Goal: Transaction & Acquisition: Purchase product/service

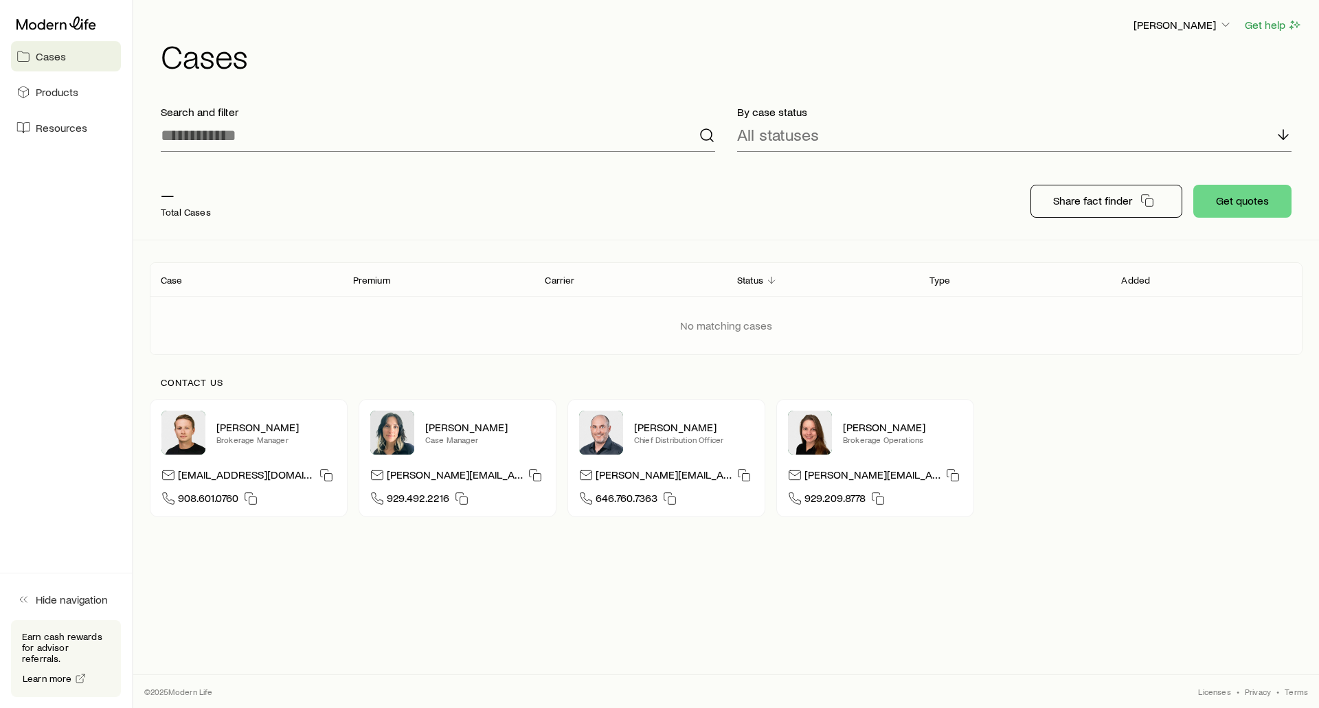
click at [45, 49] on span "Cases" at bounding box center [51, 56] width 30 height 14
click at [826, 126] on div "All statuses" at bounding box center [1014, 135] width 554 height 33
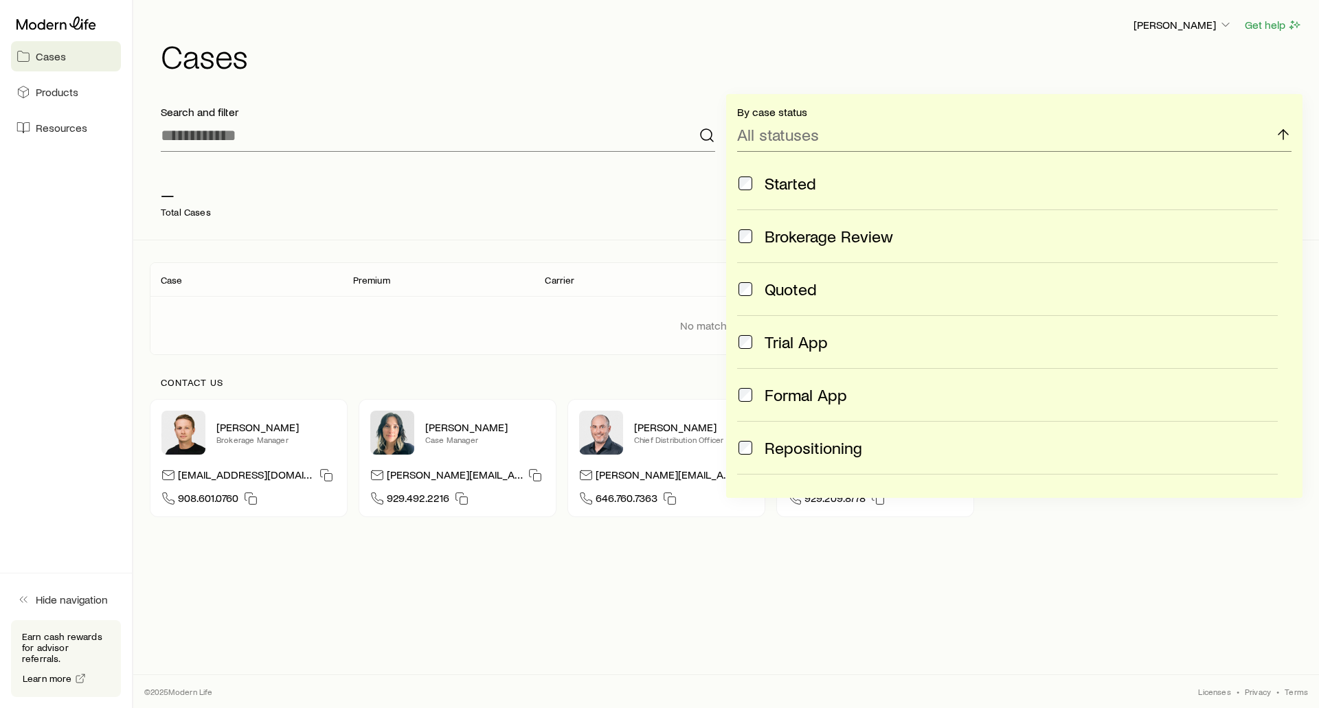
click at [428, 203] on div "— Total Cases" at bounding box center [370, 201] width 440 height 55
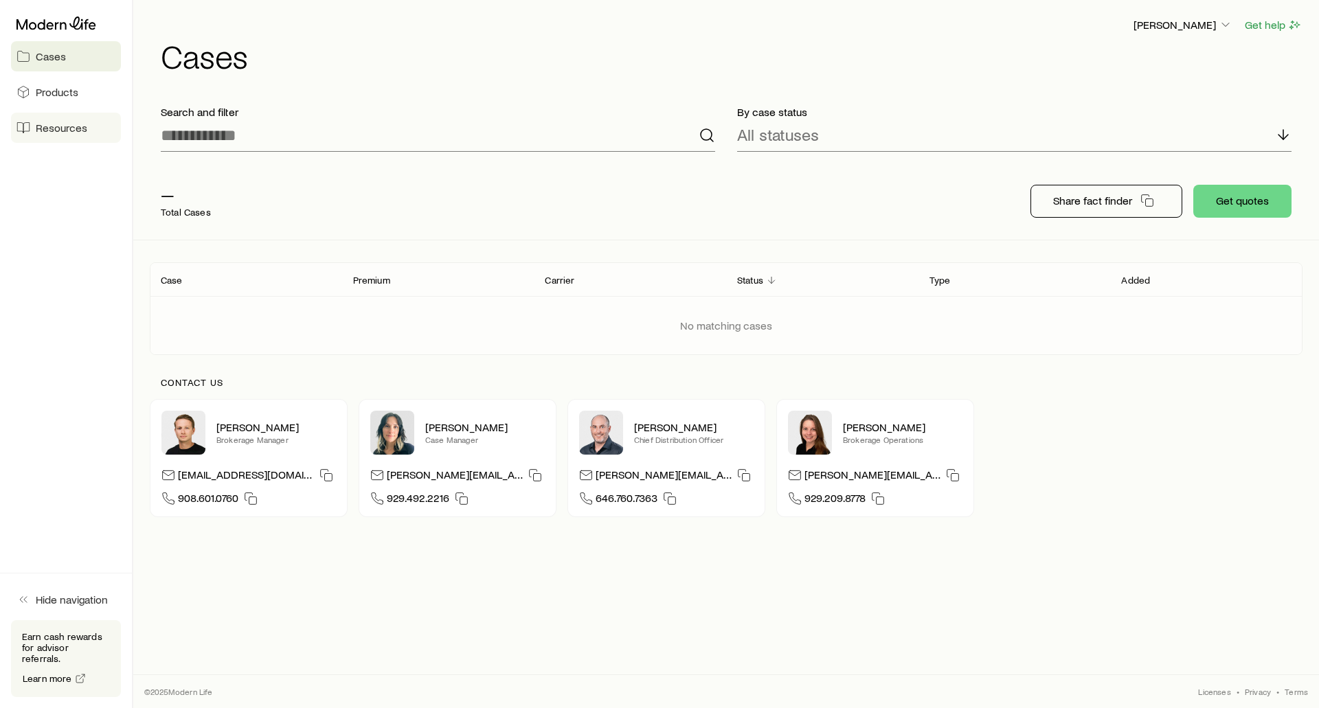
click at [52, 133] on link "Resources" at bounding box center [66, 128] width 110 height 30
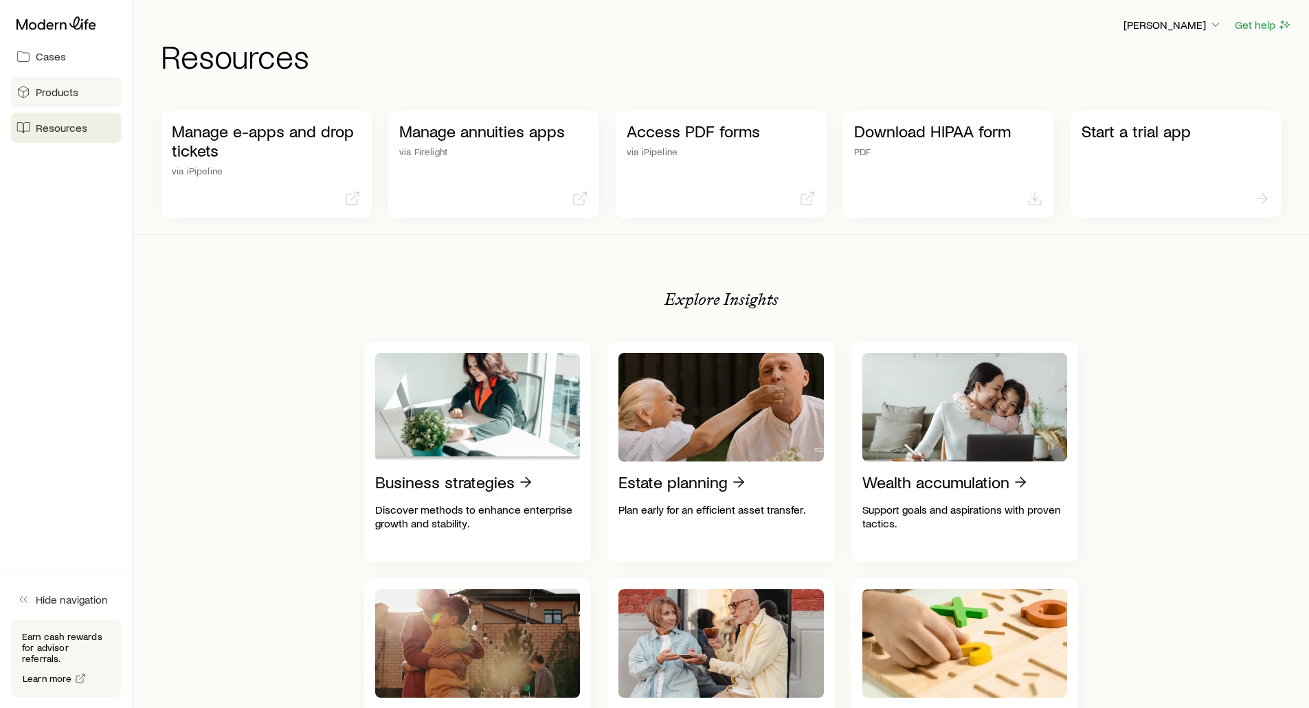
click at [56, 87] on span "Products" at bounding box center [57, 92] width 43 height 14
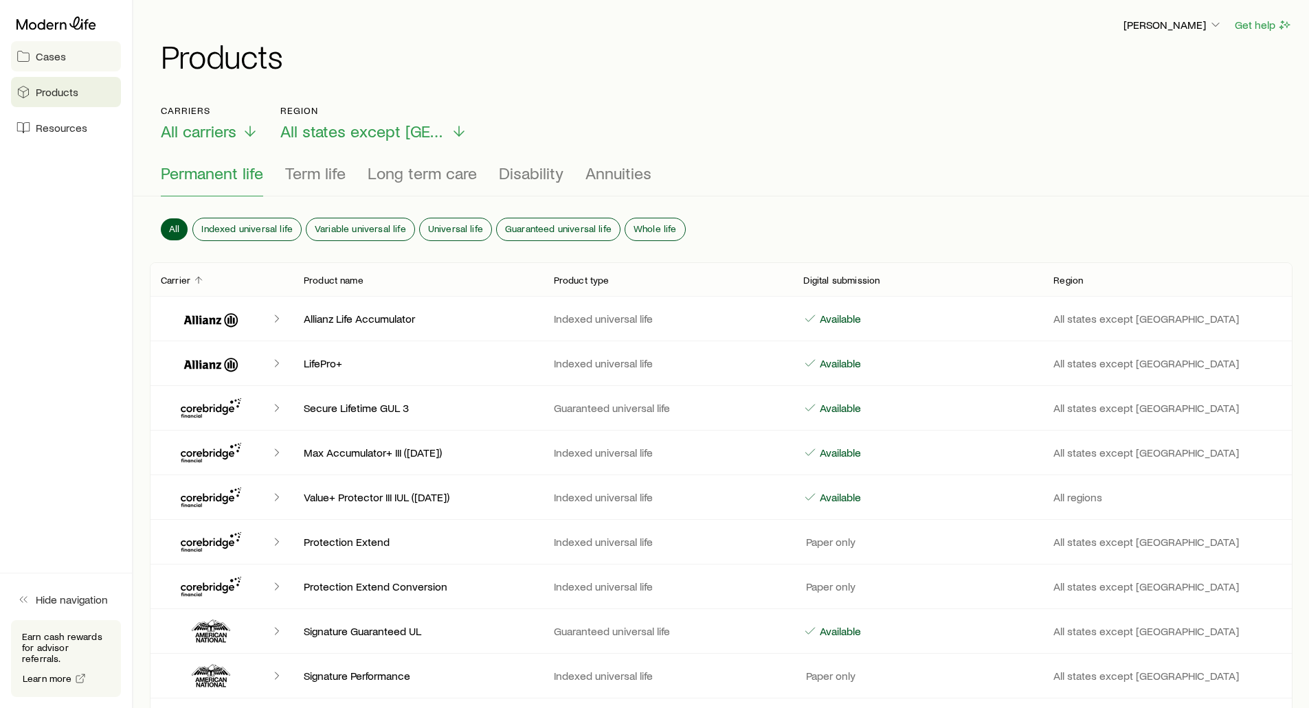
click at [57, 54] on span "Cases" at bounding box center [51, 56] width 30 height 14
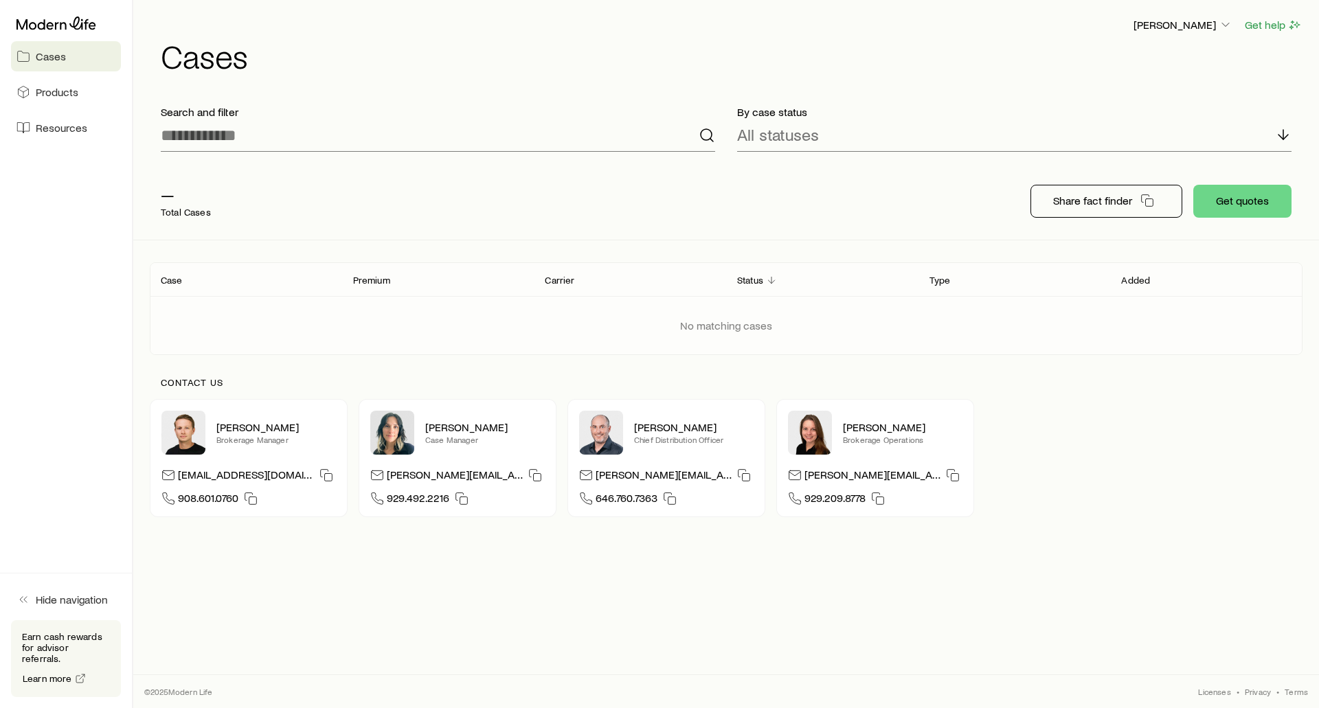
drag, startPoint x: 491, startPoint y: 181, endPoint x: 457, endPoint y: 152, distance: 44.3
click at [491, 179] on div "— Total Cases" at bounding box center [370, 201] width 440 height 55
click at [813, 140] on p "All statuses" at bounding box center [778, 134] width 82 height 19
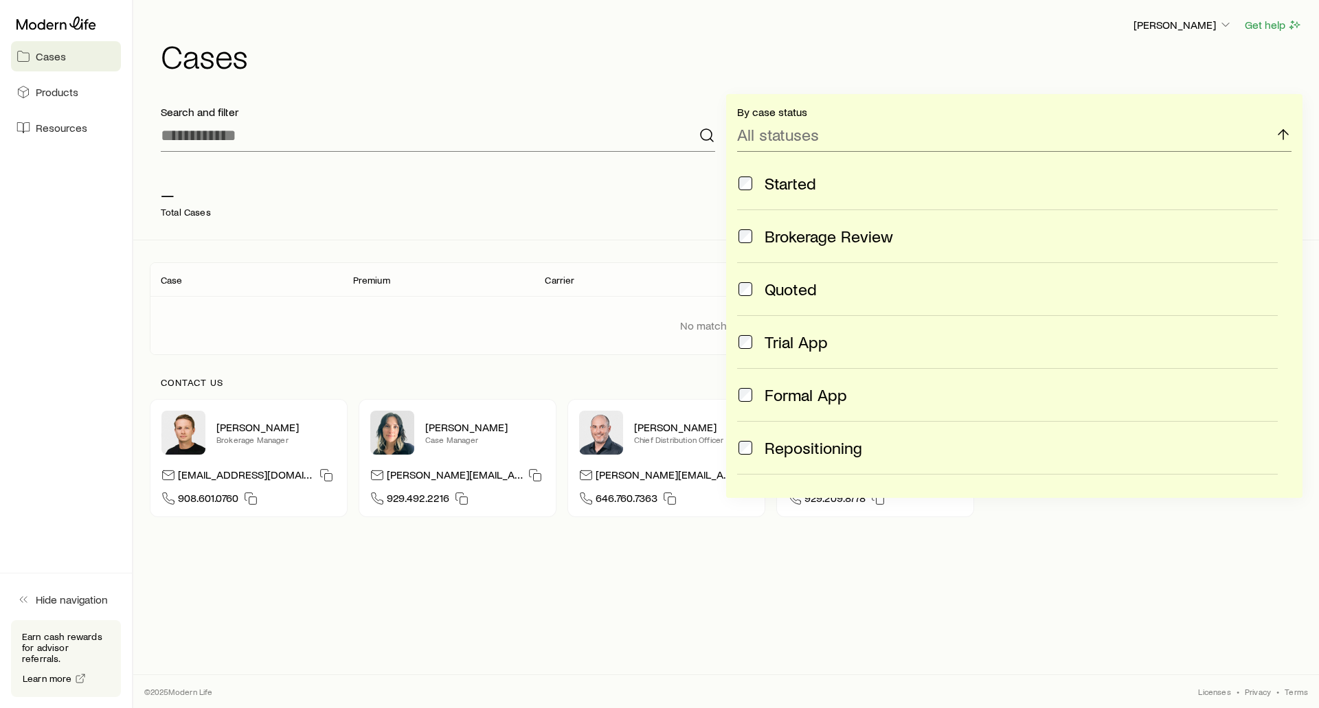
click at [448, 233] on div "— Total Cases Share fact finder Get quotes" at bounding box center [726, 201] width 1153 height 77
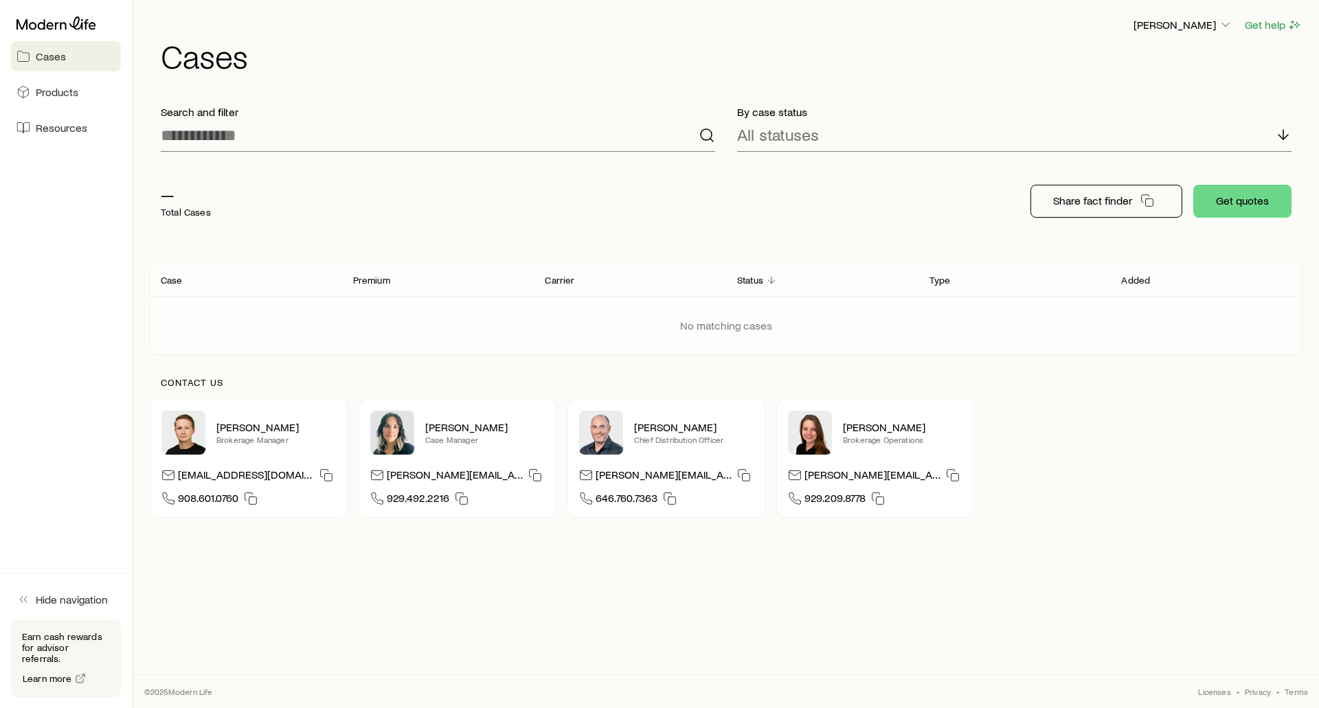
click at [443, 316] on div "No matching cases" at bounding box center [726, 325] width 1175 height 58
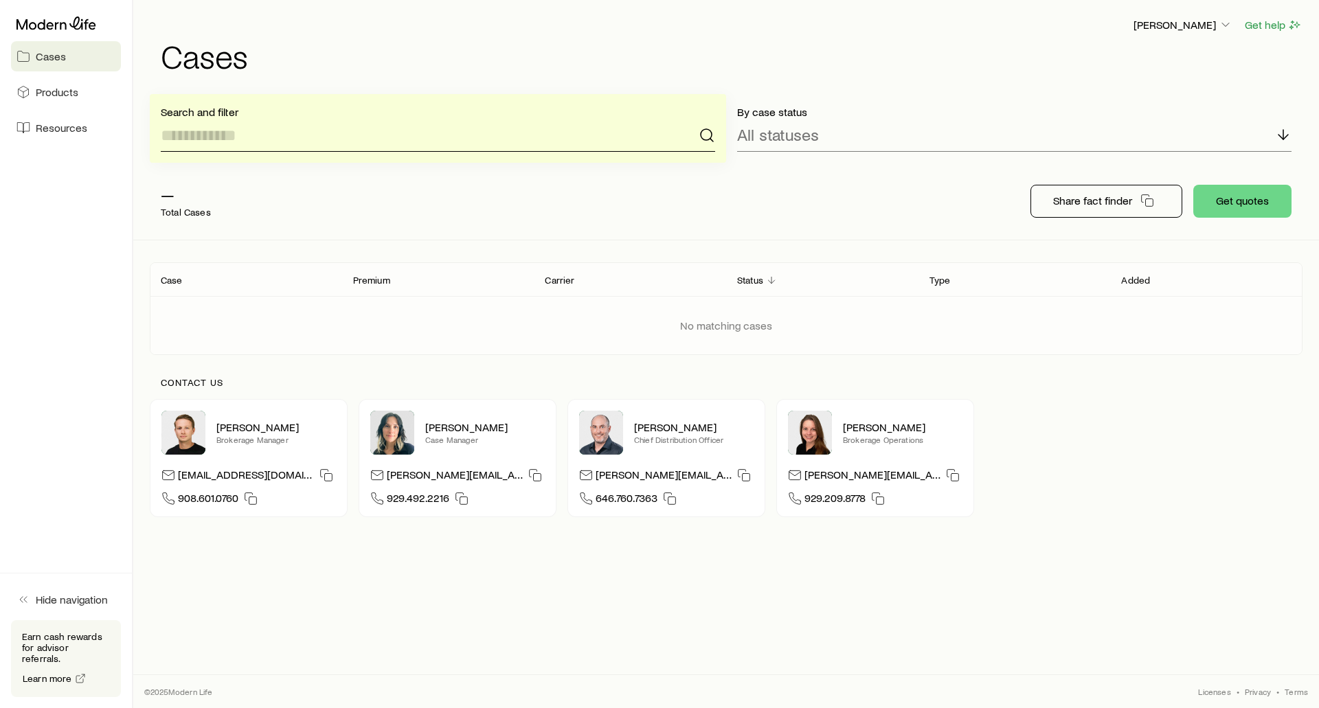
click at [206, 128] on input at bounding box center [438, 135] width 554 height 33
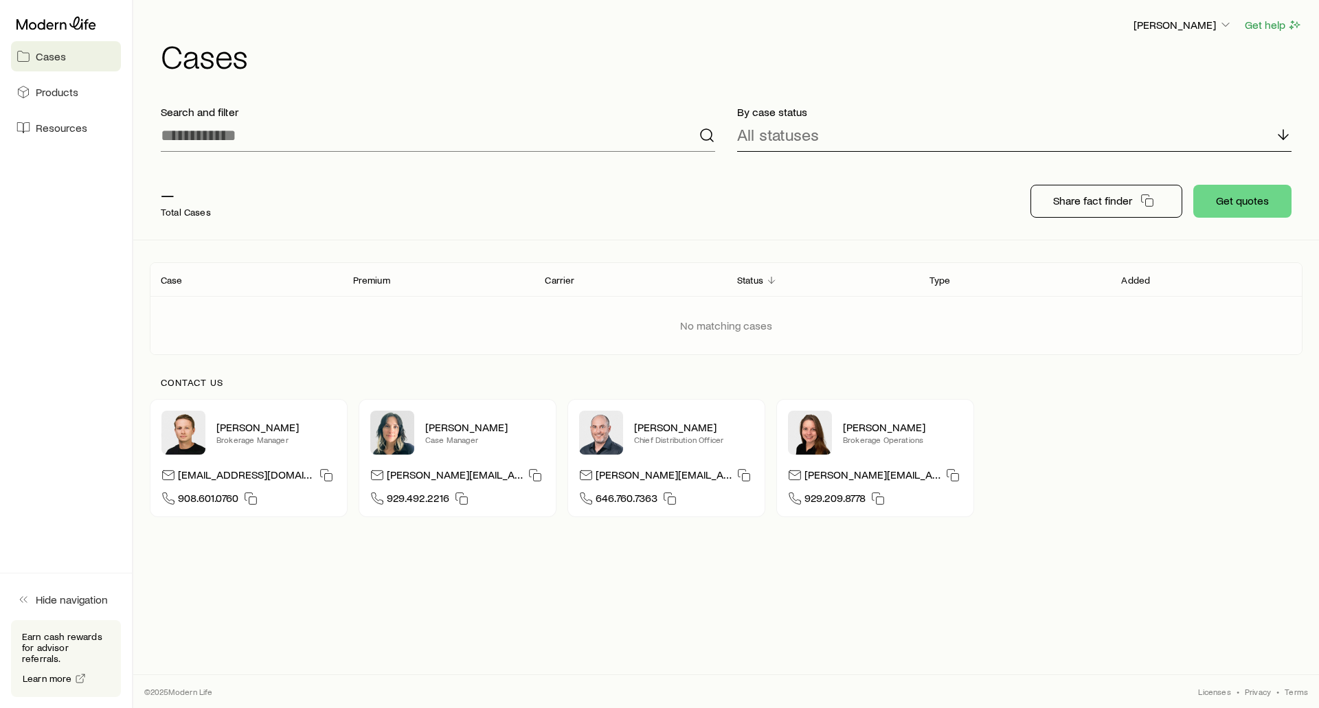
click at [793, 131] on p "All statuses" at bounding box center [778, 134] width 82 height 19
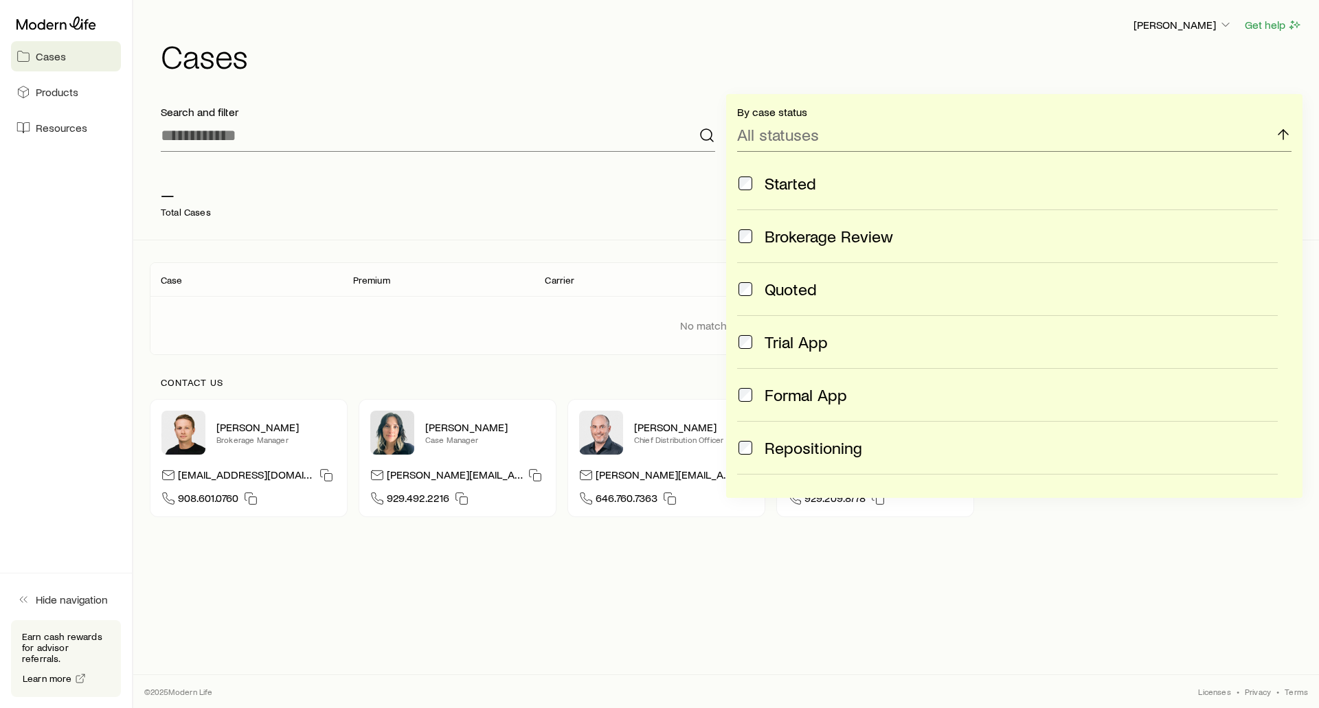
click at [425, 194] on div "— Total Cases" at bounding box center [370, 201] width 440 height 55
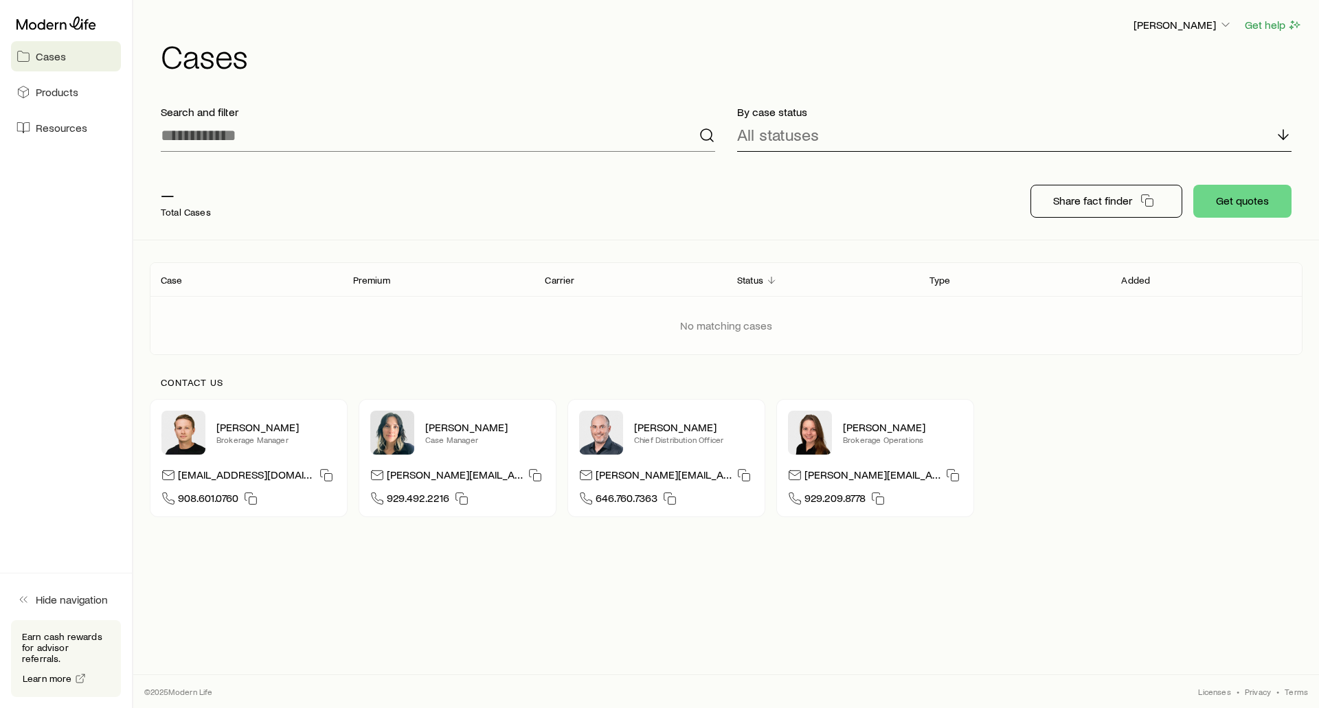
click at [1284, 137] on icon at bounding box center [1283, 134] width 16 height 16
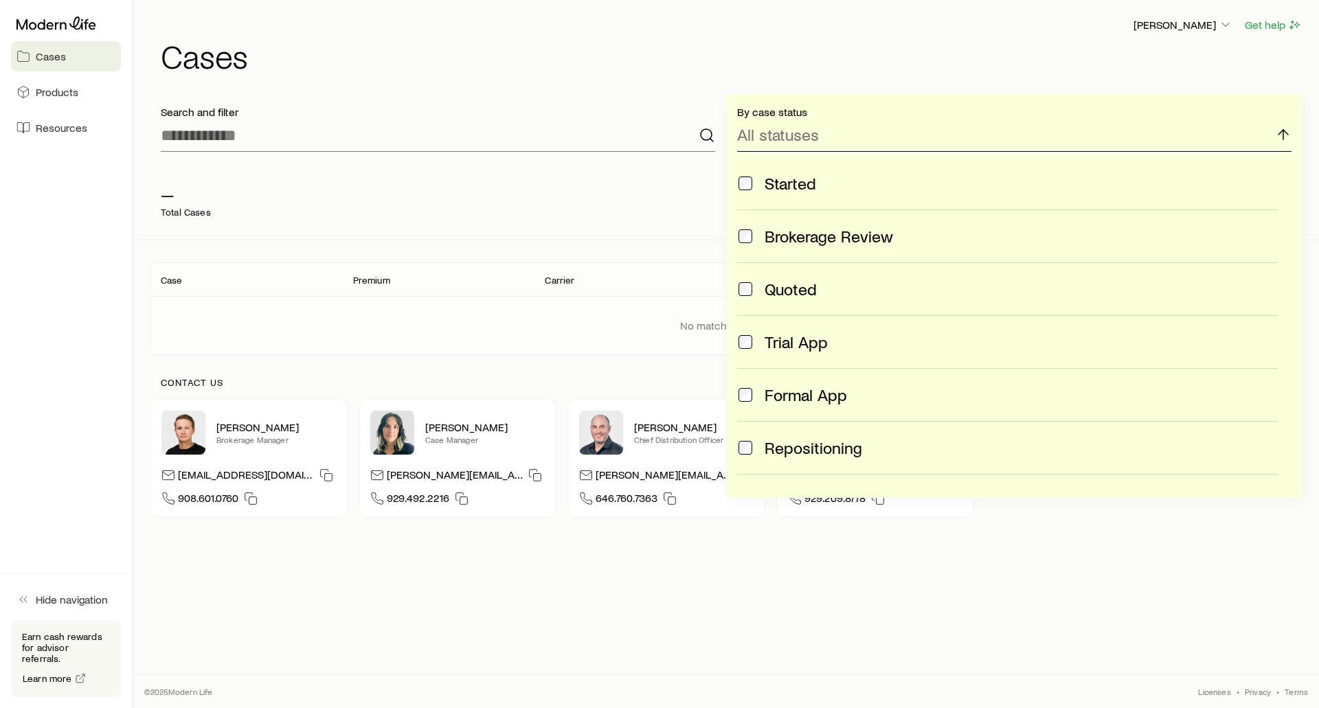
click at [1284, 137] on icon at bounding box center [1283, 134] width 16 height 16
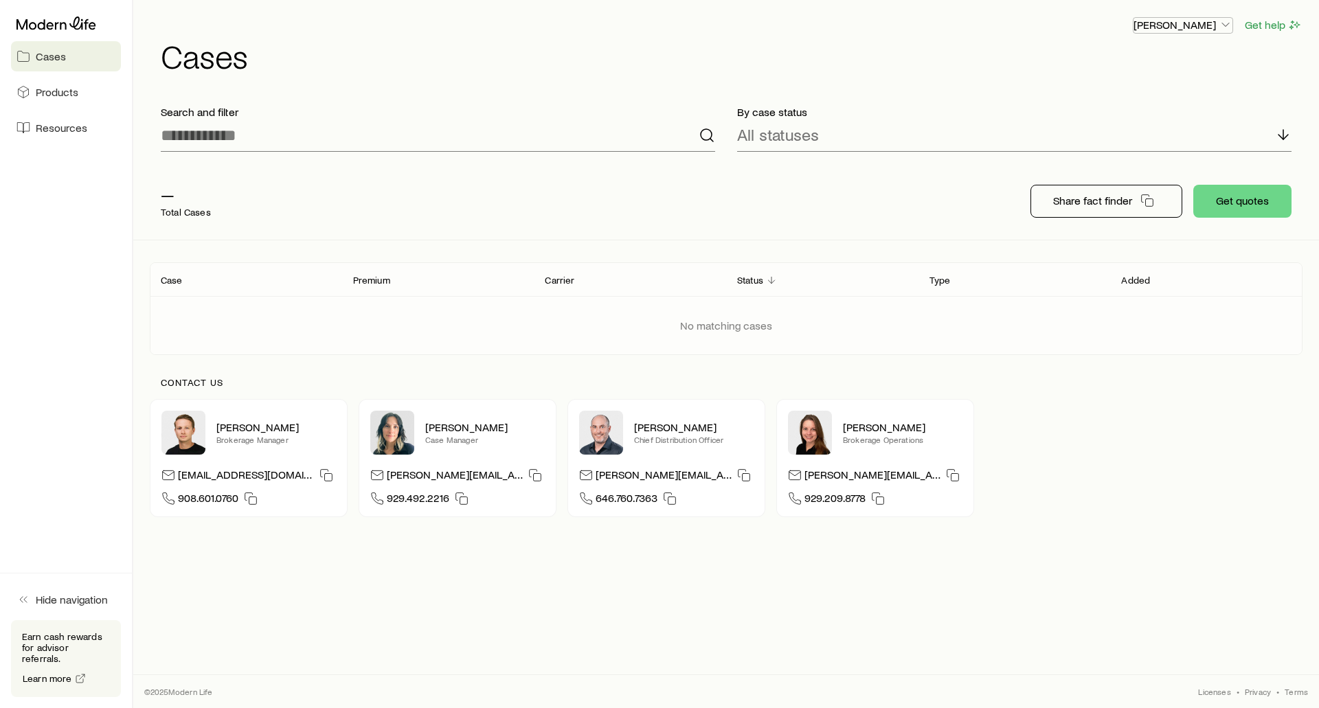
click at [1225, 20] on icon "button" at bounding box center [1226, 25] width 14 height 14
click at [1156, 60] on span "Licenses and contracts" at bounding box center [1155, 63] width 113 height 14
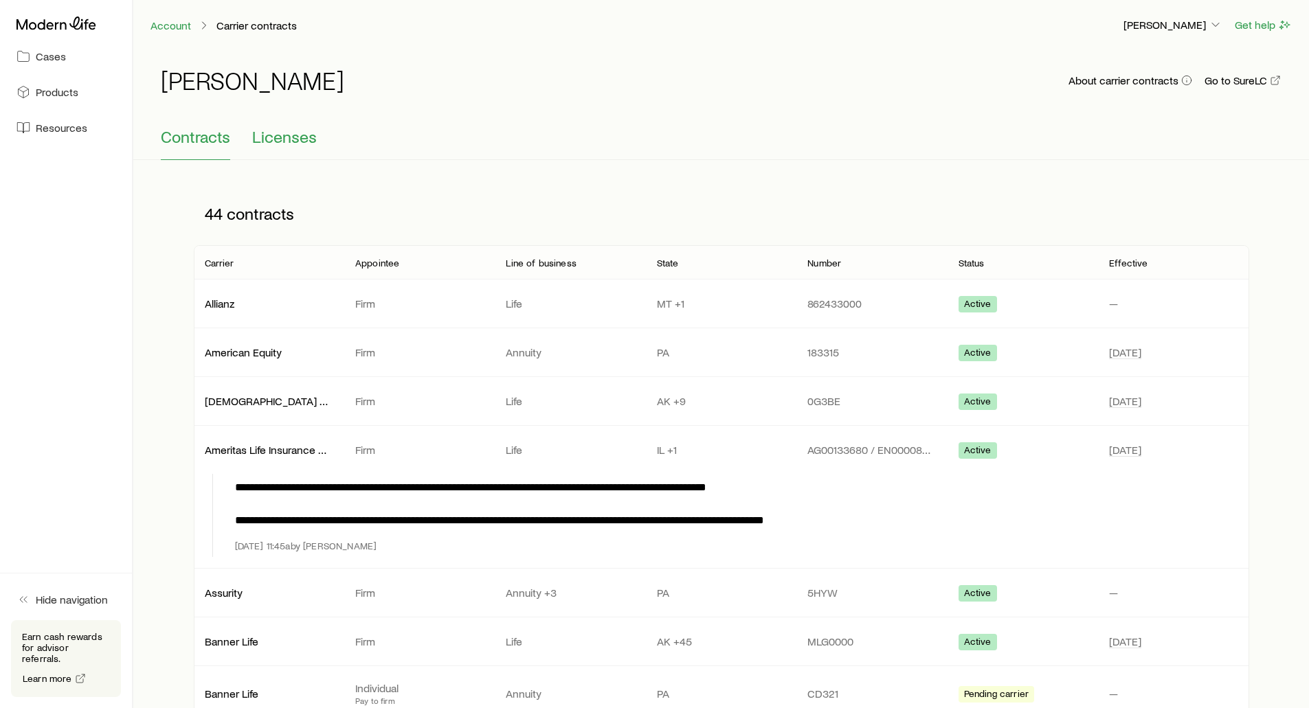
click at [300, 139] on span "Licenses" at bounding box center [284, 136] width 65 height 19
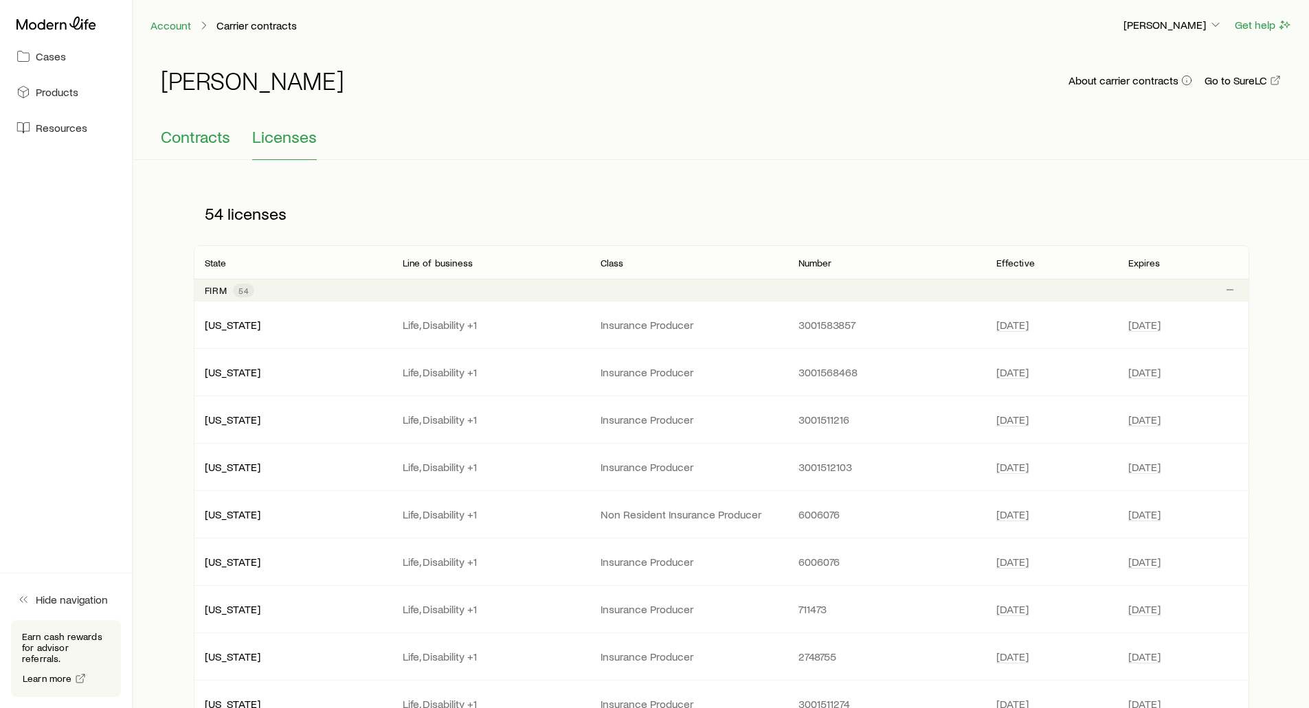
click at [187, 135] on span "Contracts" at bounding box center [195, 136] width 69 height 19
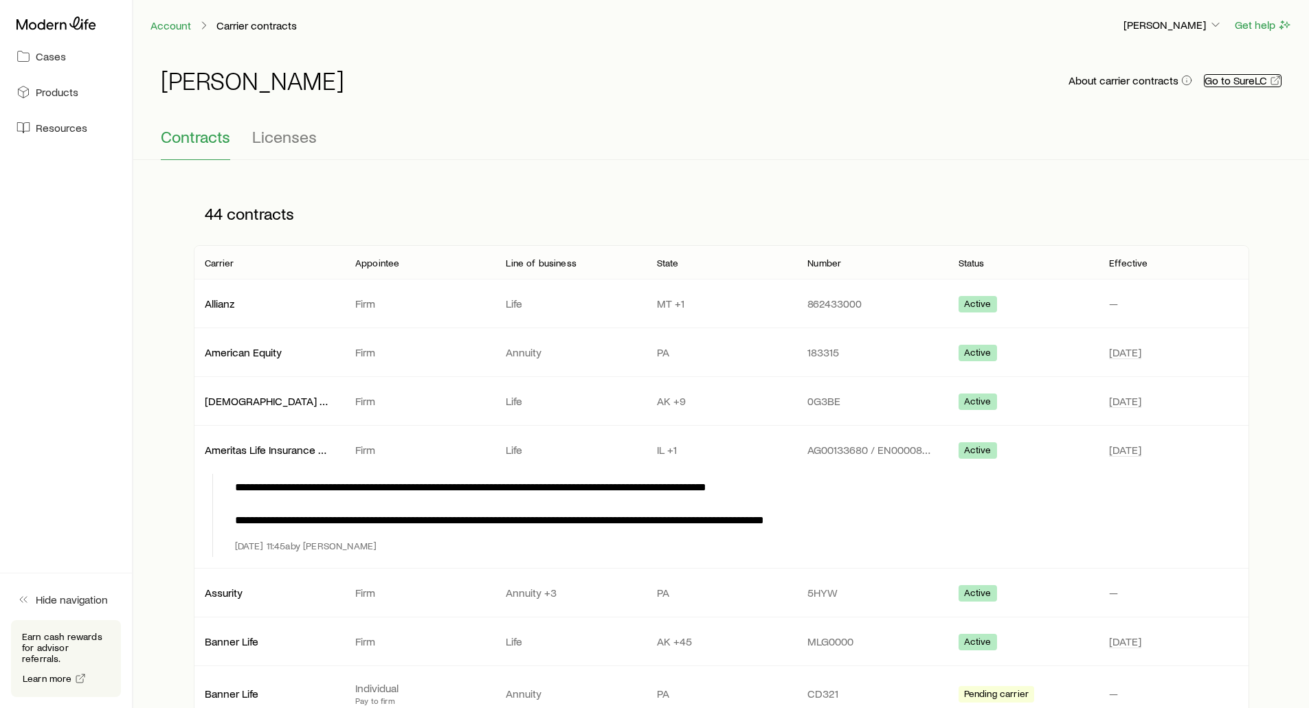
click at [1221, 86] on link "Go to SureLC" at bounding box center [1243, 80] width 78 height 13
click at [293, 138] on span "Licenses" at bounding box center [284, 136] width 65 height 19
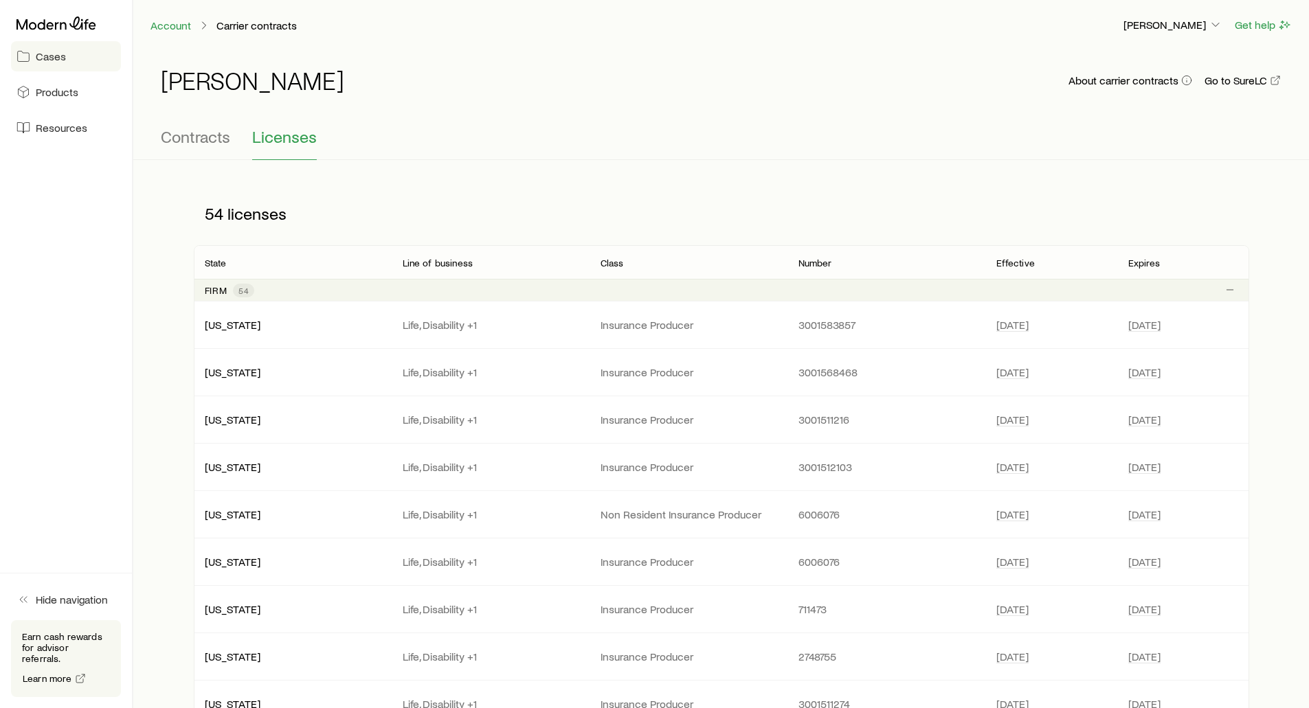
click at [56, 63] on span "Cases" at bounding box center [51, 56] width 30 height 14
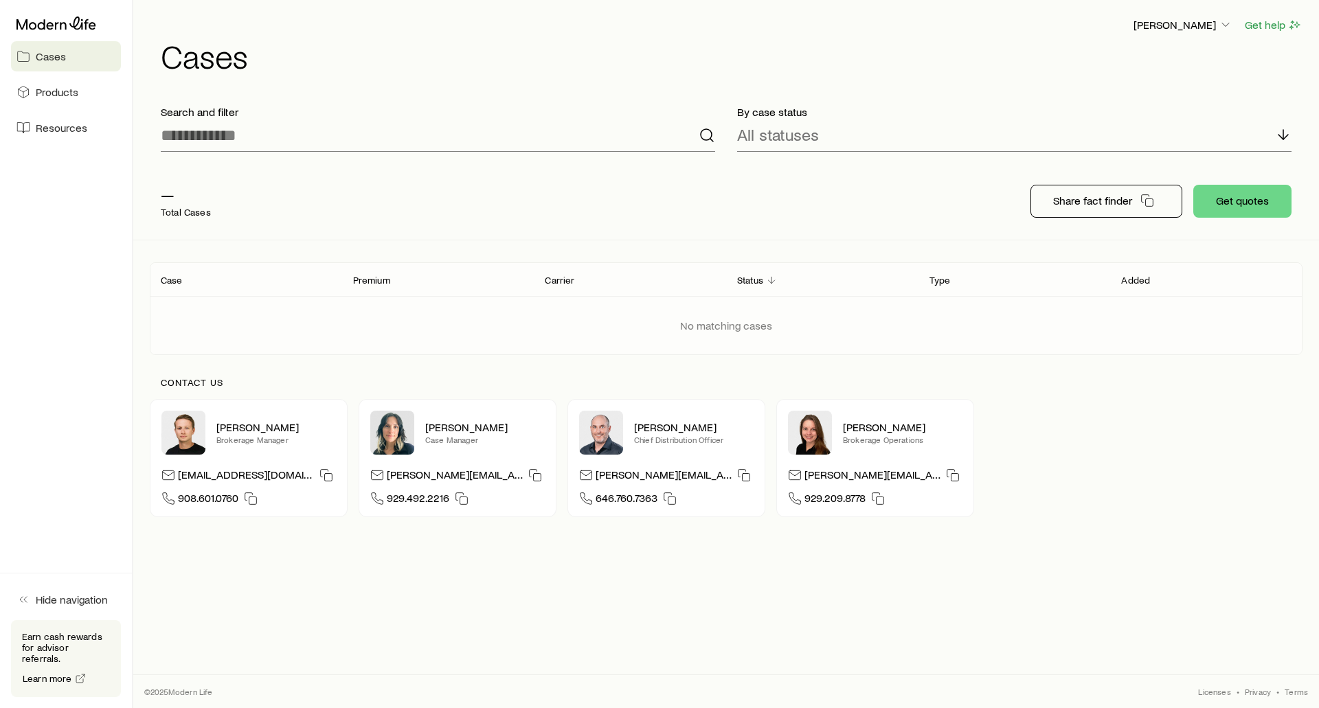
click at [188, 277] on div "Case" at bounding box center [246, 279] width 192 height 16
click at [708, 323] on p "No matching cases" at bounding box center [726, 326] width 92 height 14
click at [371, 133] on input at bounding box center [438, 135] width 554 height 33
click at [56, 94] on span "Products" at bounding box center [57, 92] width 43 height 14
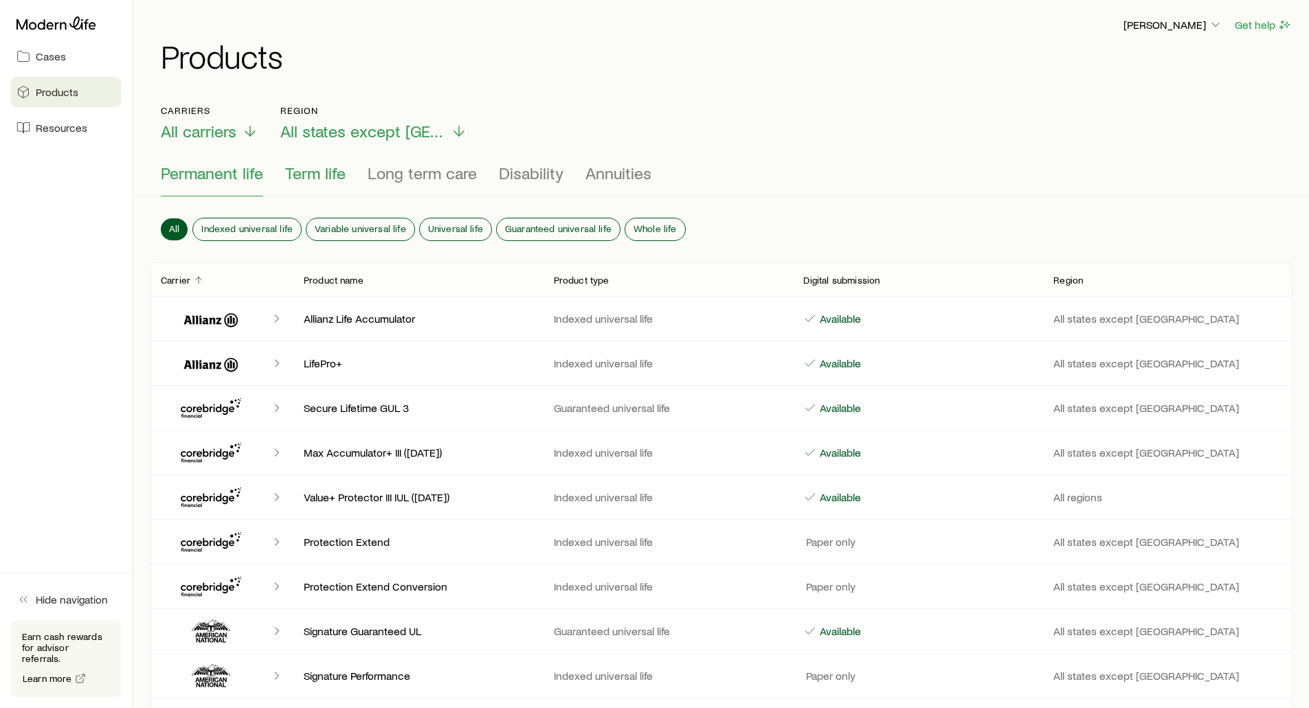
click at [298, 171] on span "Term life" at bounding box center [315, 173] width 60 height 19
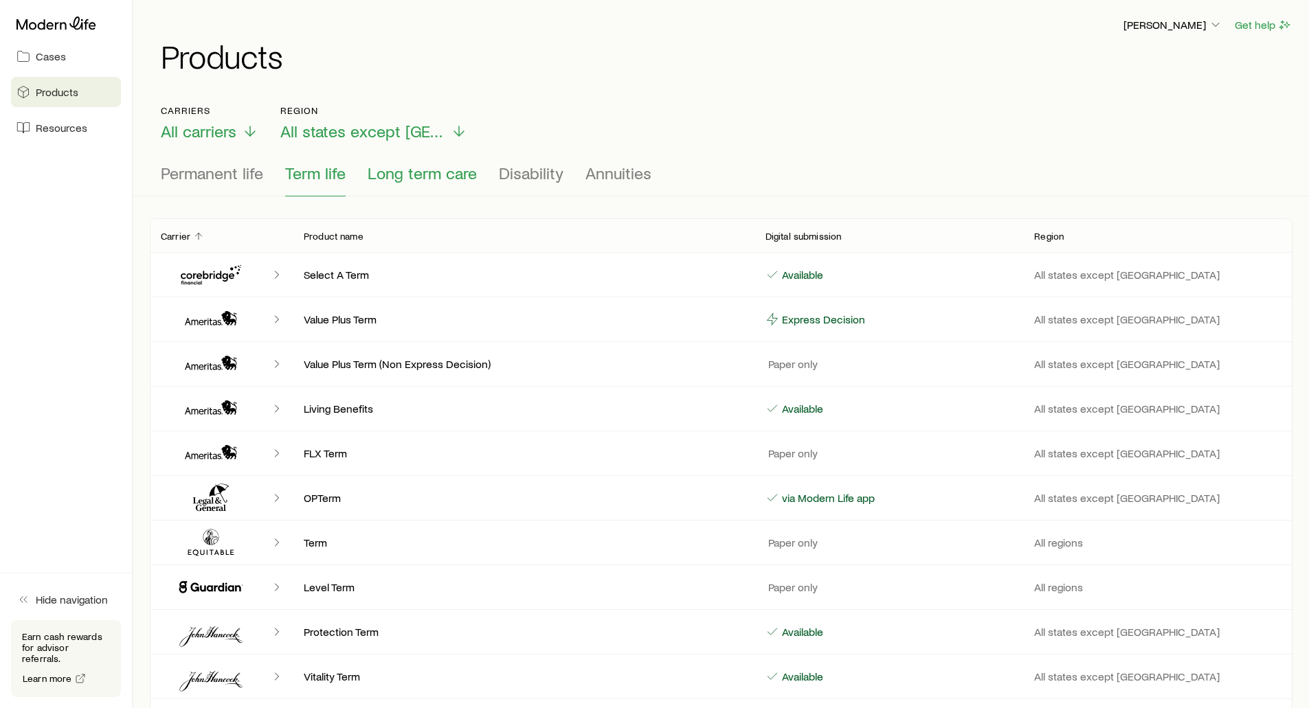
click at [447, 174] on span "Long term care" at bounding box center [422, 173] width 109 height 19
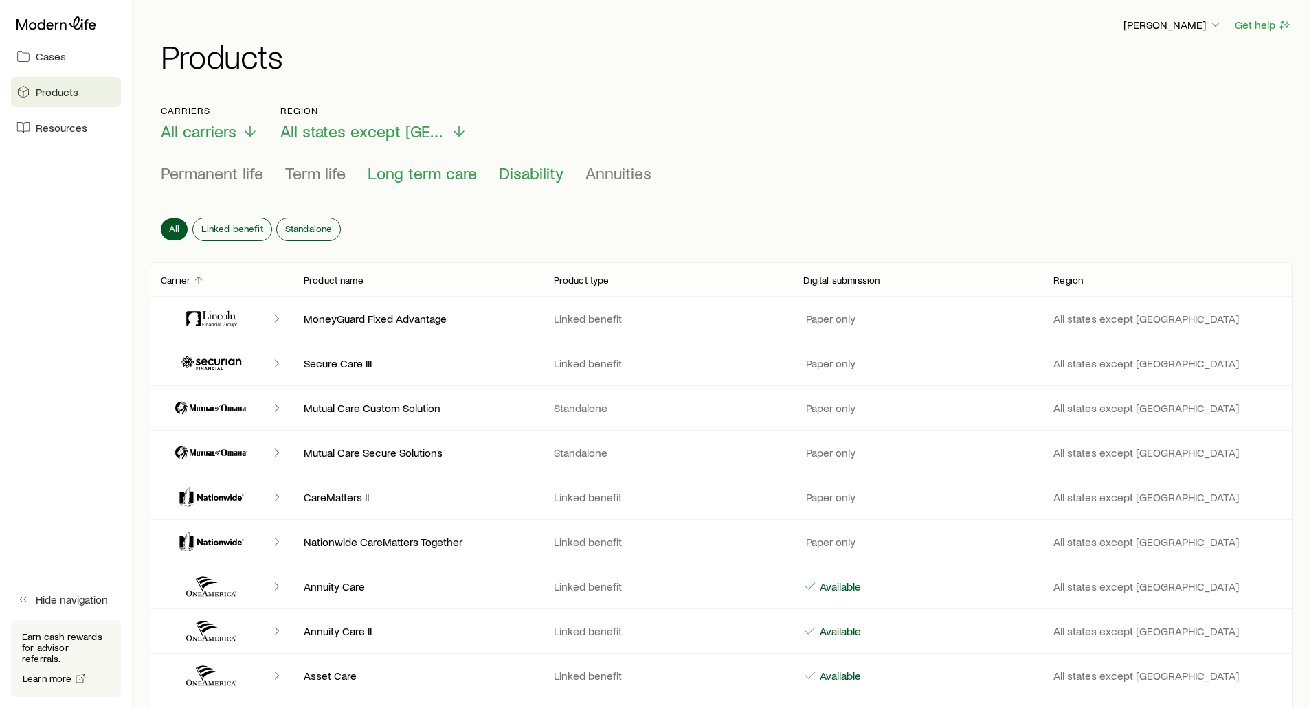
click at [526, 175] on span "Disability" at bounding box center [531, 173] width 65 height 19
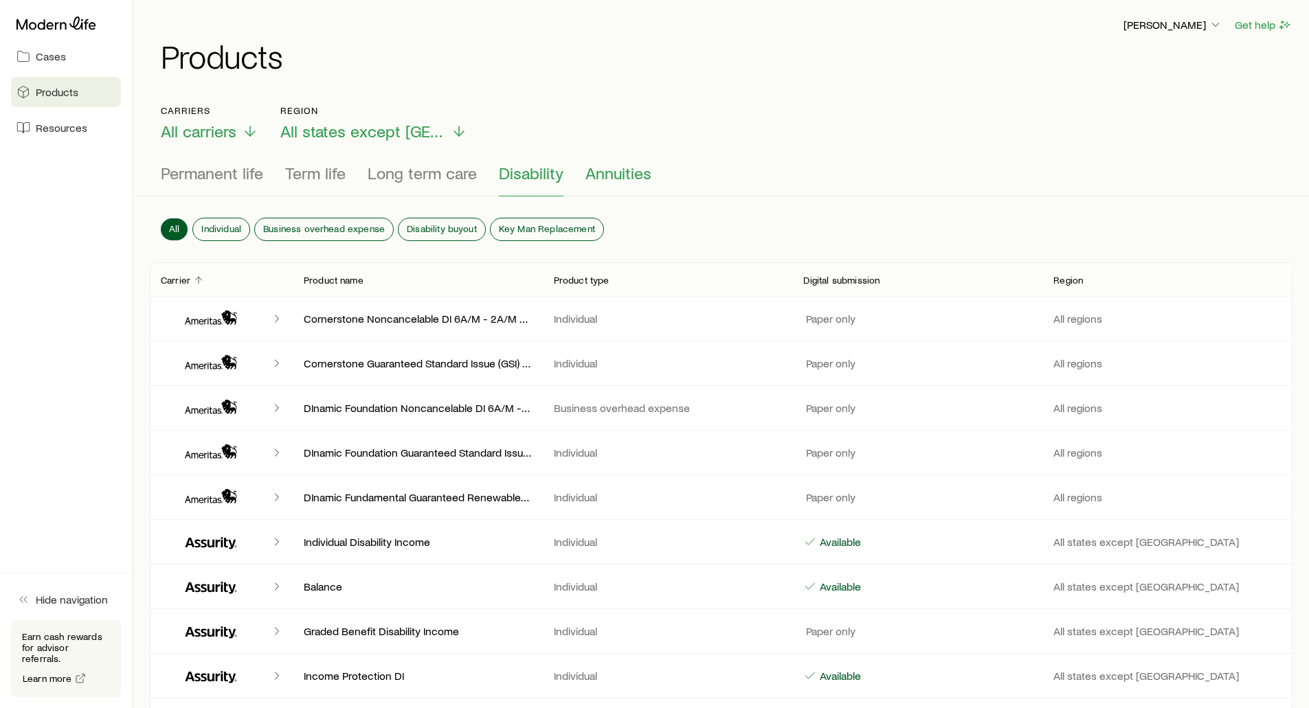
click at [597, 180] on span "Annuities" at bounding box center [618, 173] width 66 height 19
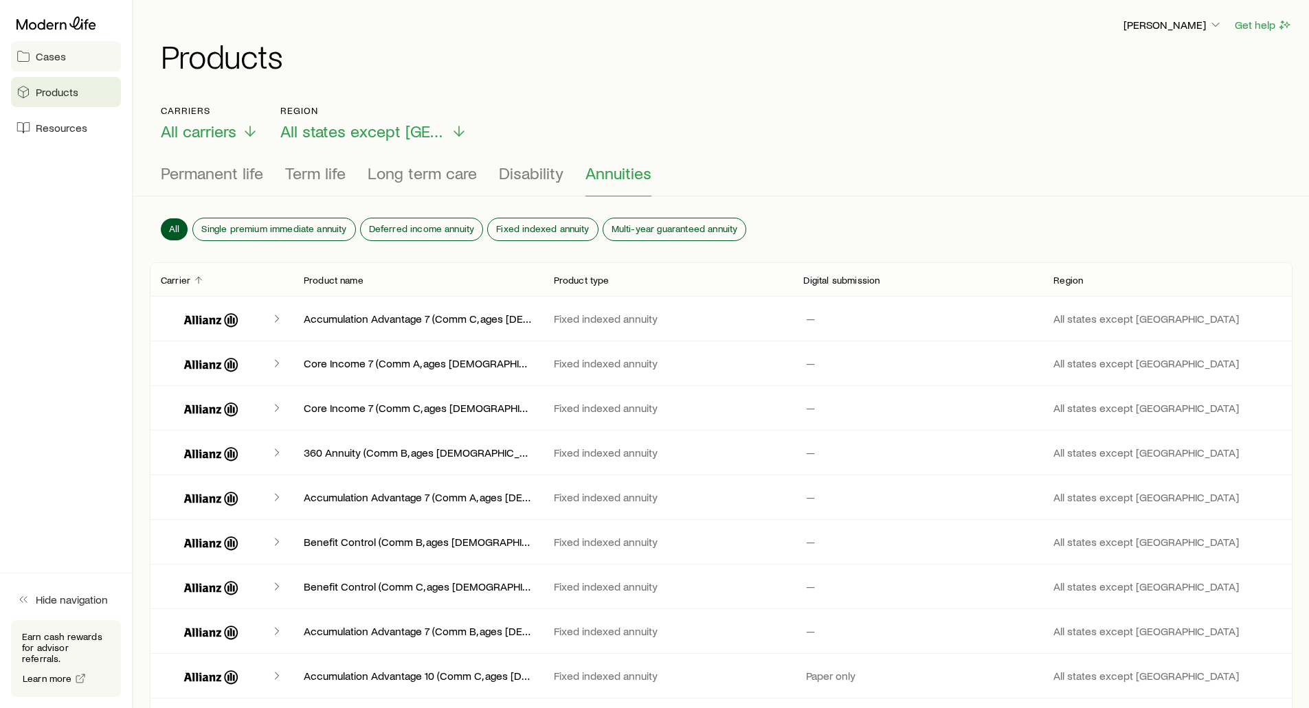
click at [50, 62] on span "Cases" at bounding box center [51, 56] width 30 height 14
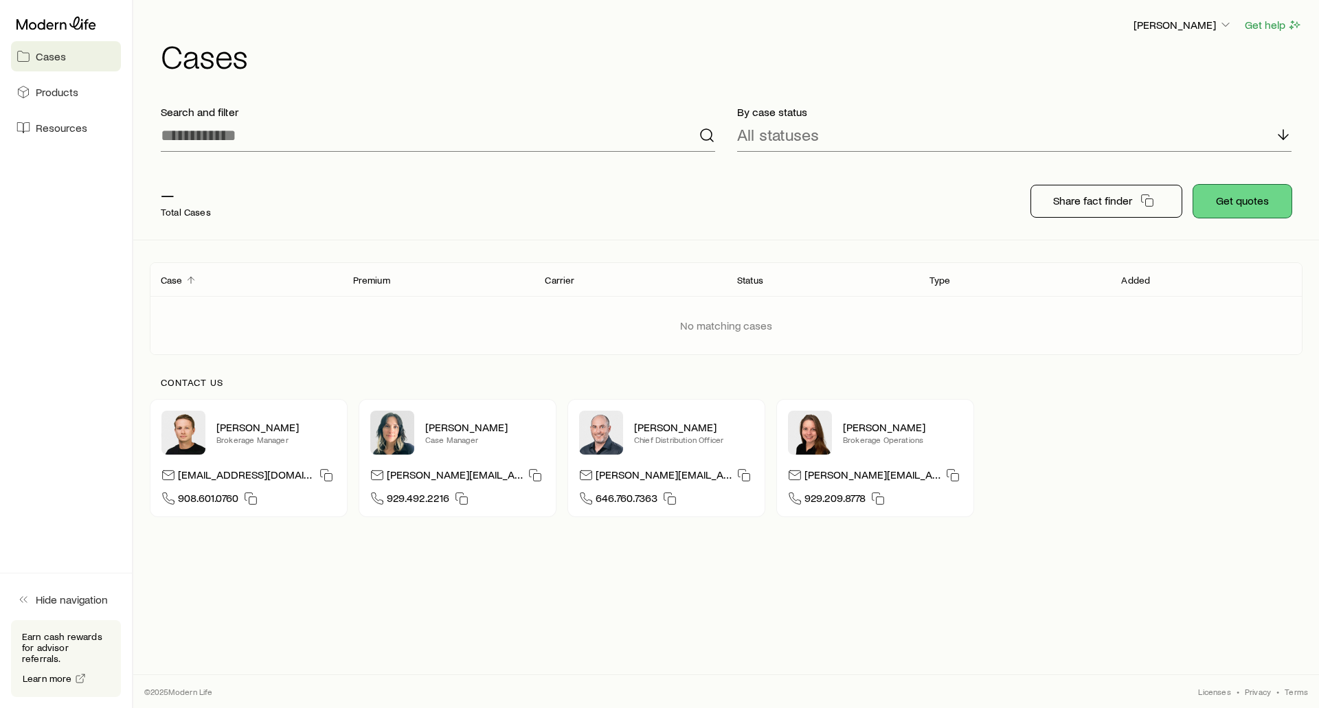
click at [1261, 203] on button "Get quotes" at bounding box center [1242, 201] width 98 height 33
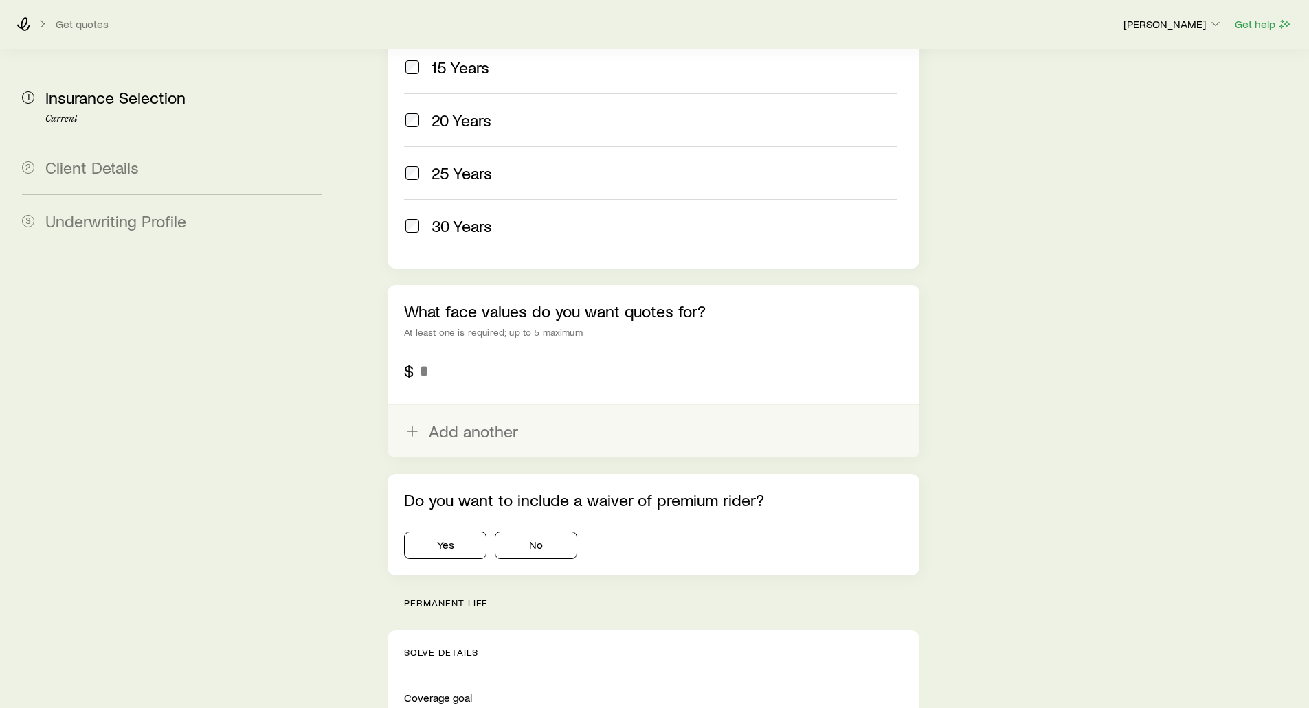
scroll to position [756, 0]
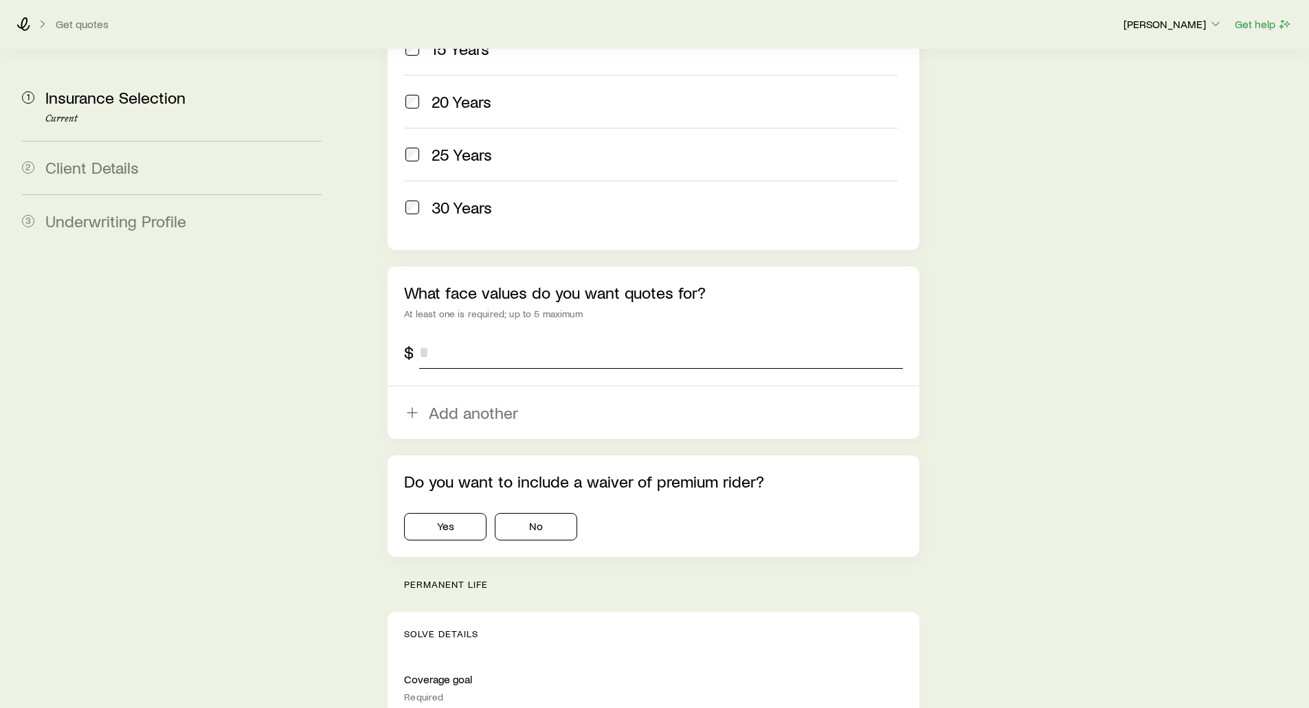
click at [431, 336] on input "tel" at bounding box center [660, 352] width 483 height 33
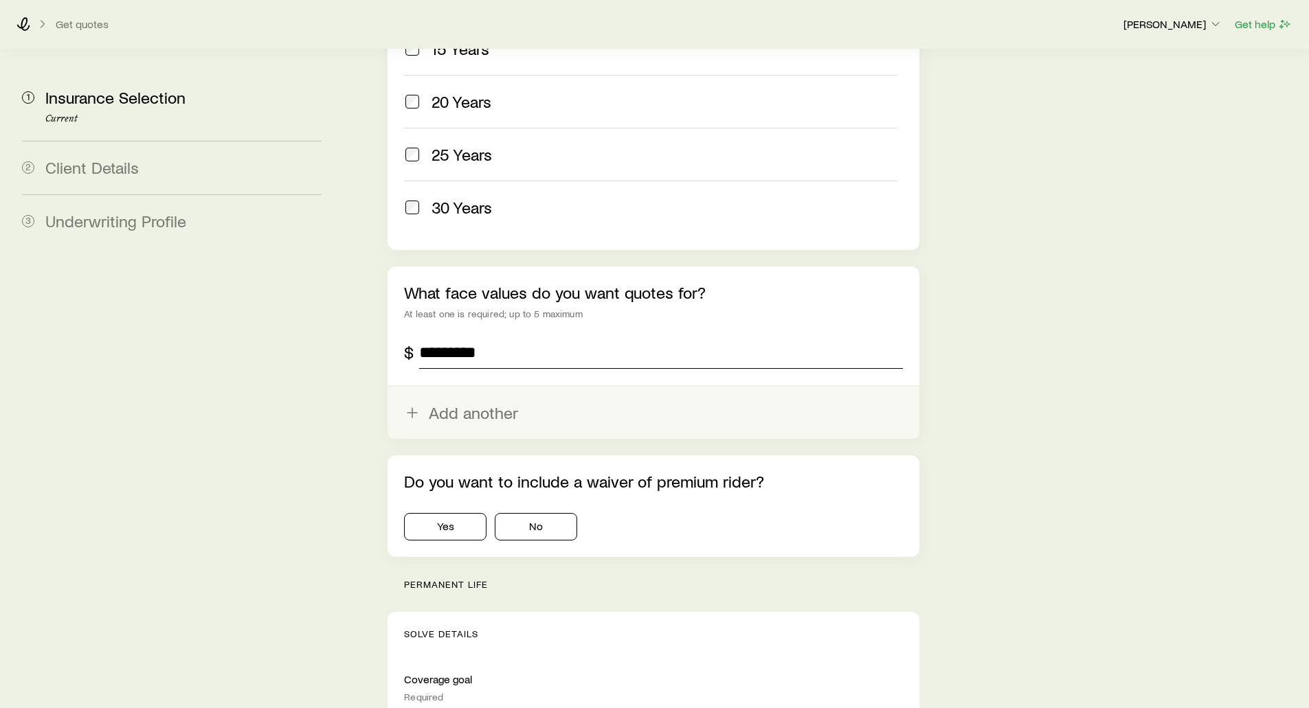
type input "*********"
click at [454, 387] on button "Add another" at bounding box center [652, 413] width 531 height 52
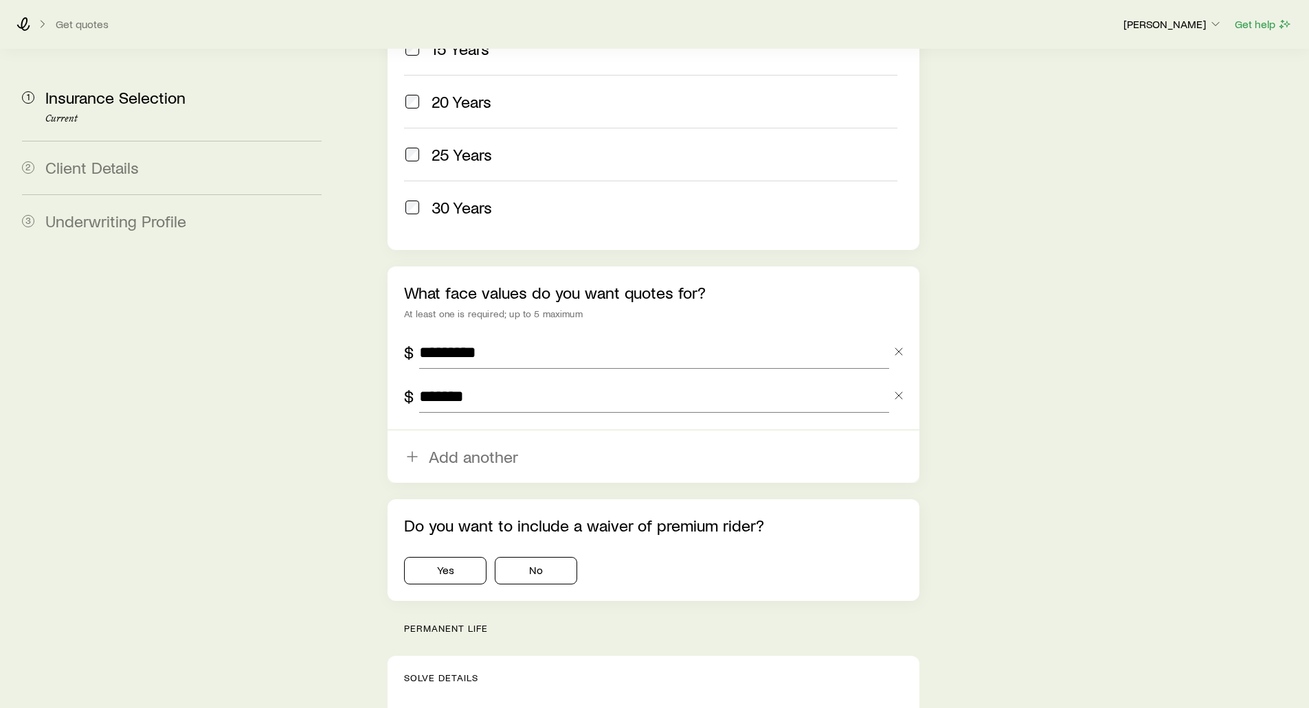
type input "*******"
click at [319, 364] on aside "1 Insurance Selection Current 2 Client Details 3 Underwriting Profile" at bounding box center [172, 650] width 322 height 2712
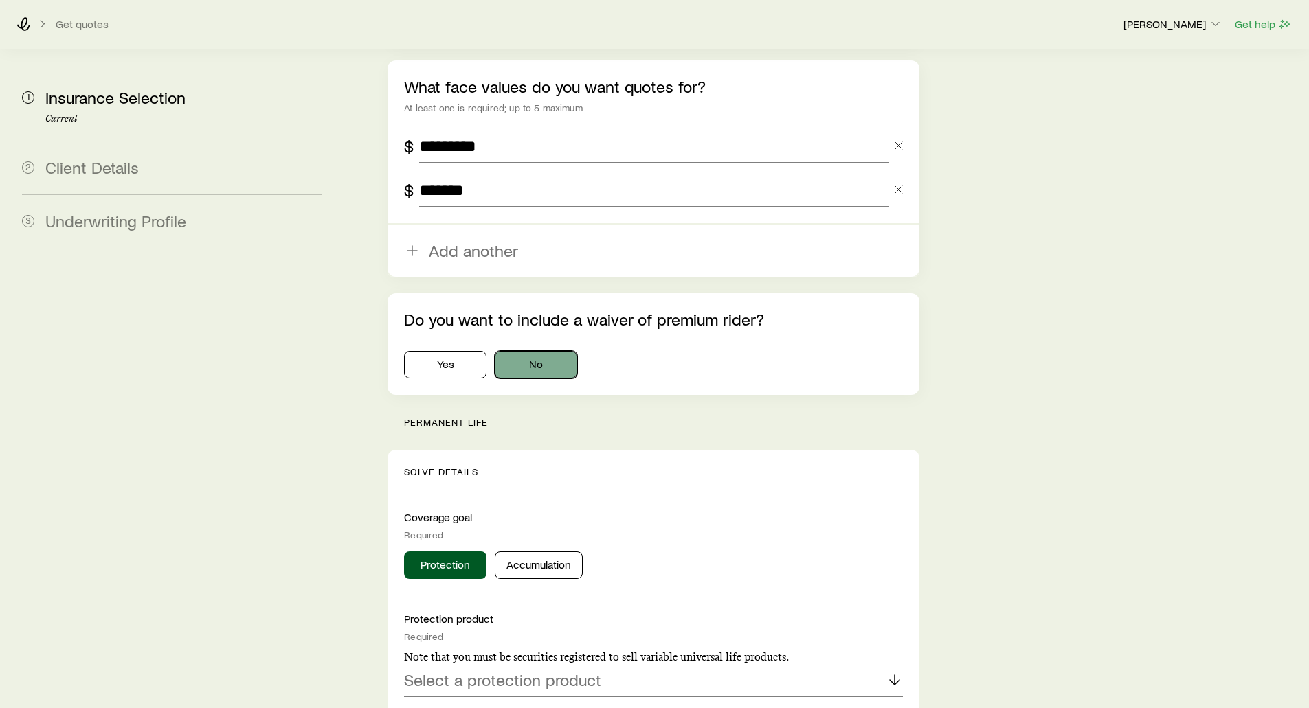
click at [528, 351] on button "No" at bounding box center [536, 364] width 82 height 27
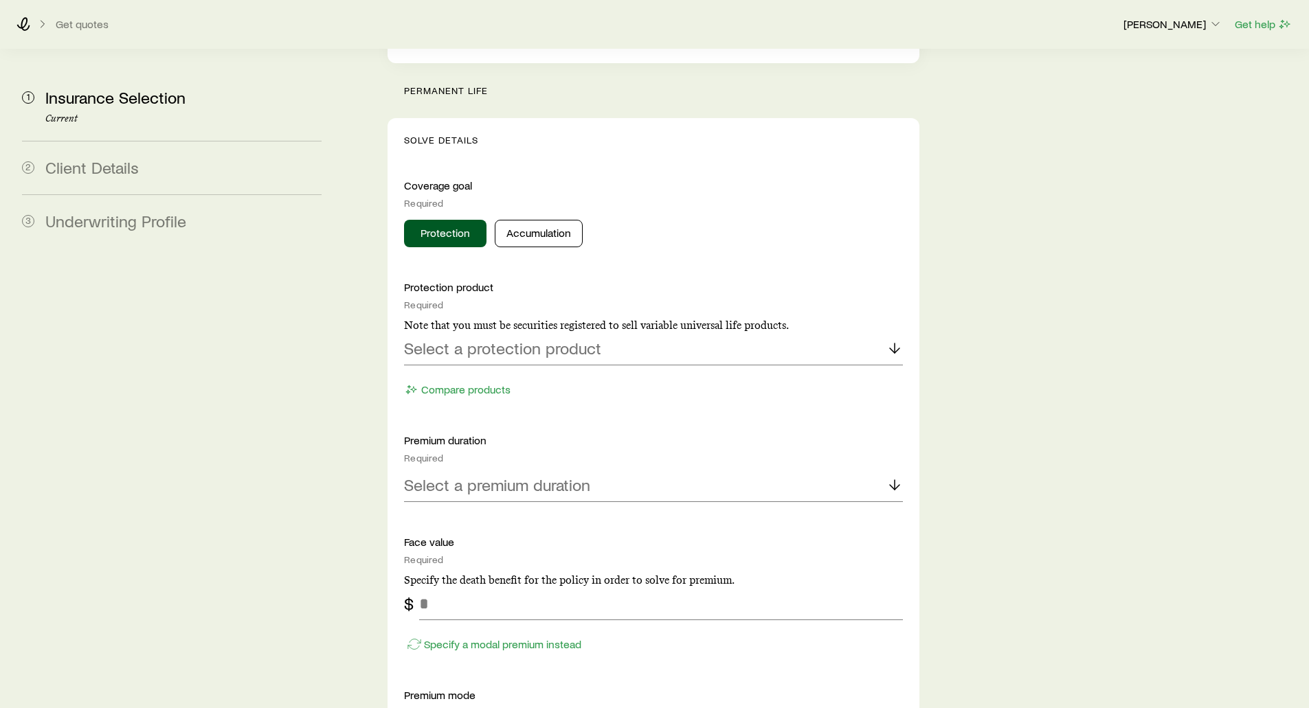
scroll to position [1374, 0]
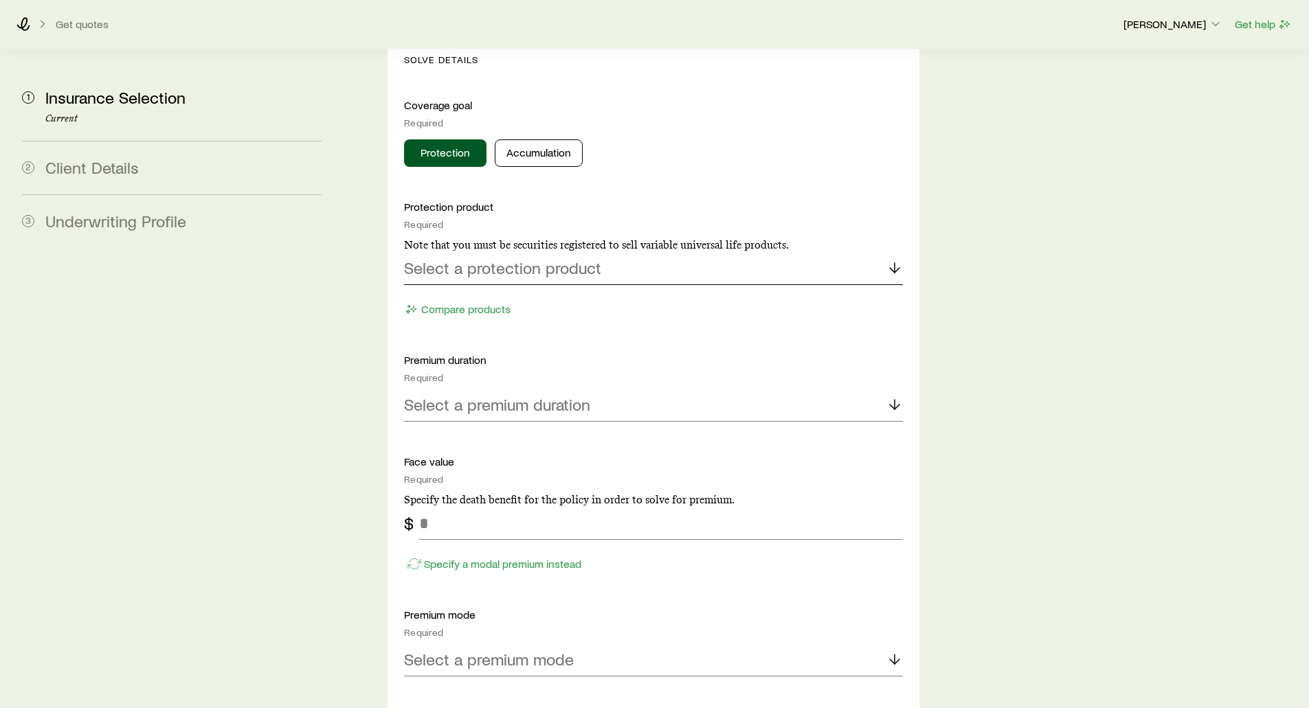
click at [457, 258] on p "Select a protection product" at bounding box center [502, 267] width 197 height 19
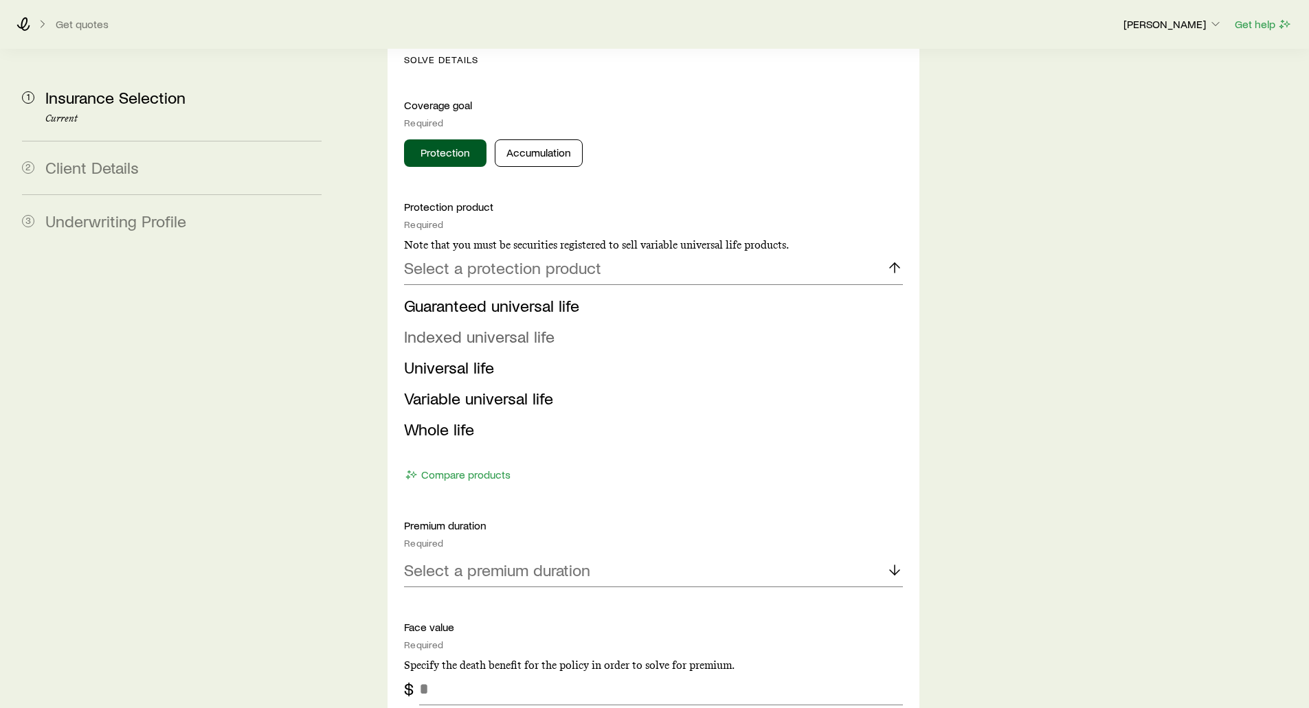
click at [436, 326] on span "Indexed universal life" at bounding box center [479, 336] width 150 height 20
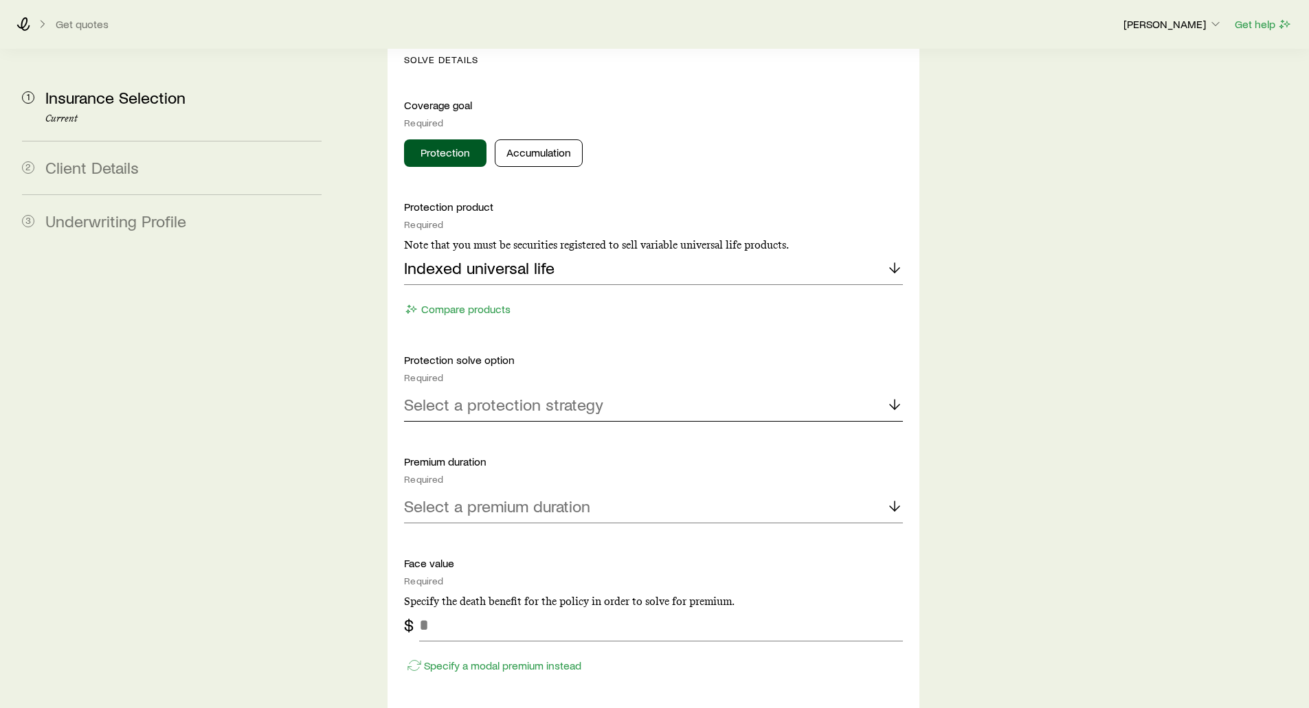
click at [430, 395] on p "Select a protection strategy" at bounding box center [503, 404] width 199 height 19
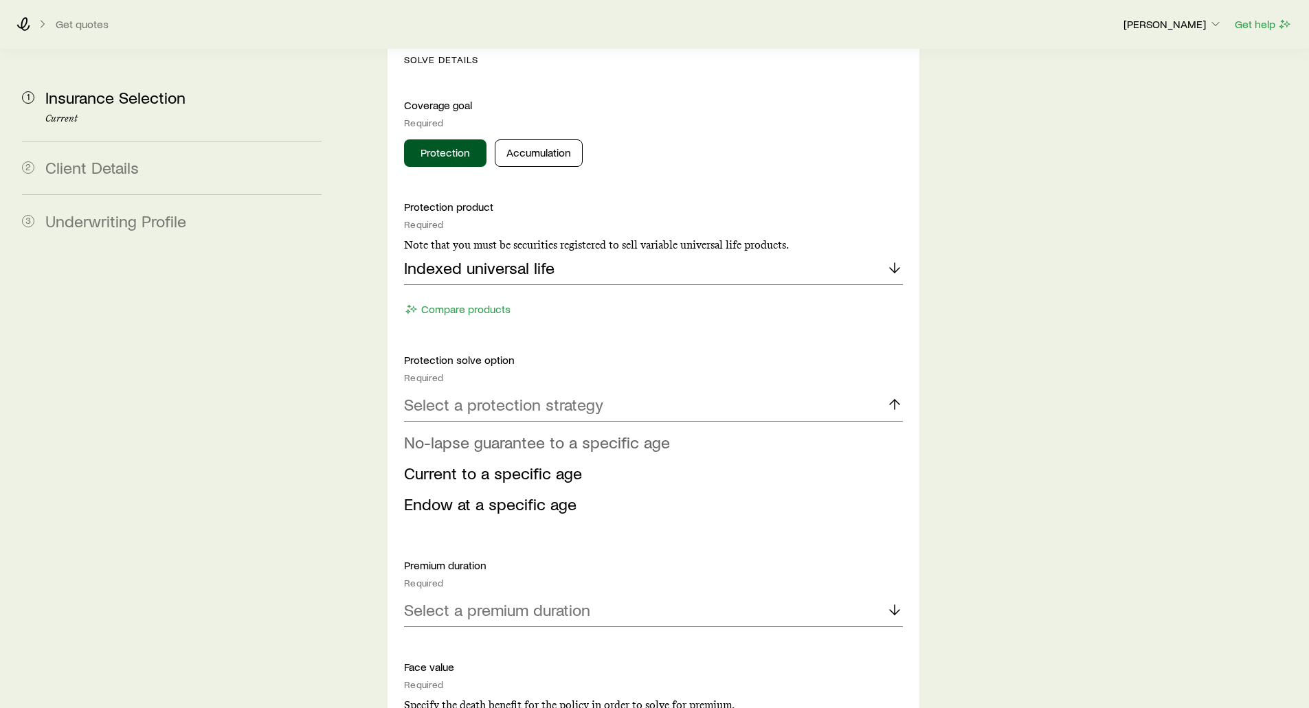
click at [430, 432] on span "No-lapse guarantee to a specific age" at bounding box center [537, 442] width 266 height 20
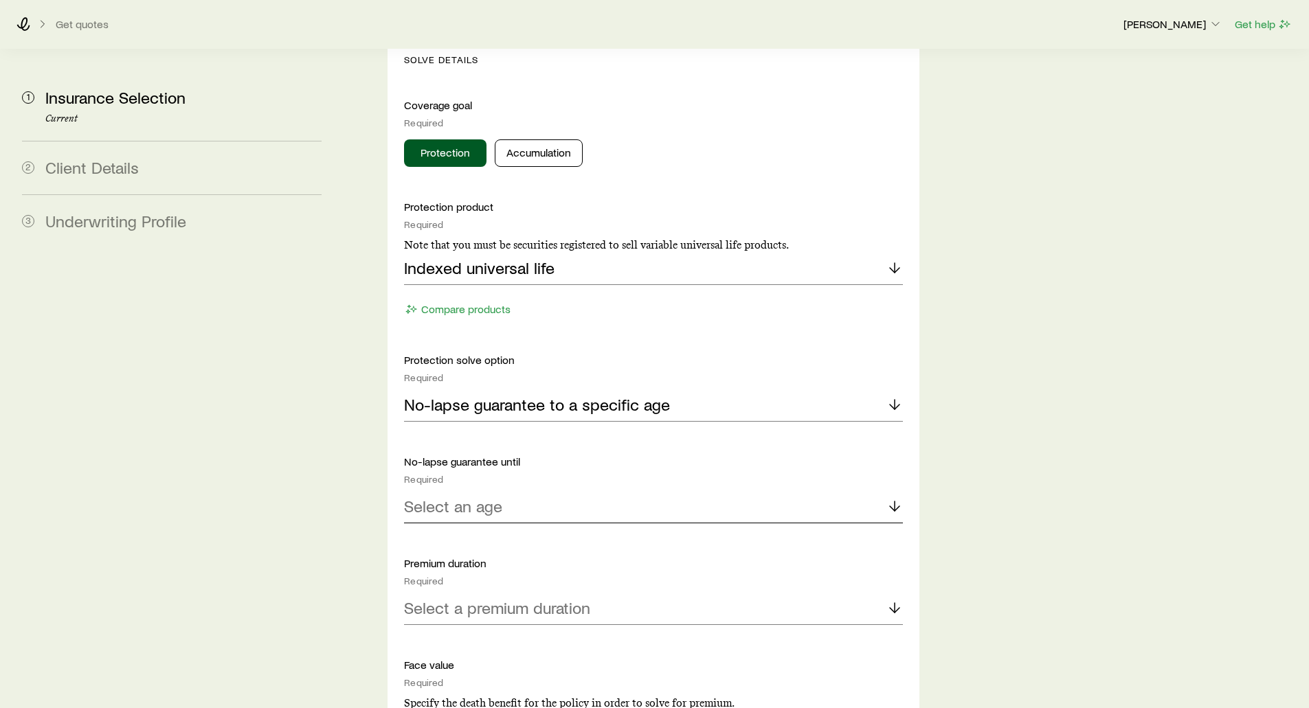
click at [447, 497] on p "Select an age" at bounding box center [453, 506] width 98 height 19
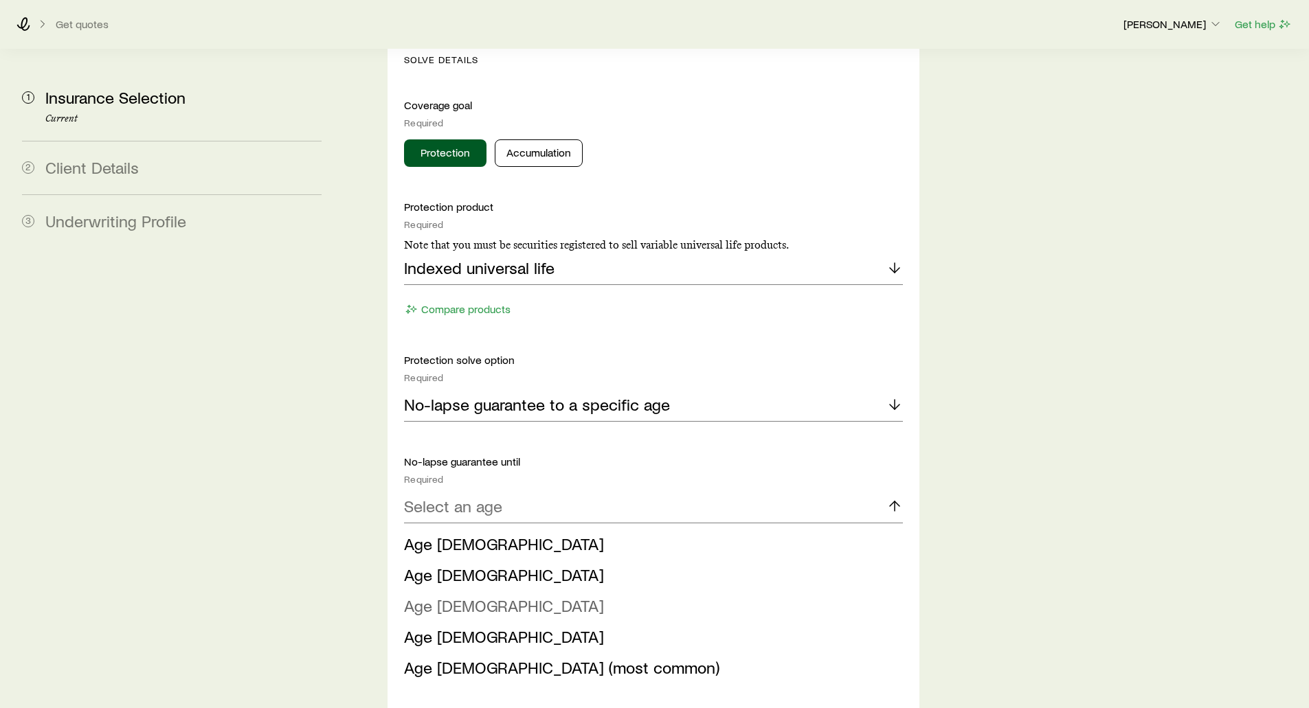
click at [433, 596] on span "Age 95" at bounding box center [504, 606] width 200 height 20
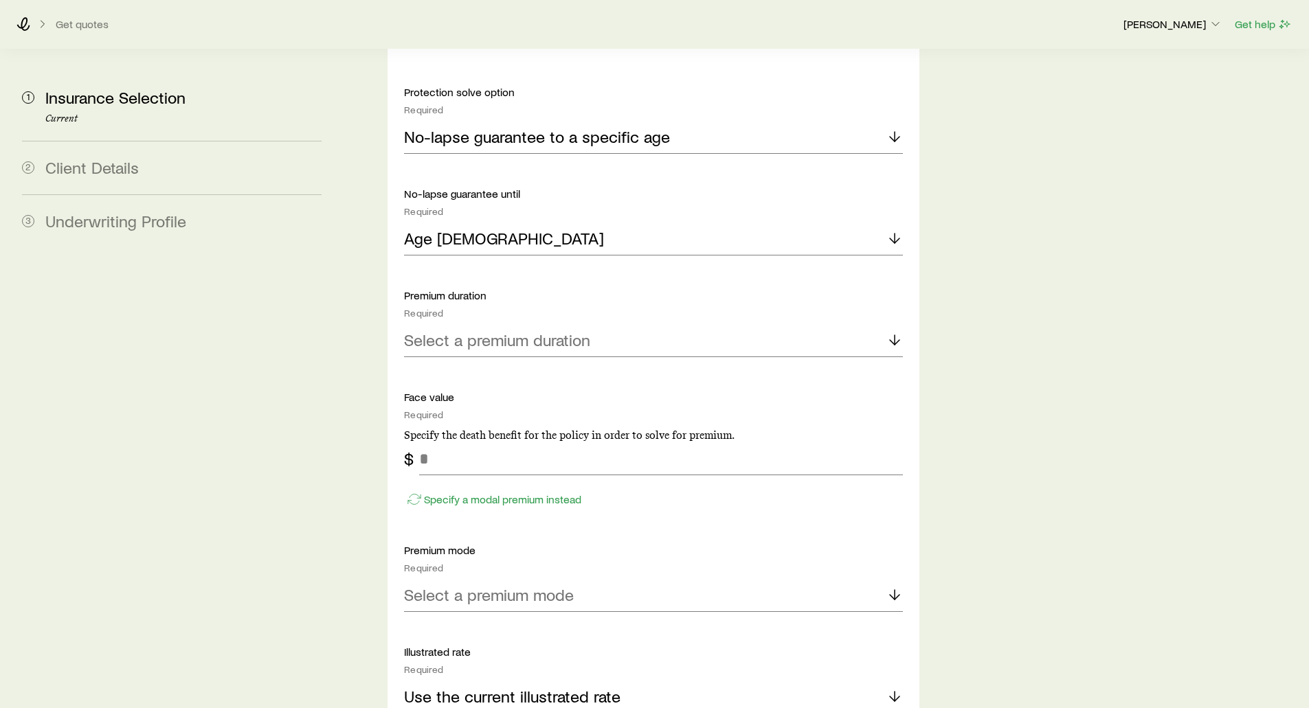
scroll to position [1717, 0]
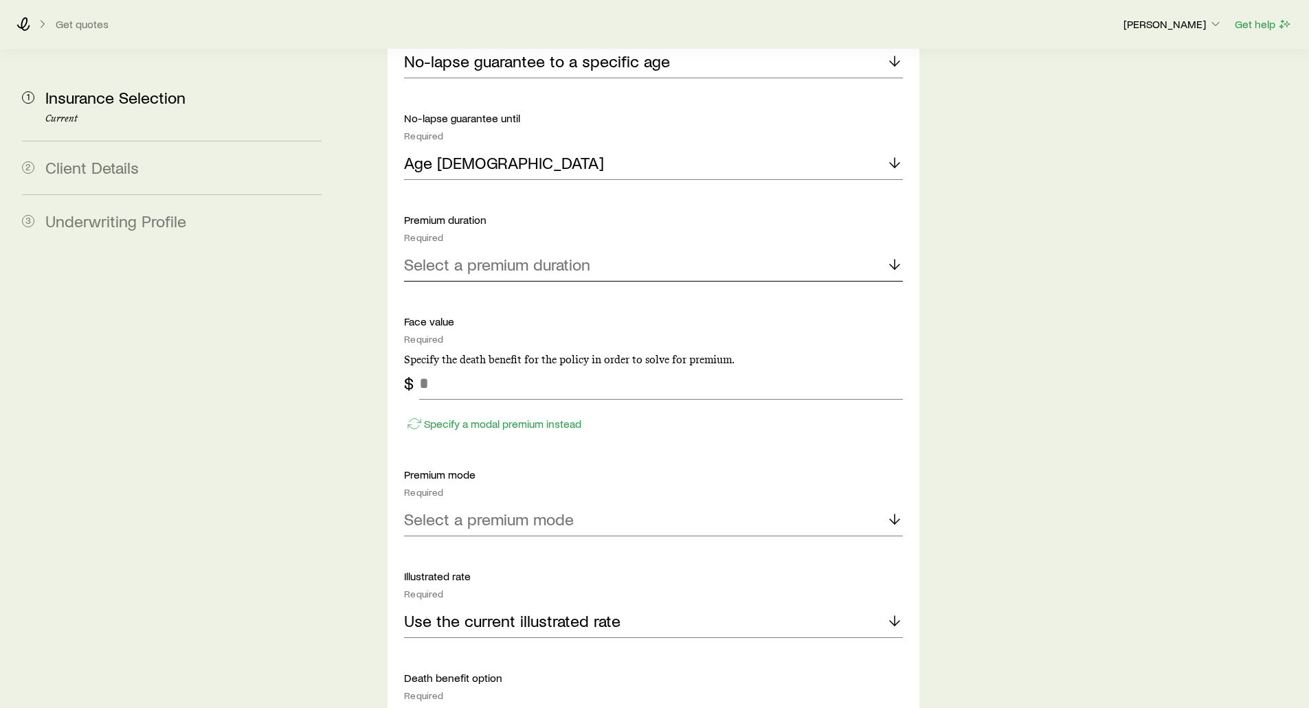
click at [438, 255] on p "Select a premium duration" at bounding box center [497, 264] width 186 height 19
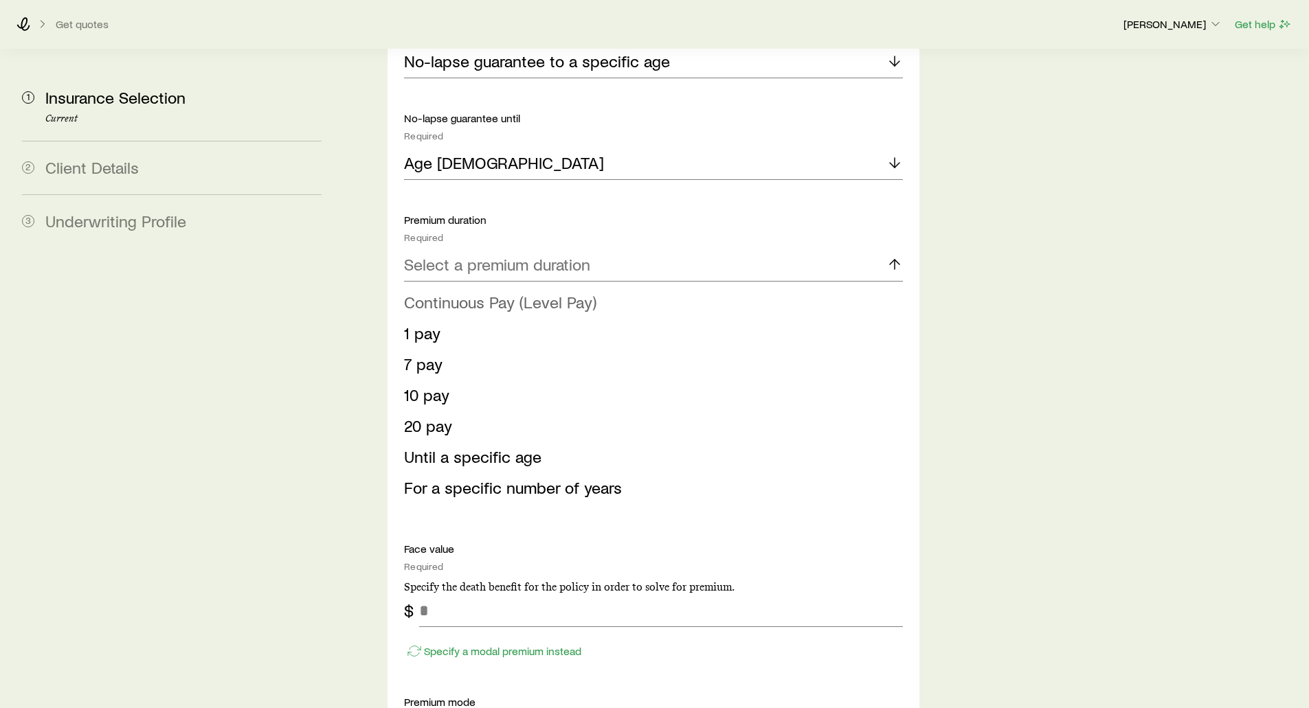
click at [436, 292] on span "Continuous Pay (Level Pay)" at bounding box center [500, 302] width 192 height 20
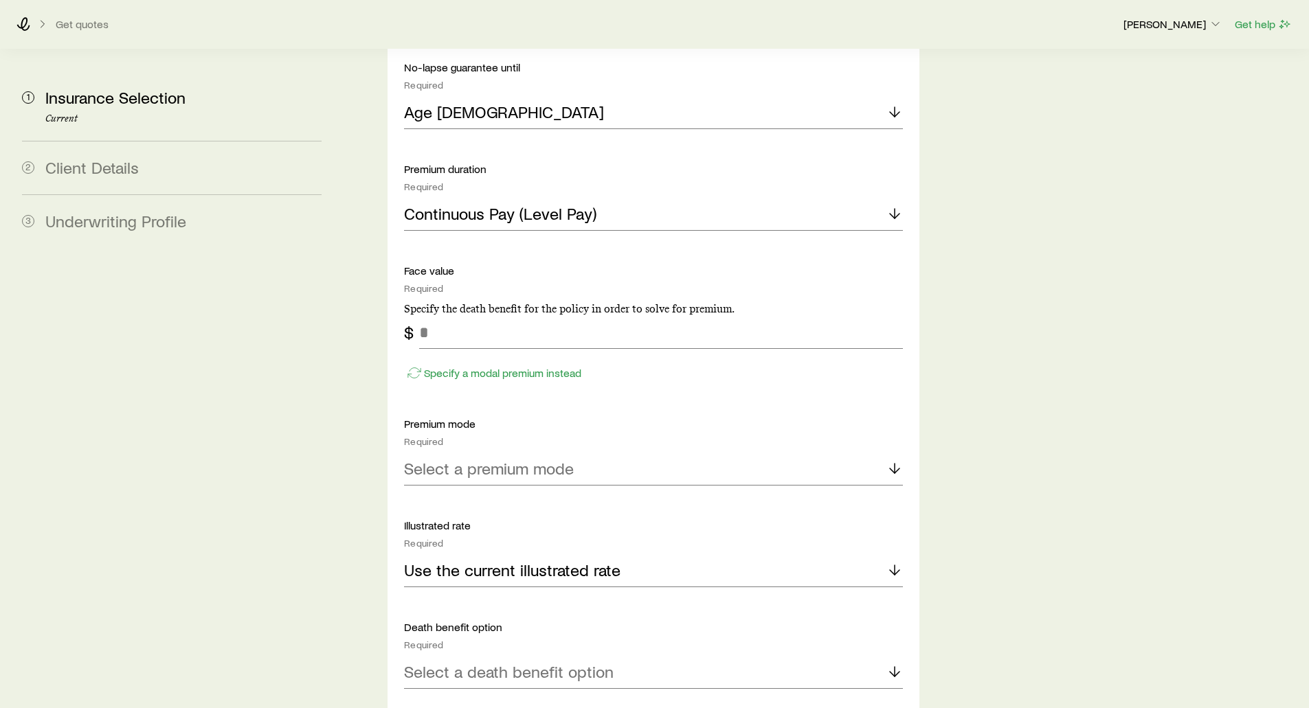
scroll to position [1786, 0]
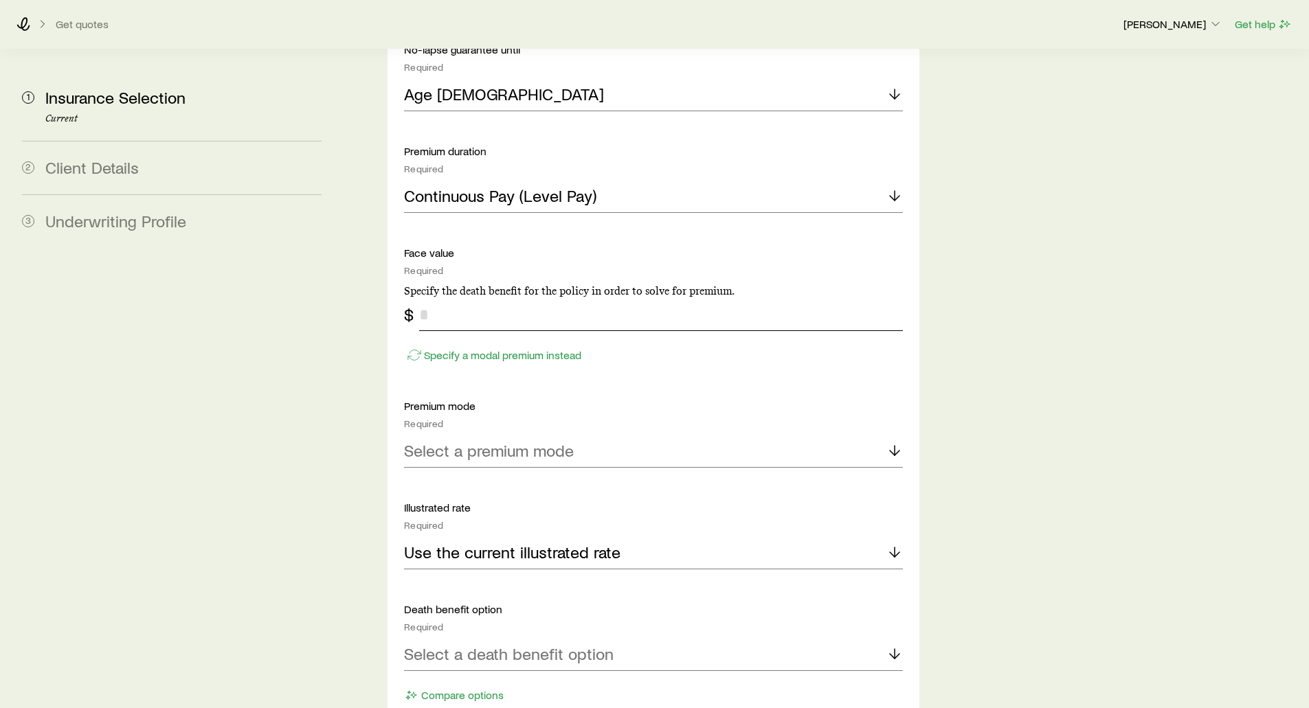
click at [448, 298] on input "tel" at bounding box center [660, 314] width 483 height 33
type input "*******"
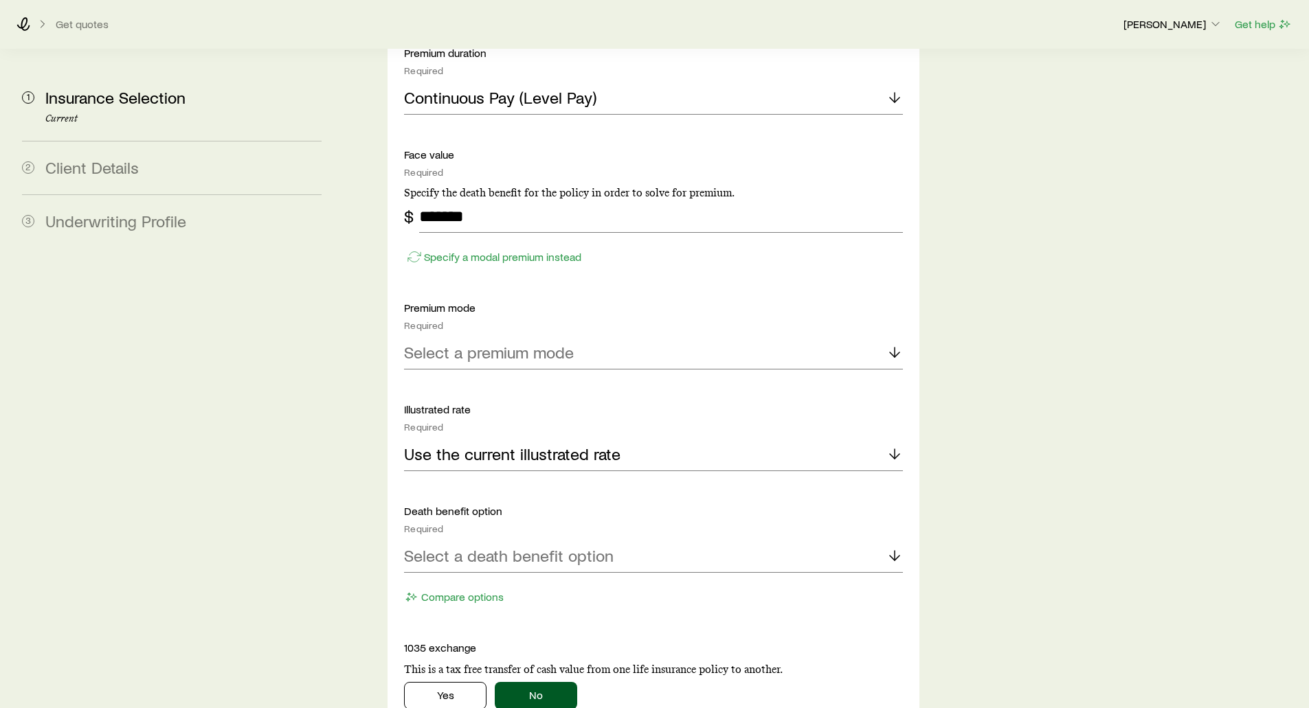
scroll to position [1924, 0]
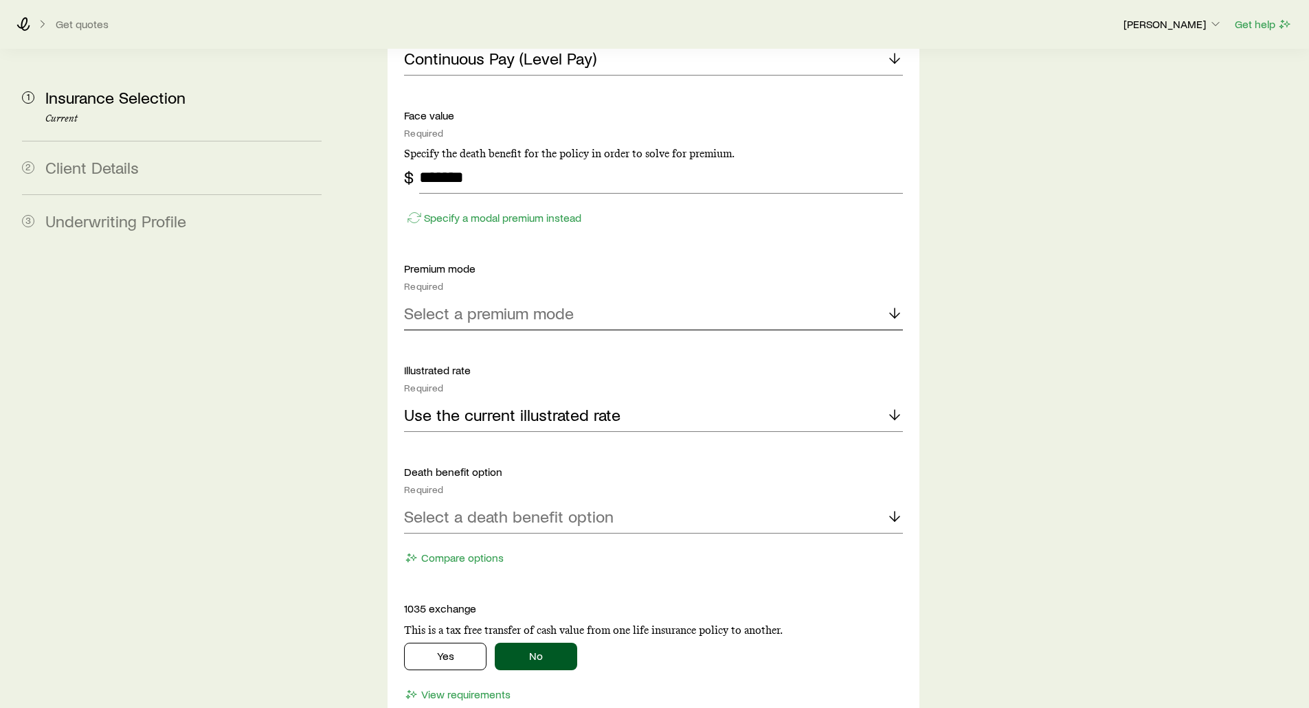
click at [436, 304] on p "Select a premium mode" at bounding box center [489, 313] width 170 height 19
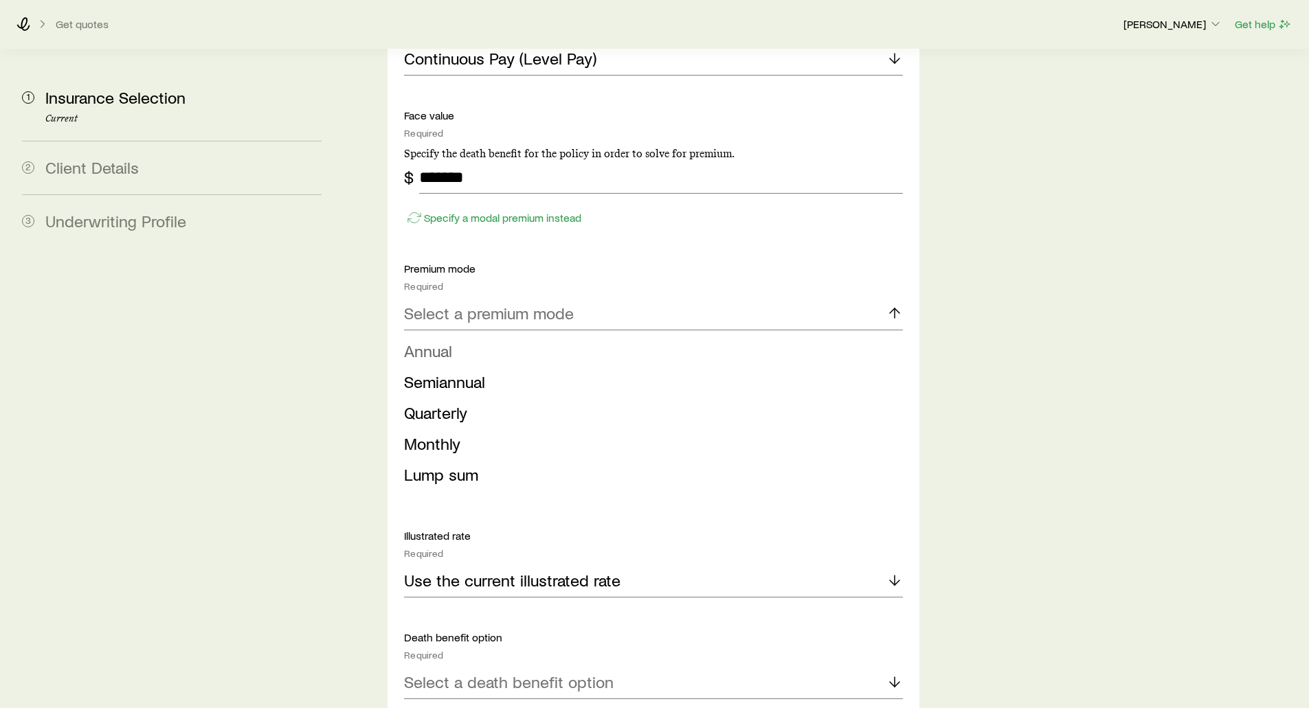
click at [435, 336] on li "Annual" at bounding box center [649, 351] width 490 height 31
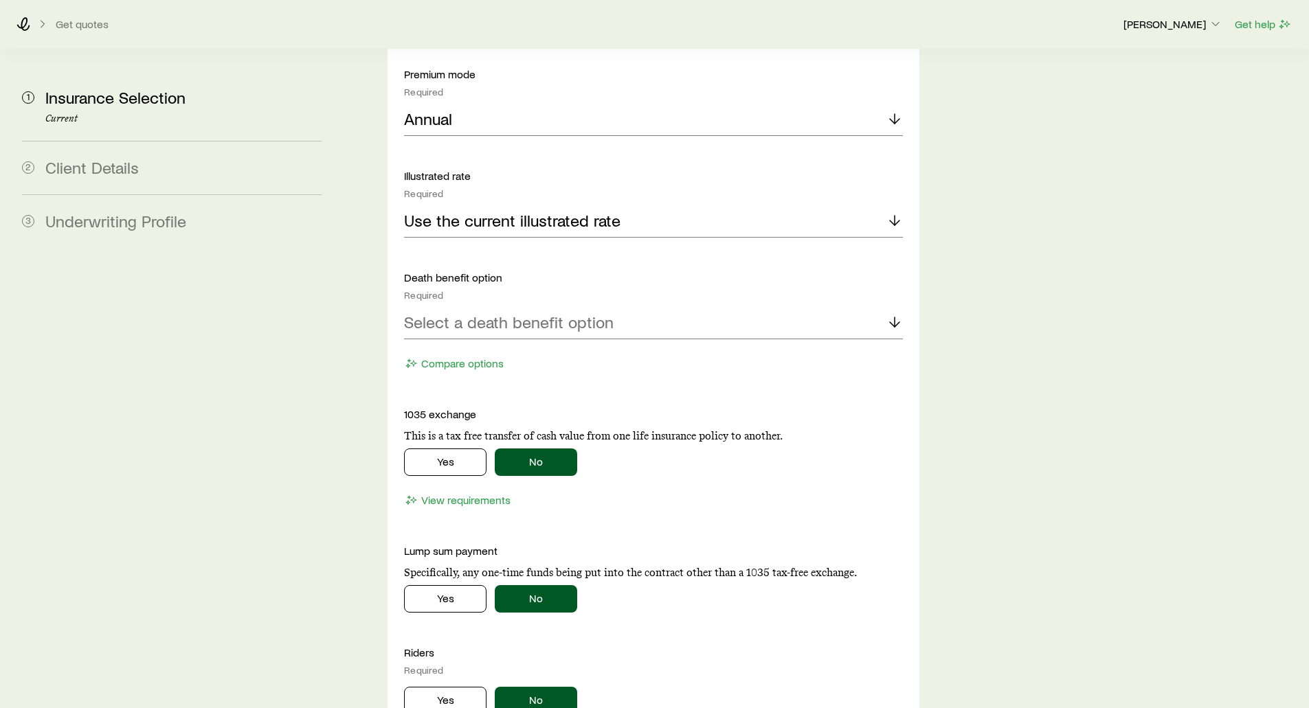
scroll to position [2130, 0]
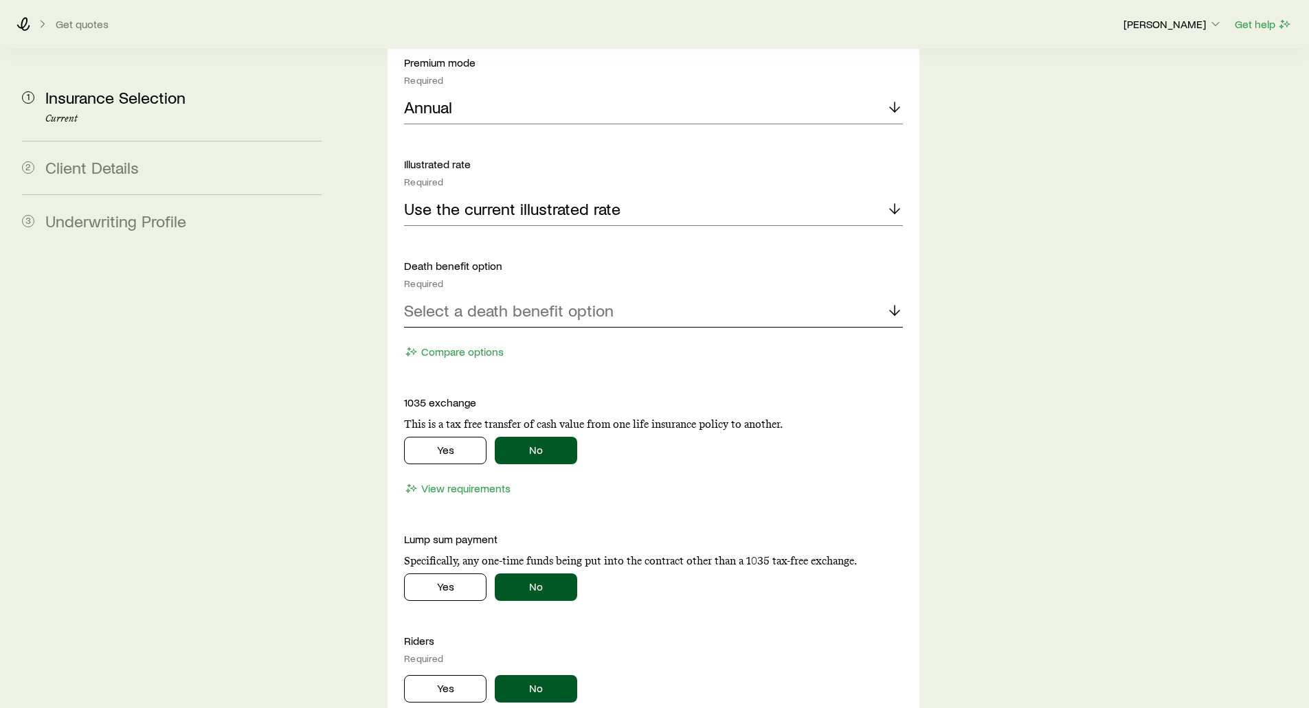
click at [430, 301] on p "Select a death benefit option" at bounding box center [509, 310] width 210 height 19
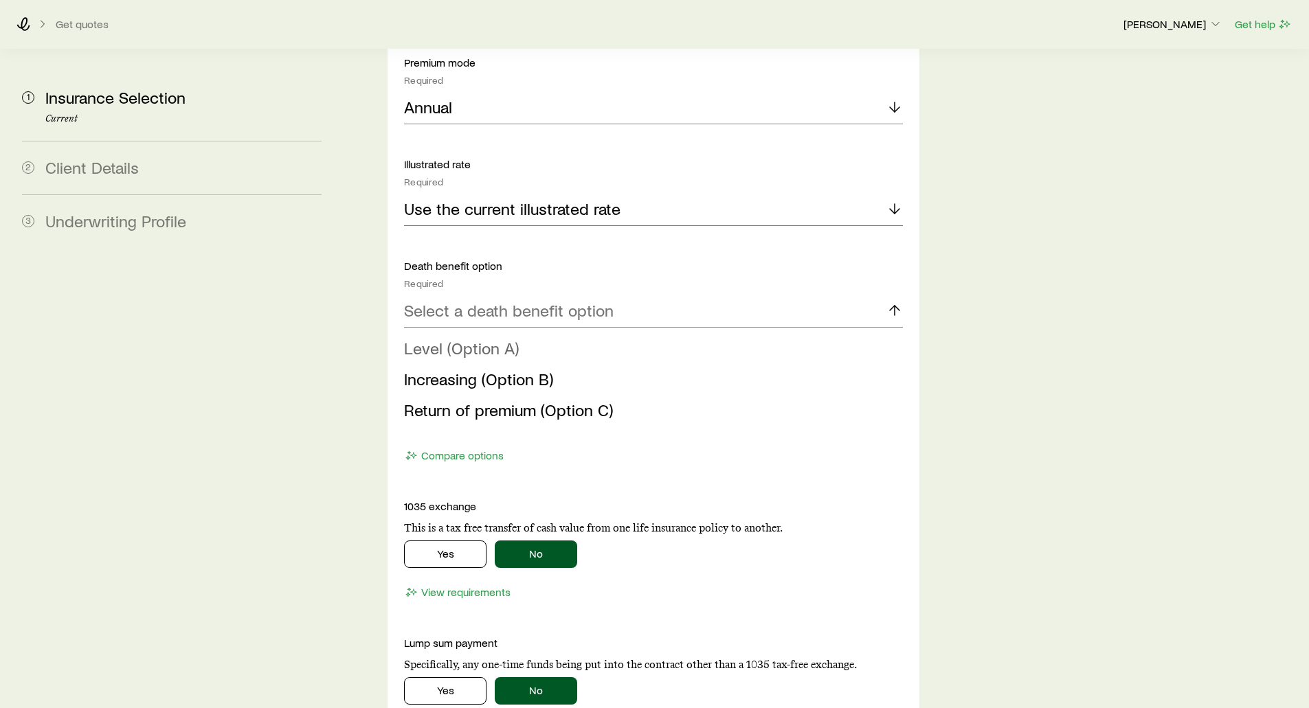
click at [444, 338] on span "Level (Option A)" at bounding box center [461, 348] width 115 height 20
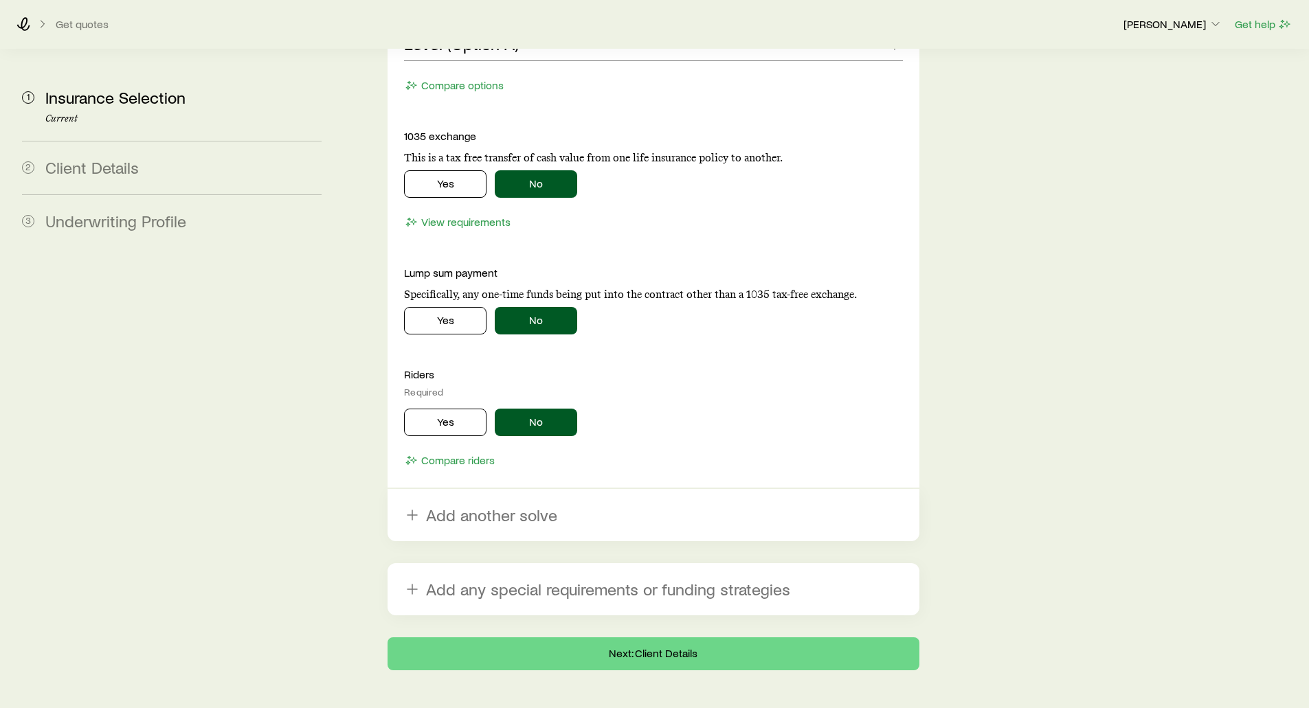
scroll to position [2398, 0]
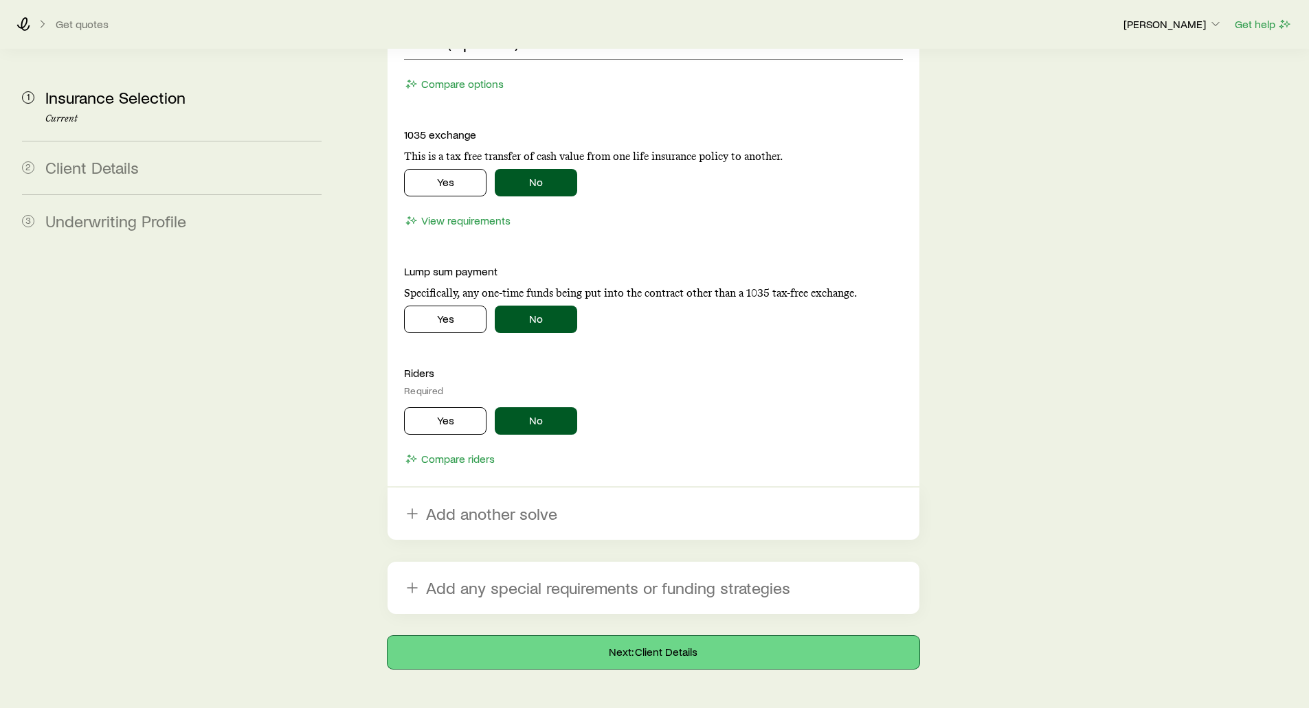
click at [657, 636] on button "Next: Client Details" at bounding box center [652, 652] width 531 height 33
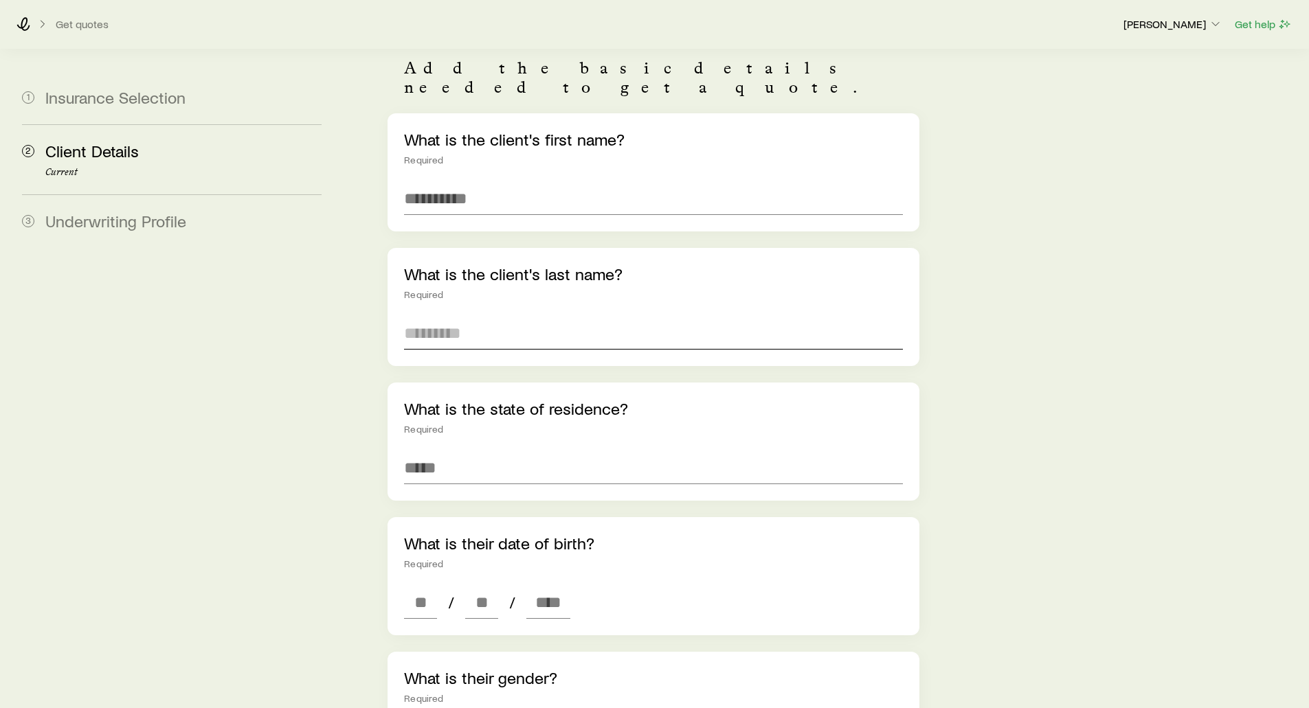
scroll to position [137, 0]
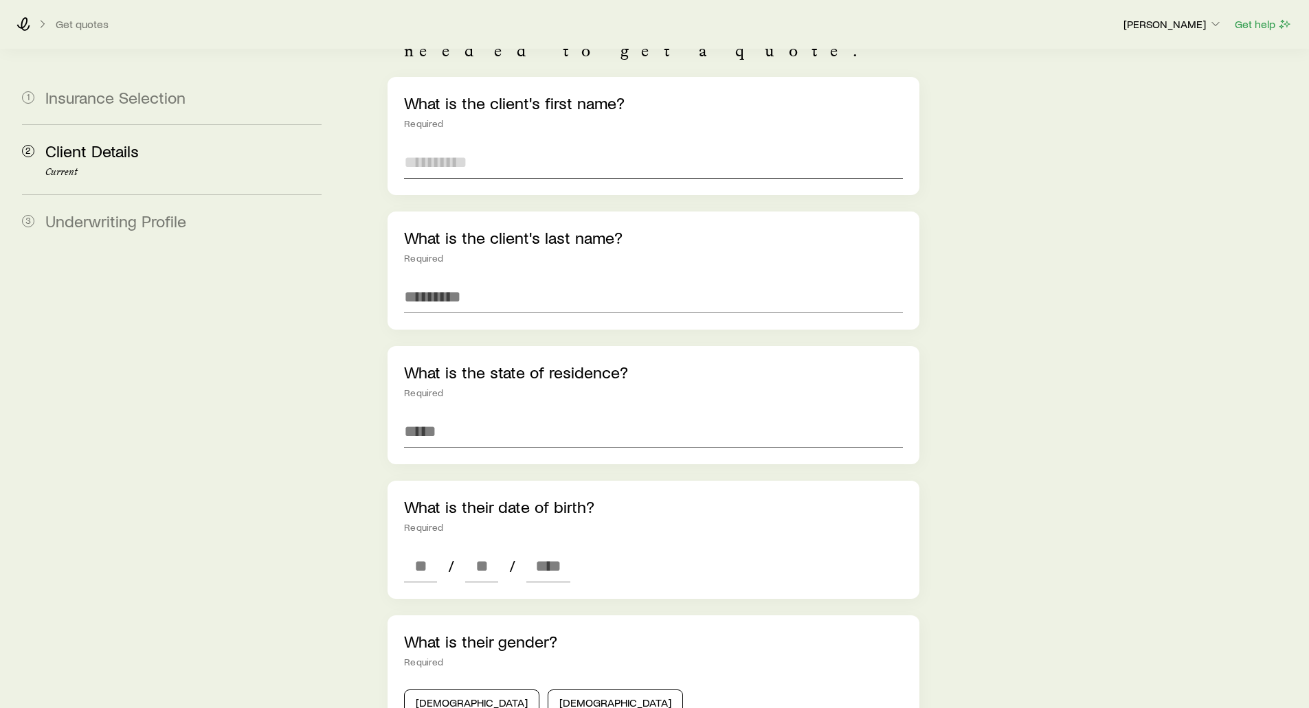
click at [455, 146] on input "text" at bounding box center [653, 162] width 498 height 33
type input "****"
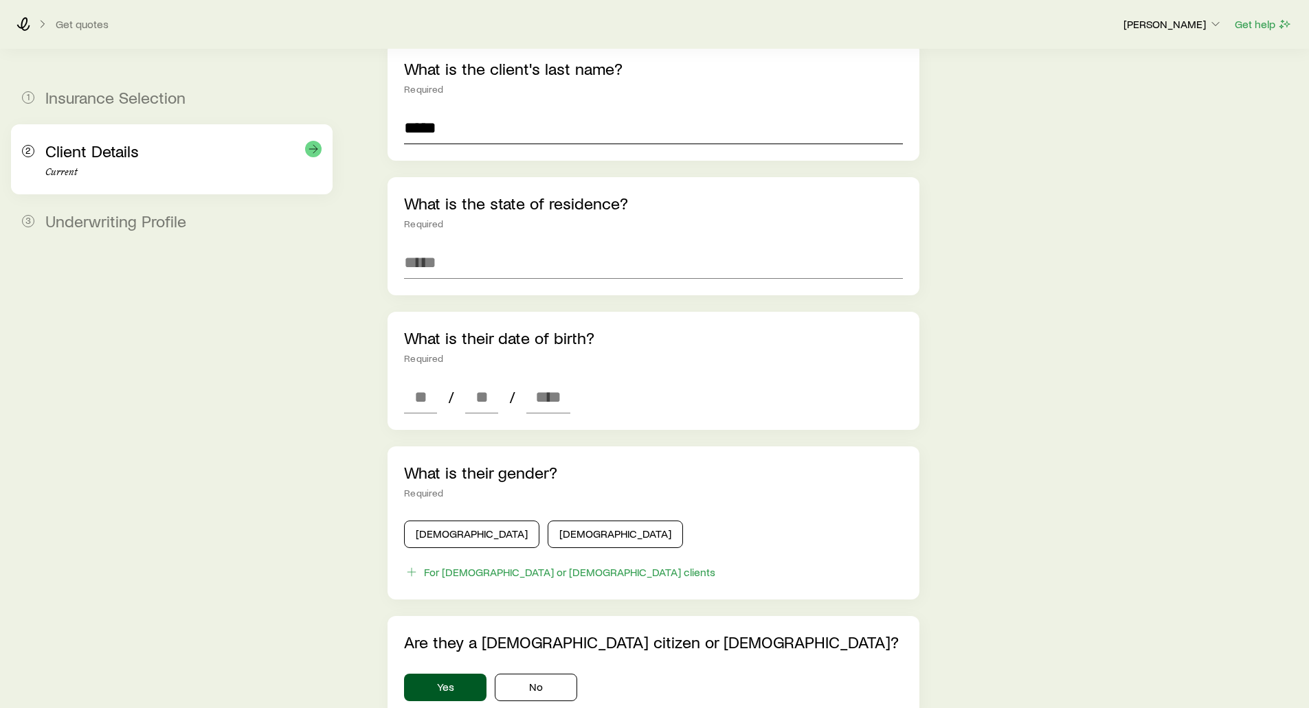
scroll to position [343, 0]
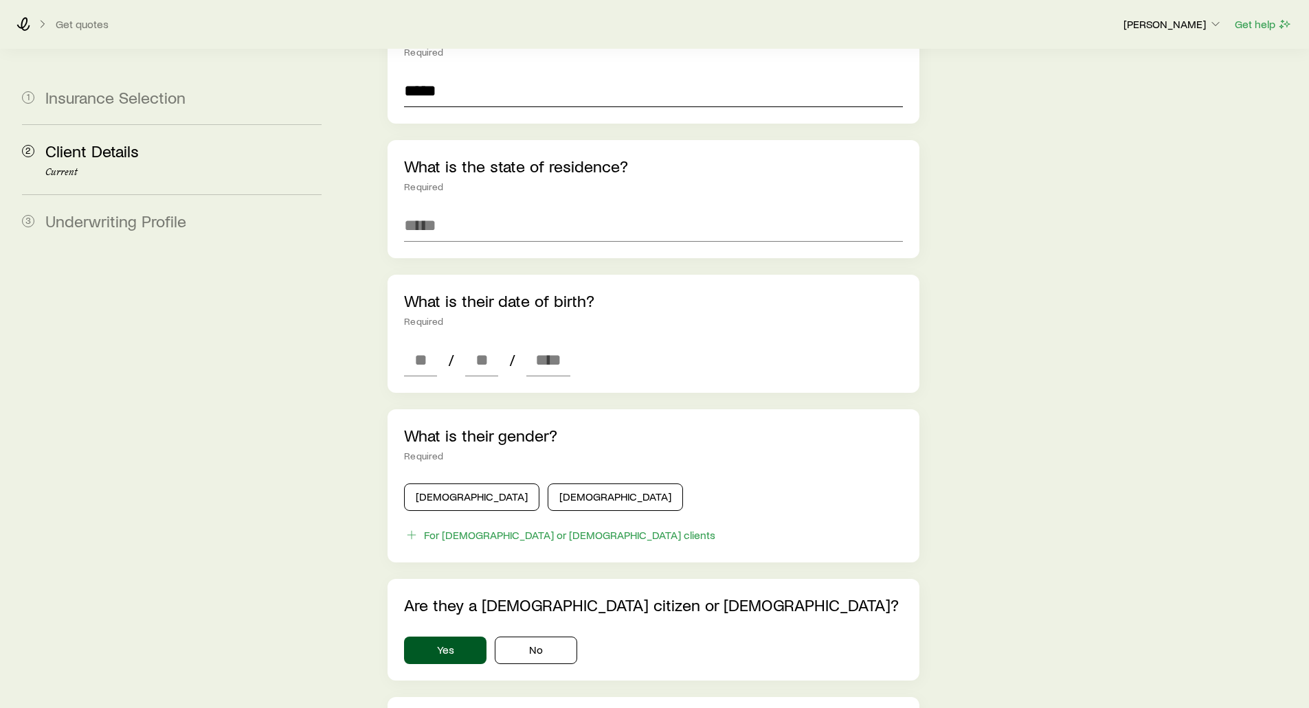
type input "*****"
click at [400, 197] on div "What is the state of residence? Required" at bounding box center [652, 199] width 531 height 118
click at [451, 209] on input at bounding box center [653, 225] width 498 height 33
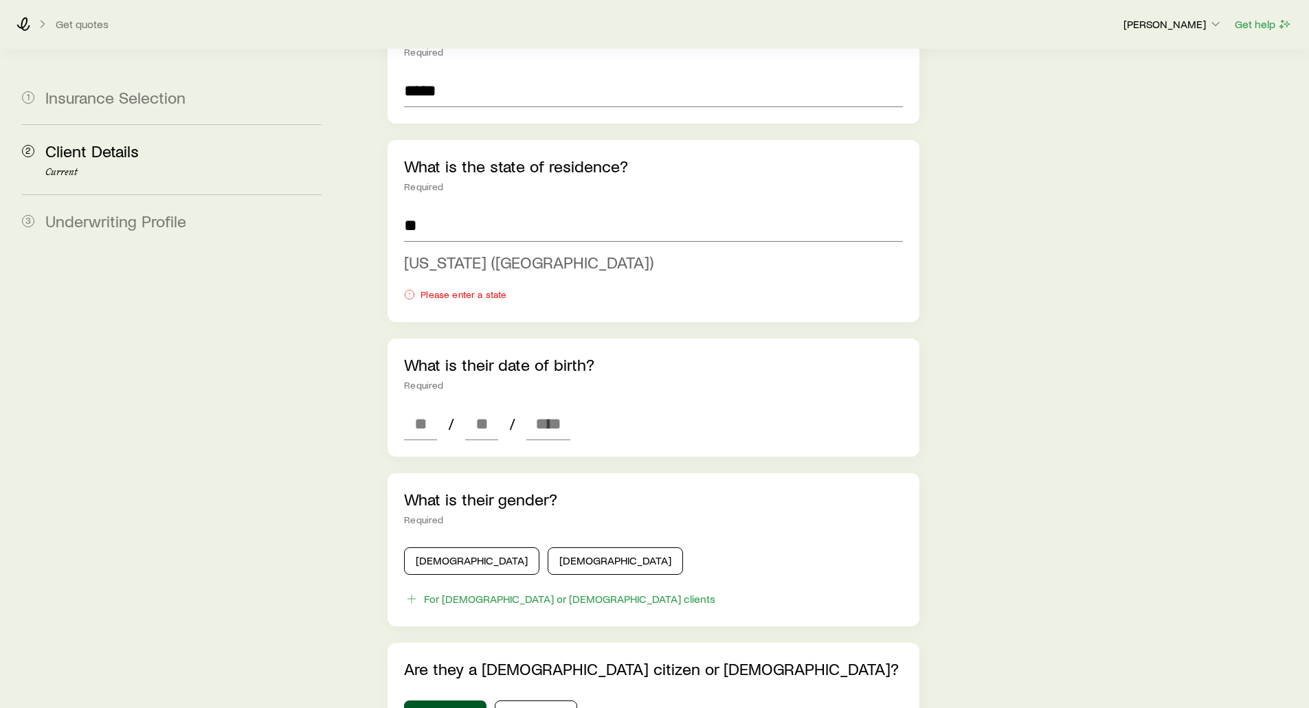
click at [431, 252] on span "Illinois (IL)" at bounding box center [528, 262] width 249 height 20
type input "**********"
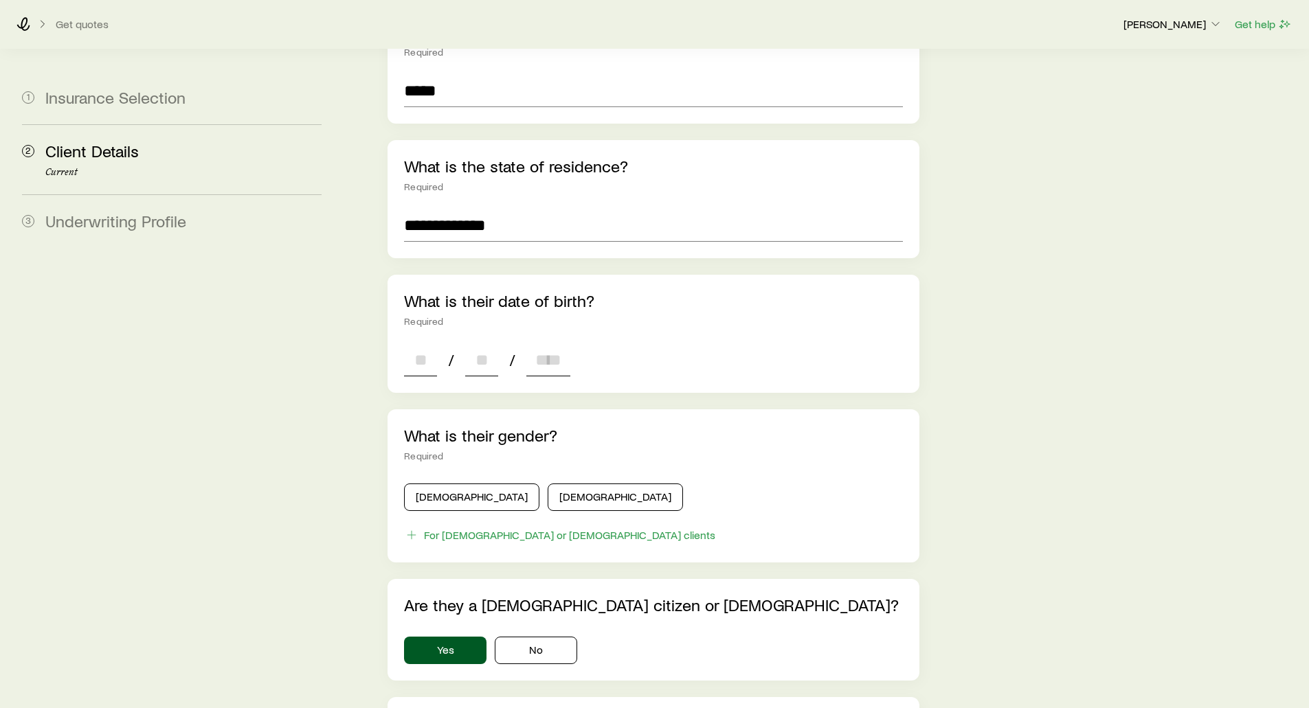
click at [412, 343] on input at bounding box center [420, 359] width 33 height 33
type input "**"
type input "****"
type input "*"
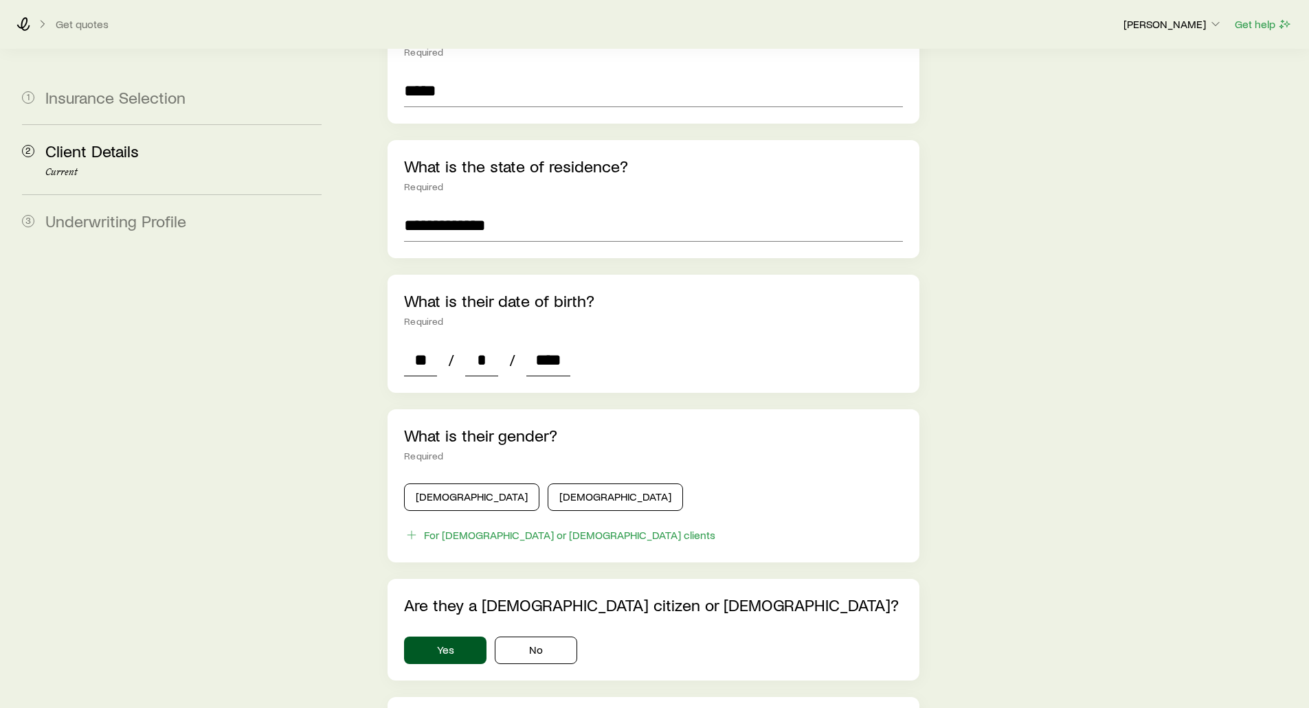
type input "****"
click at [276, 280] on aside "1 Insurance Selection 2 Client Details Current 3 Underwriting Profile" at bounding box center [172, 365] width 322 height 1318
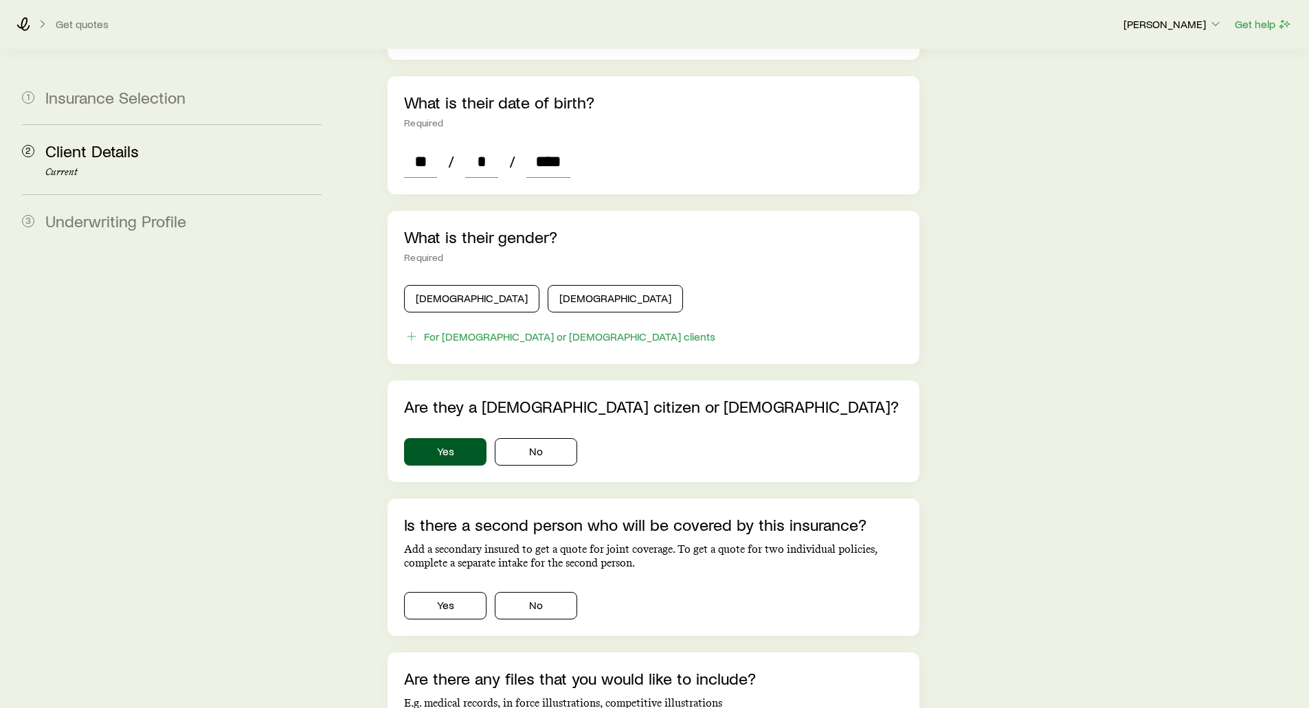
scroll to position [550, 0]
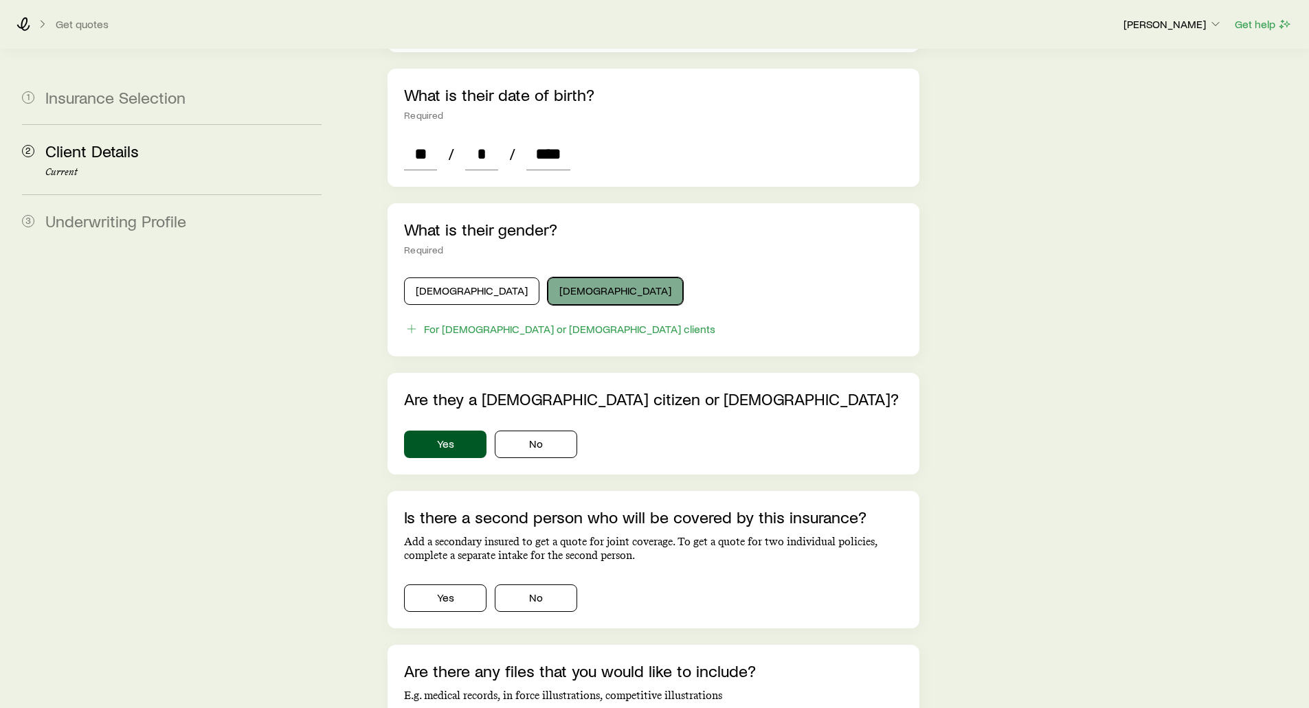
click at [548, 278] on button "Female" at bounding box center [615, 291] width 135 height 27
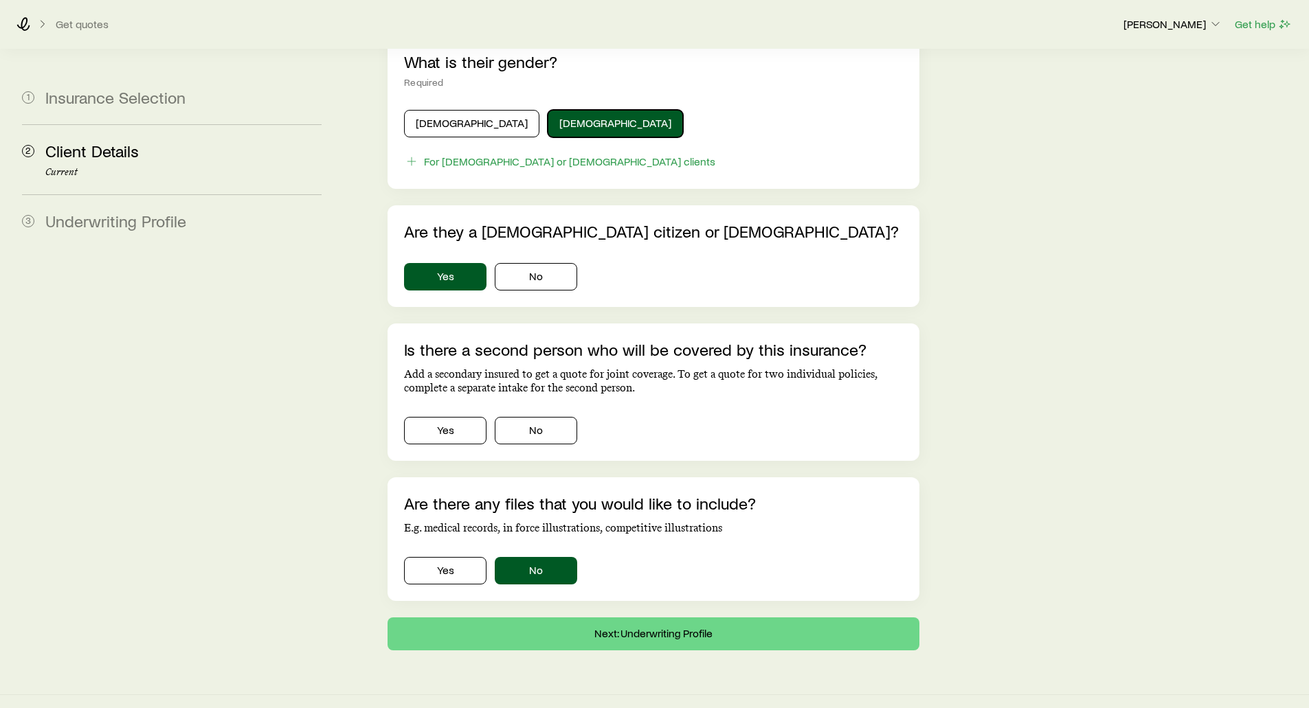
scroll to position [718, 0]
click at [526, 416] on button "No" at bounding box center [536, 429] width 82 height 27
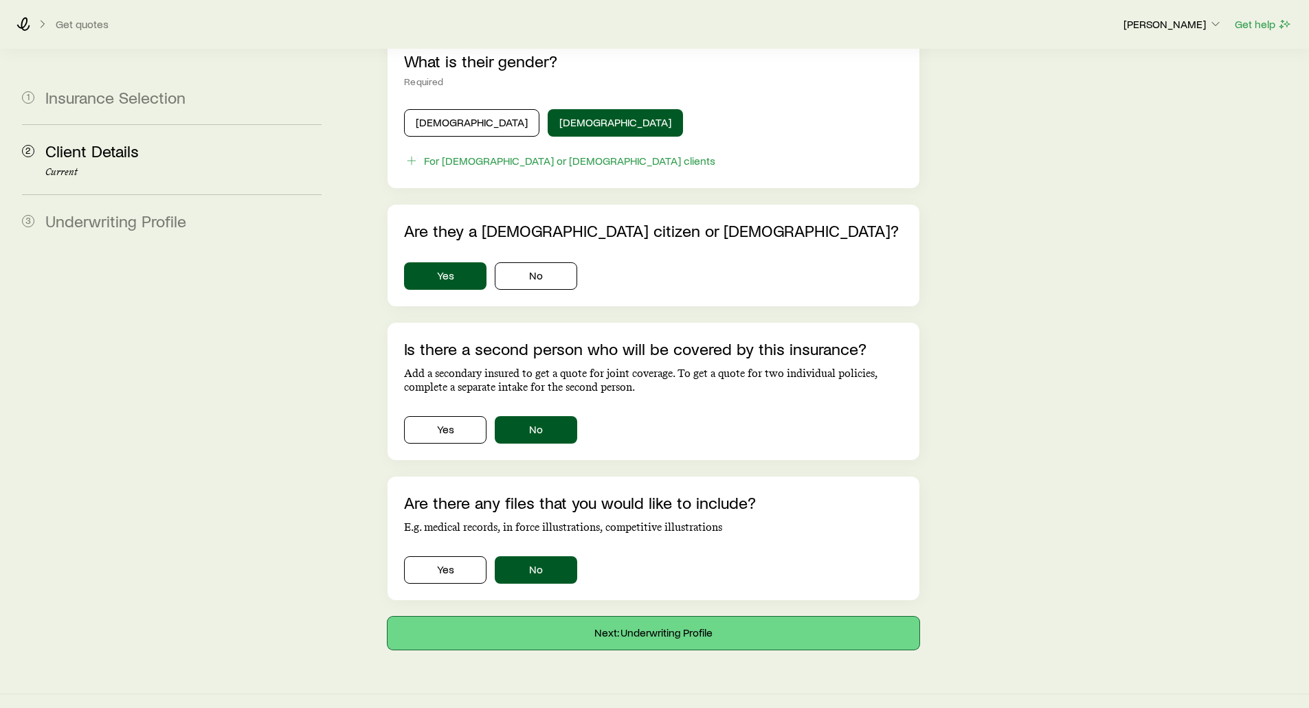
click at [622, 621] on button "Next: Underwriting Profile" at bounding box center [652, 633] width 531 height 33
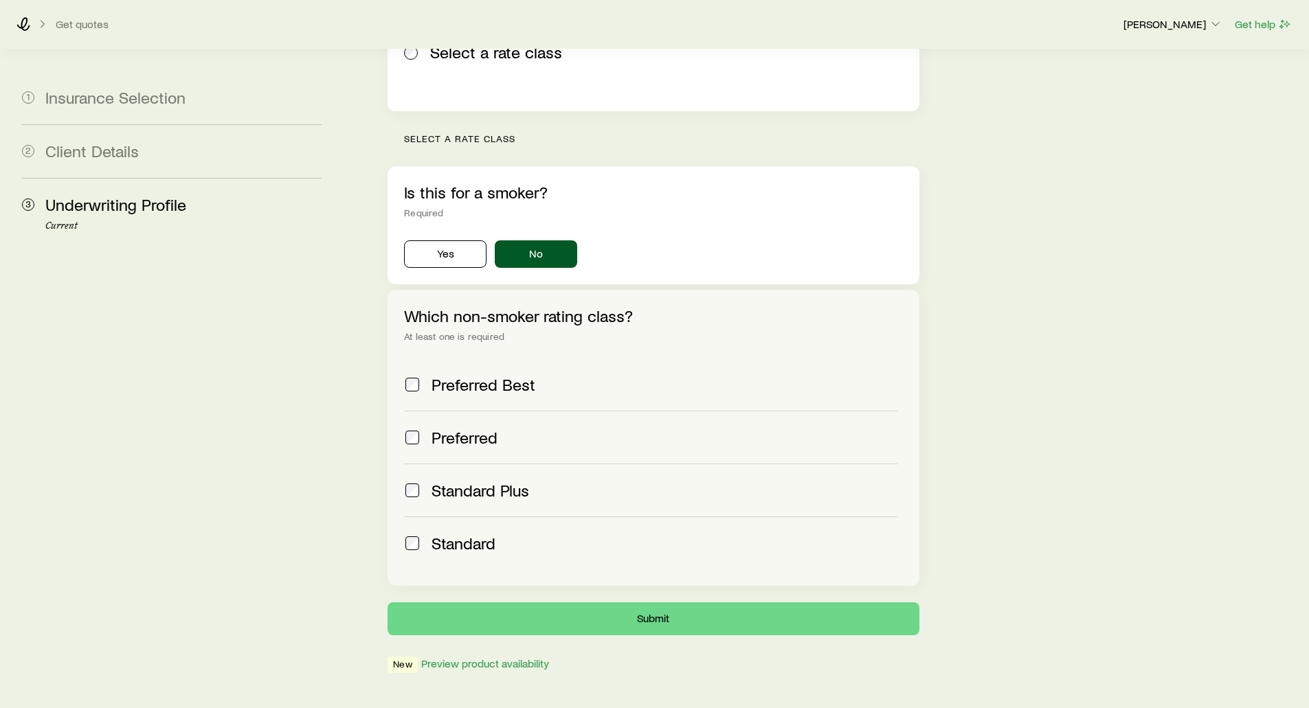
scroll to position [352, 0]
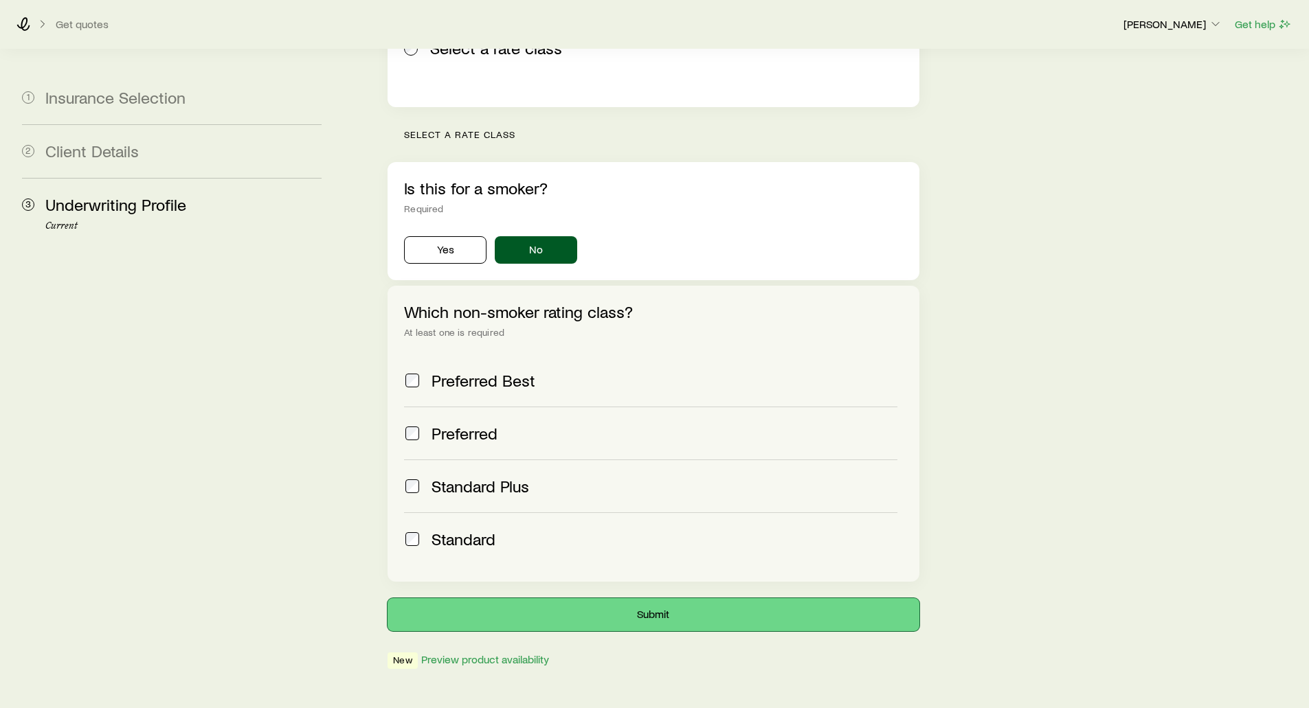
click at [625, 598] on button "Submit" at bounding box center [652, 614] width 531 height 33
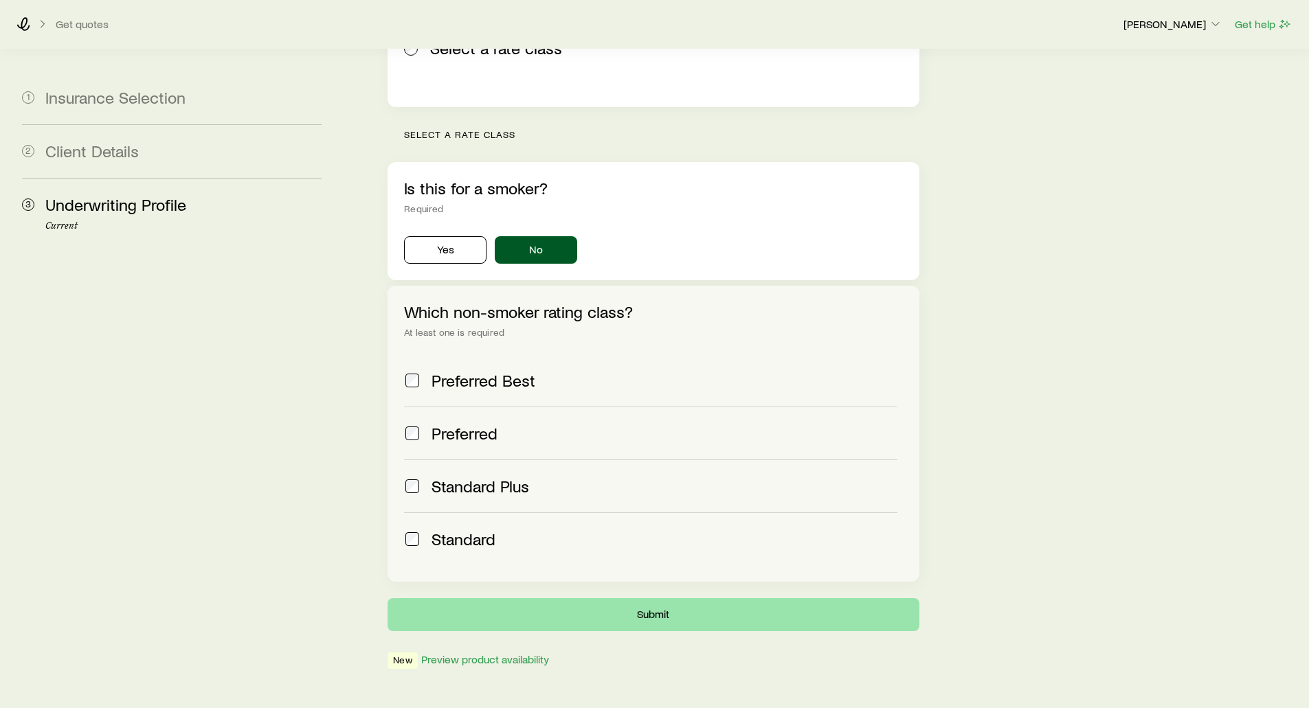
scroll to position [0, 0]
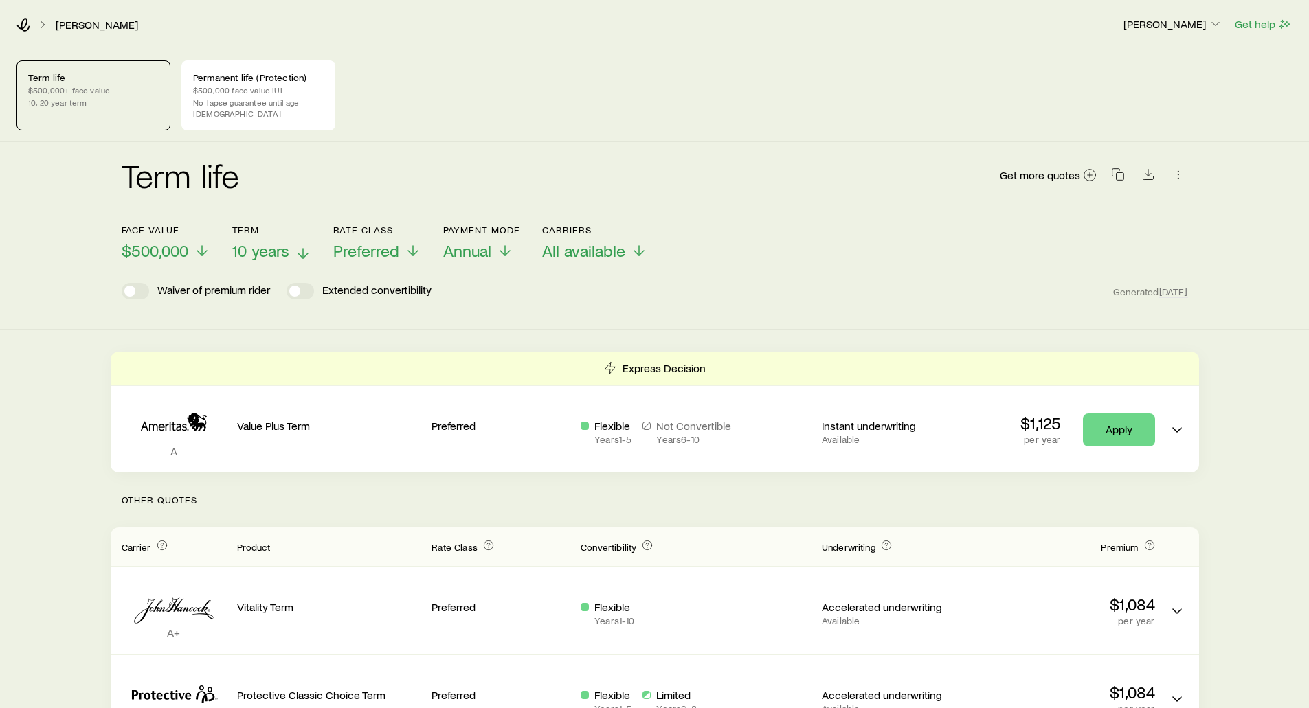
click at [252, 241] on span "10 years" at bounding box center [260, 250] width 57 height 19
click at [297, 85] on p "$500,000 face value IUL" at bounding box center [258, 90] width 131 height 11
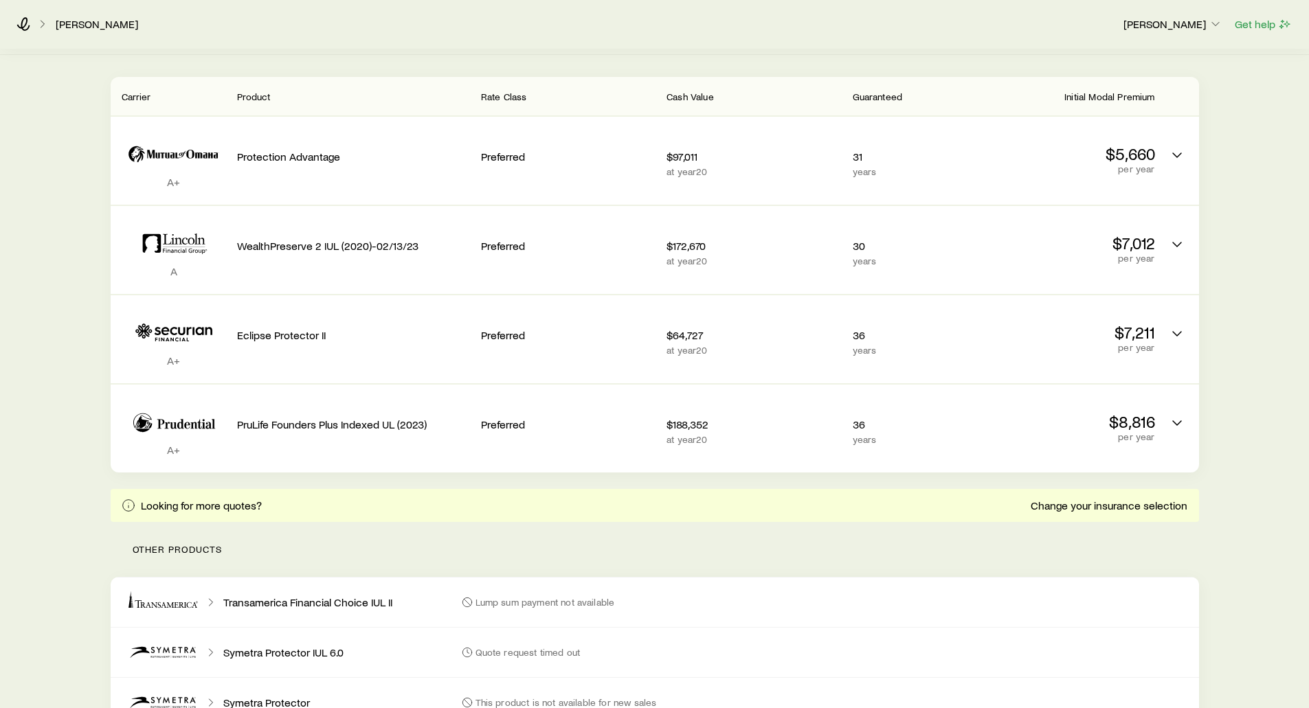
scroll to position [239, 0]
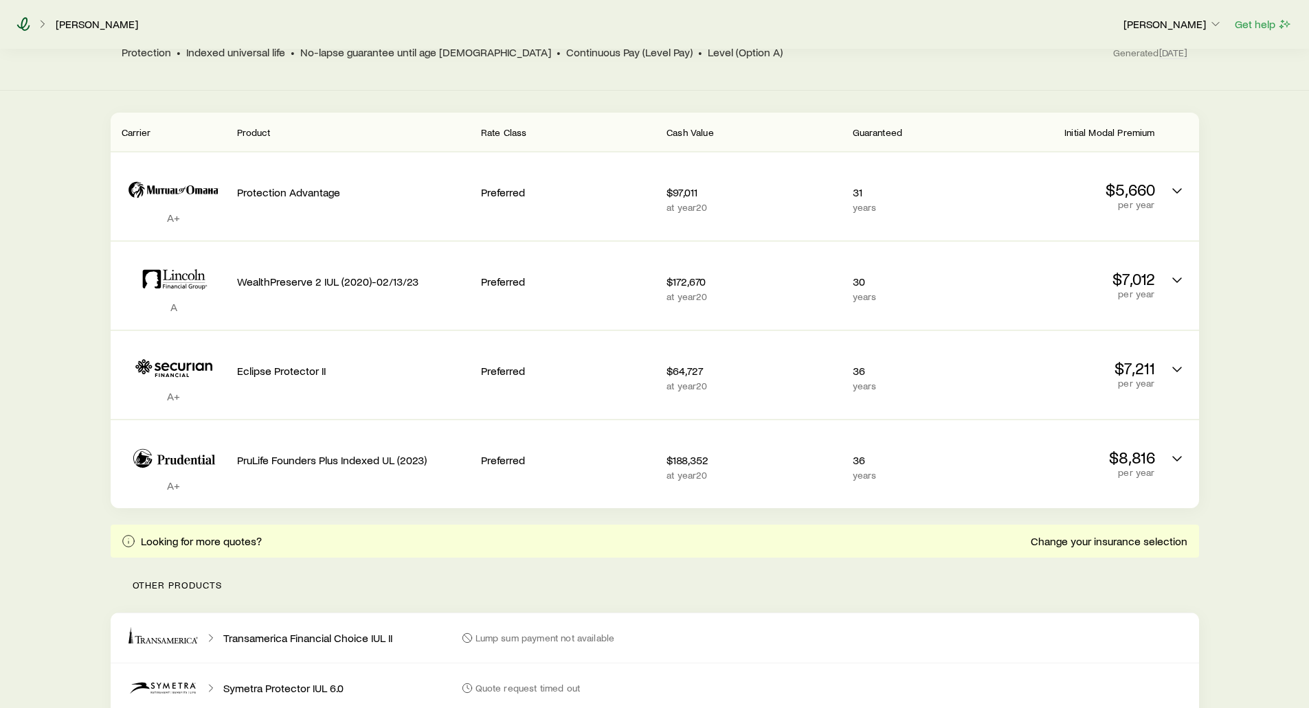
click at [22, 22] on icon at bounding box center [23, 24] width 13 height 14
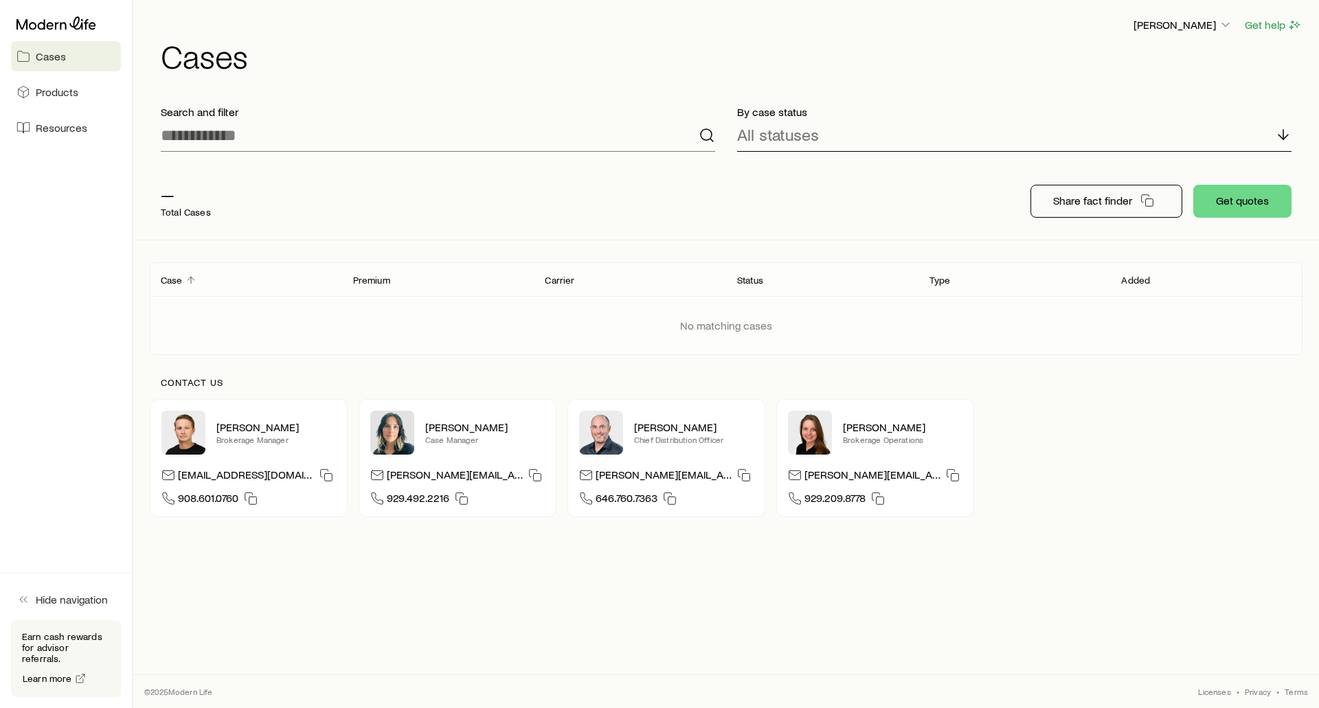
click at [800, 140] on p "All statuses" at bounding box center [778, 134] width 82 height 19
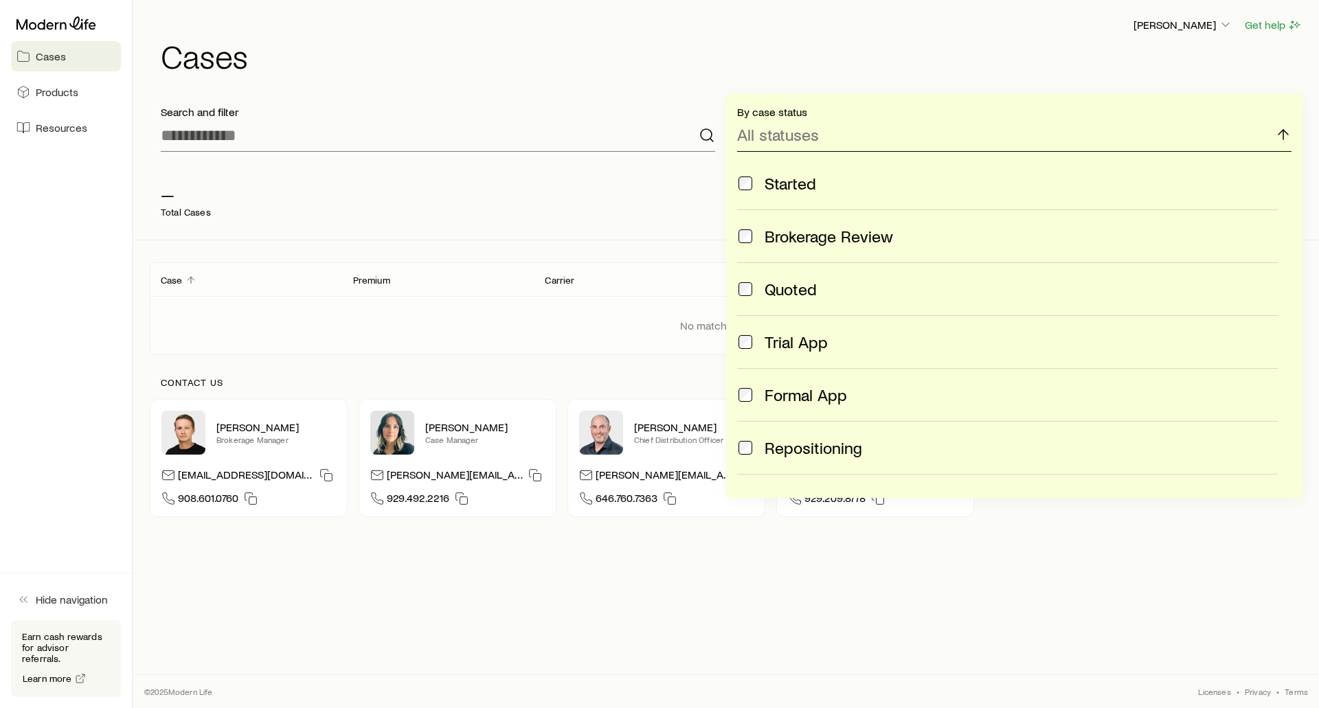
click at [1280, 133] on polyline at bounding box center [1283, 132] width 10 height 5
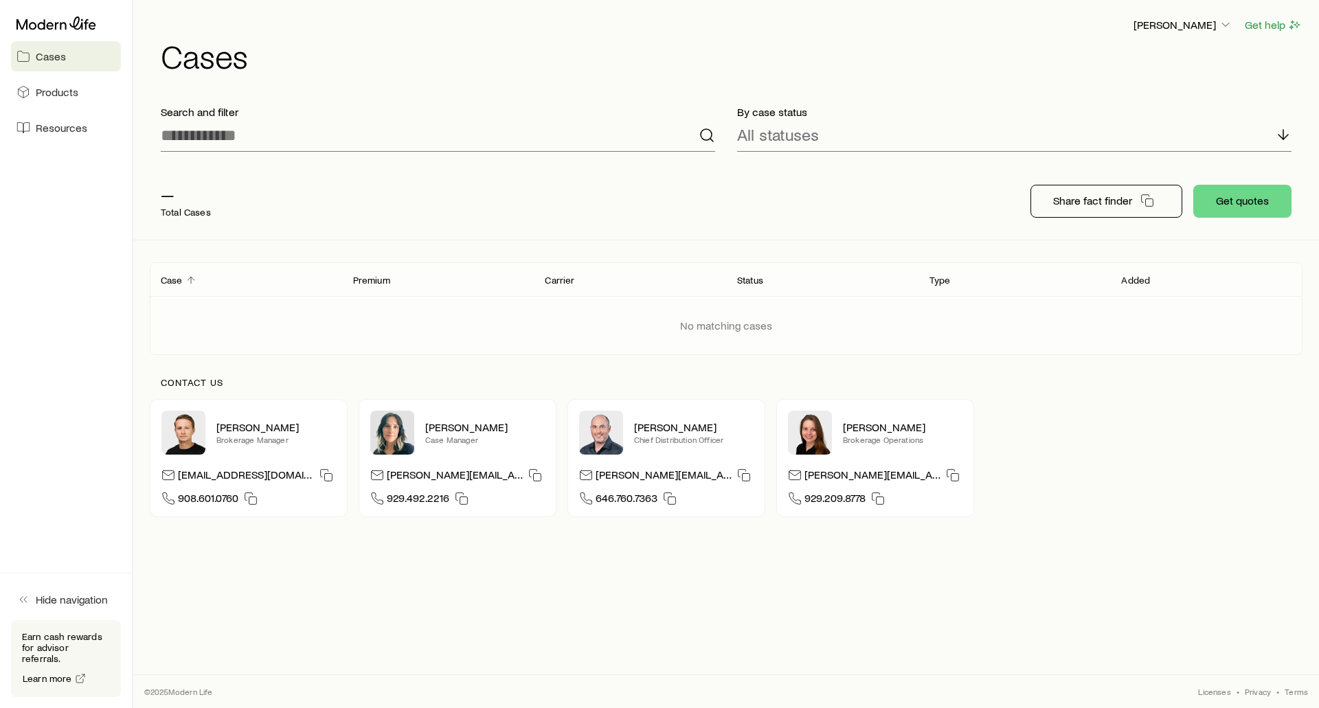
drag, startPoint x: 600, startPoint y: 227, endPoint x: 589, endPoint y: 216, distance: 15.6
click at [600, 227] on div "— Total Cases Share fact finder Get quotes" at bounding box center [726, 201] width 1153 height 77
click at [36, 25] on icon at bounding box center [56, 22] width 80 height 13
click at [41, 57] on span "Cases" at bounding box center [51, 56] width 30 height 14
click at [44, 101] on link "Products" at bounding box center [66, 92] width 110 height 30
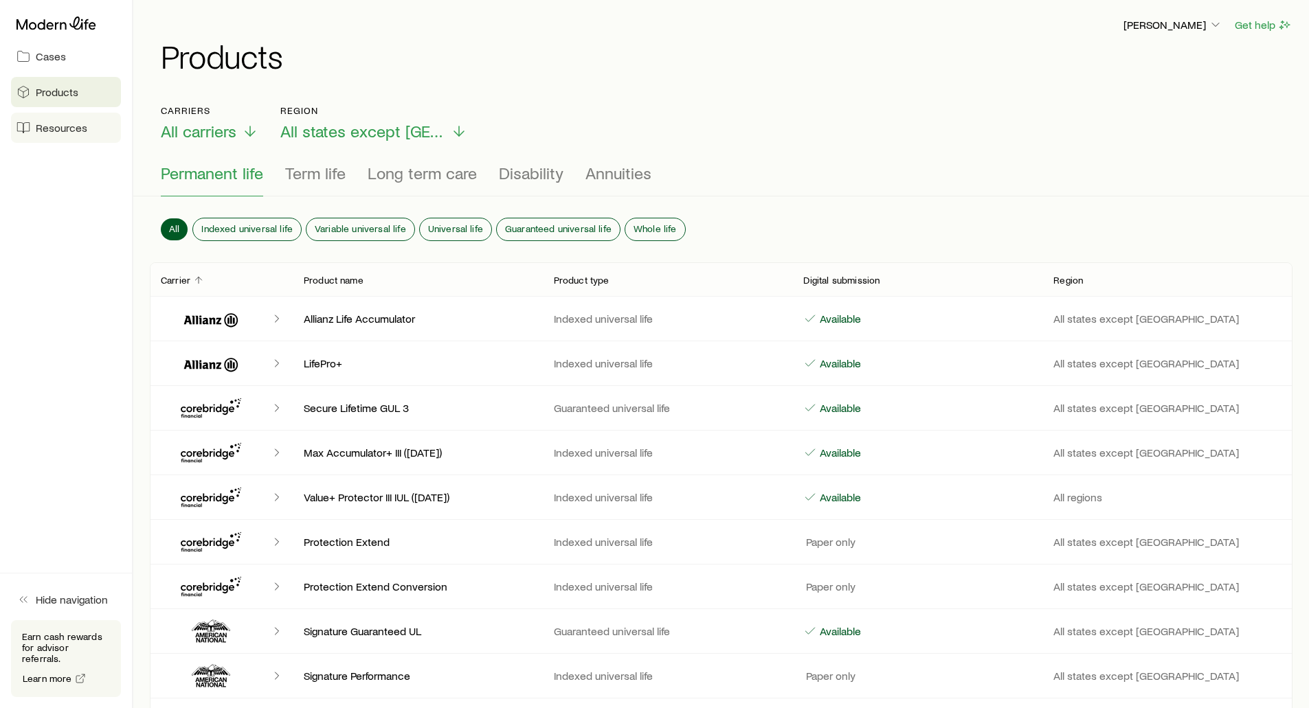
click at [64, 137] on link "Resources" at bounding box center [66, 128] width 110 height 30
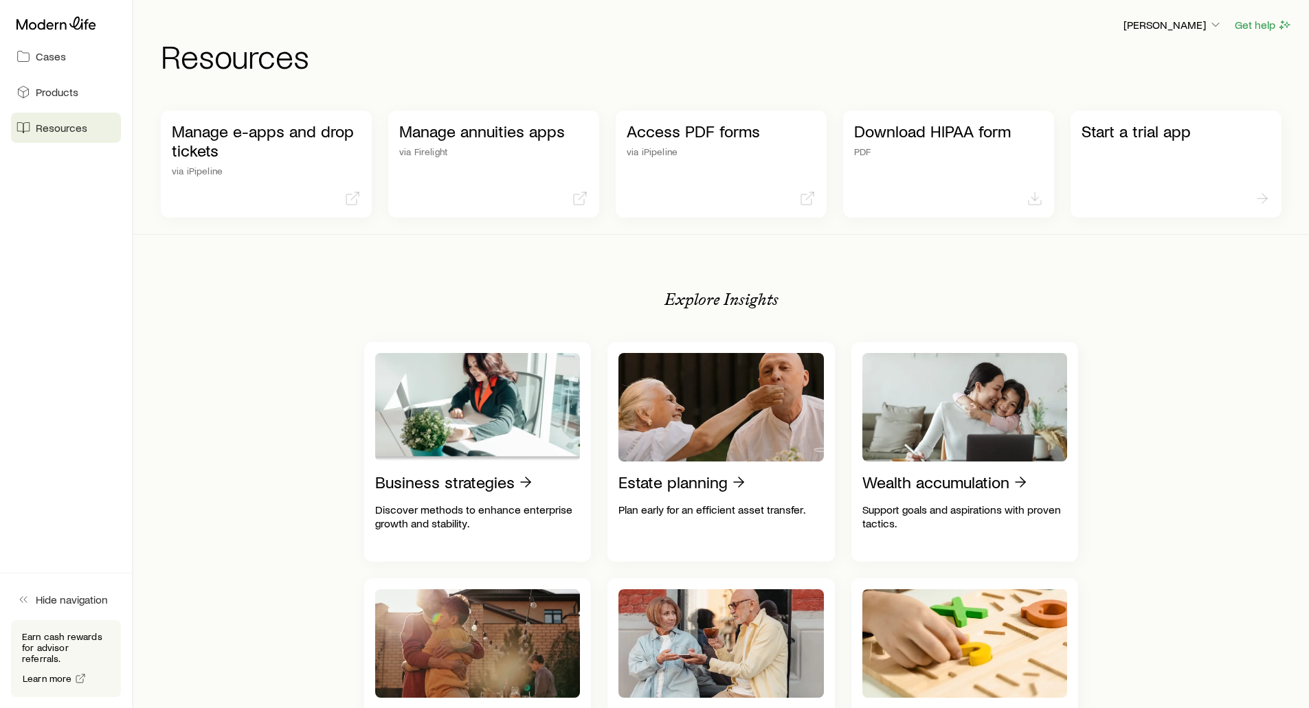
click at [561, 54] on h1 "Resources" at bounding box center [726, 55] width 1131 height 33
click at [1179, 27] on p "Frank Peterson" at bounding box center [1172, 25] width 99 height 14
click at [1100, 128] on span "Sign out" at bounding box center [1108, 129] width 38 height 14
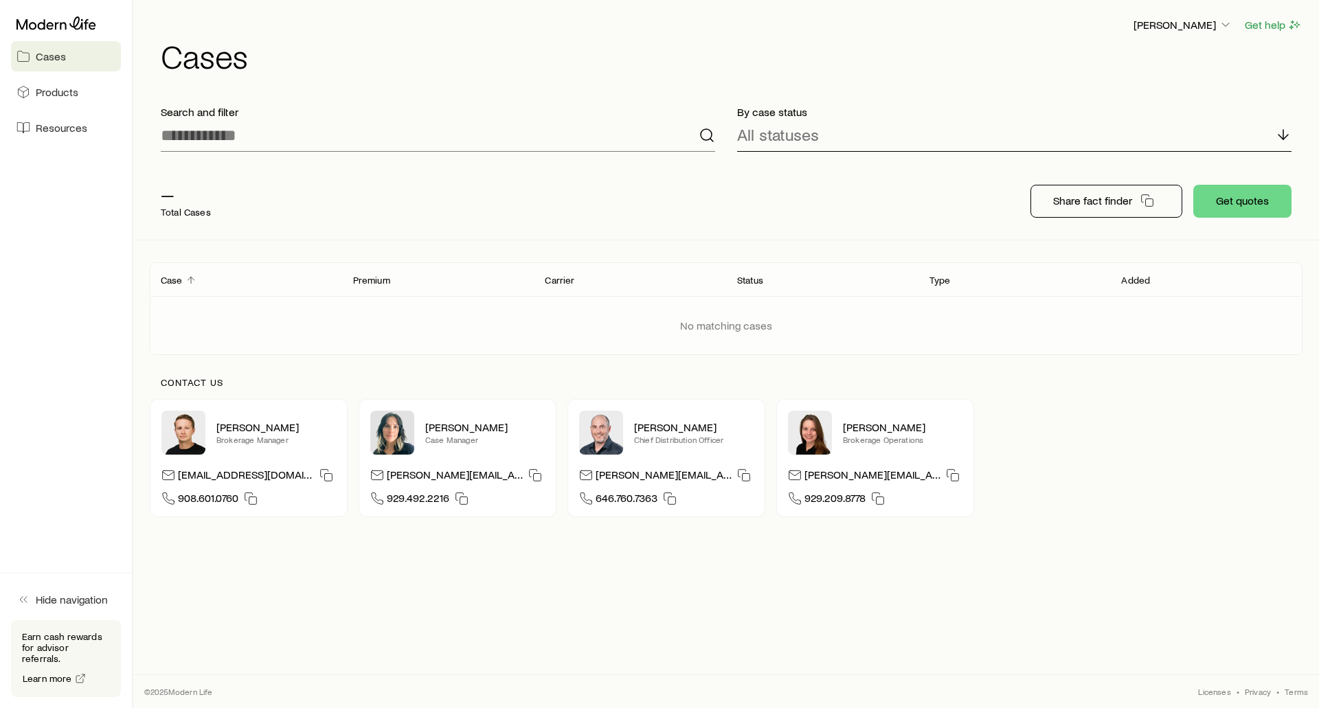
click at [802, 134] on p "All statuses" at bounding box center [778, 134] width 82 height 19
click at [598, 179] on div "— Total Cases Share fact finder Get quotes" at bounding box center [726, 201] width 1153 height 77
click at [1083, 205] on p "Share fact finder" at bounding box center [1092, 201] width 79 height 14
click at [1232, 196] on button "Get quotes" at bounding box center [1242, 201] width 98 height 33
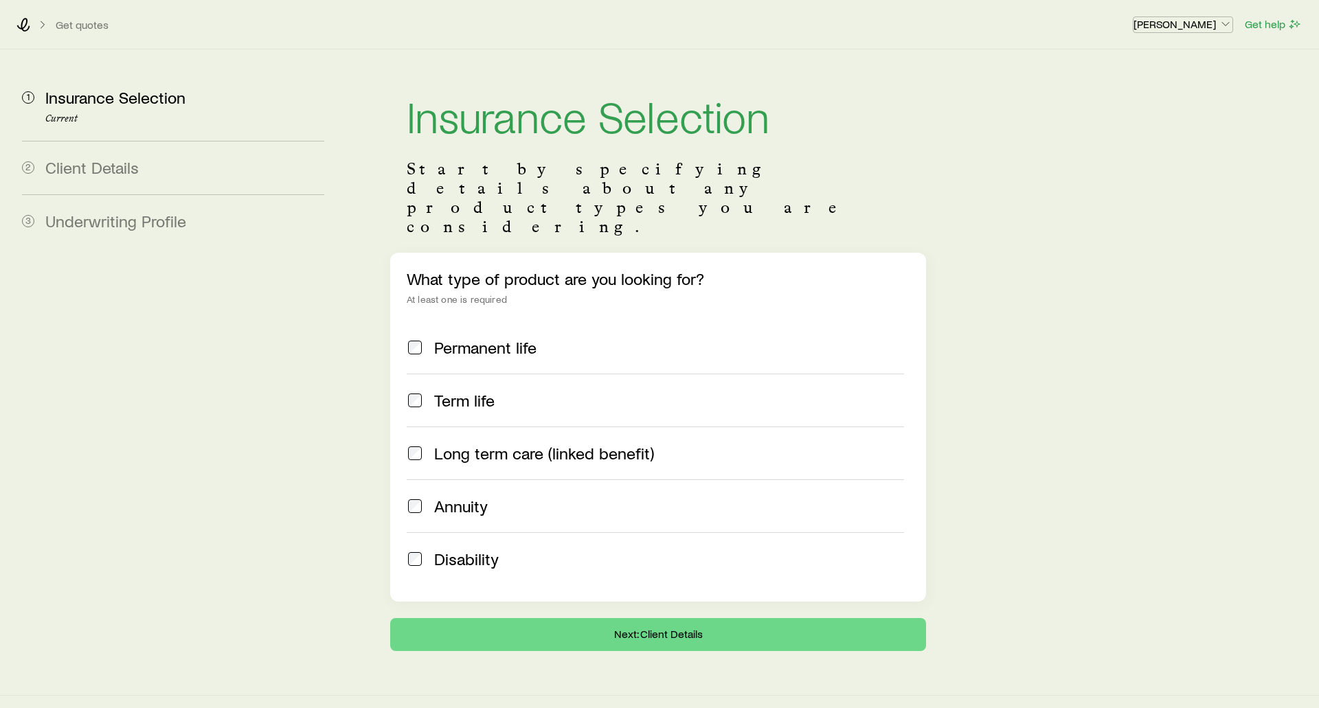
click at [1195, 27] on p "[PERSON_NAME]" at bounding box center [1183, 24] width 99 height 14
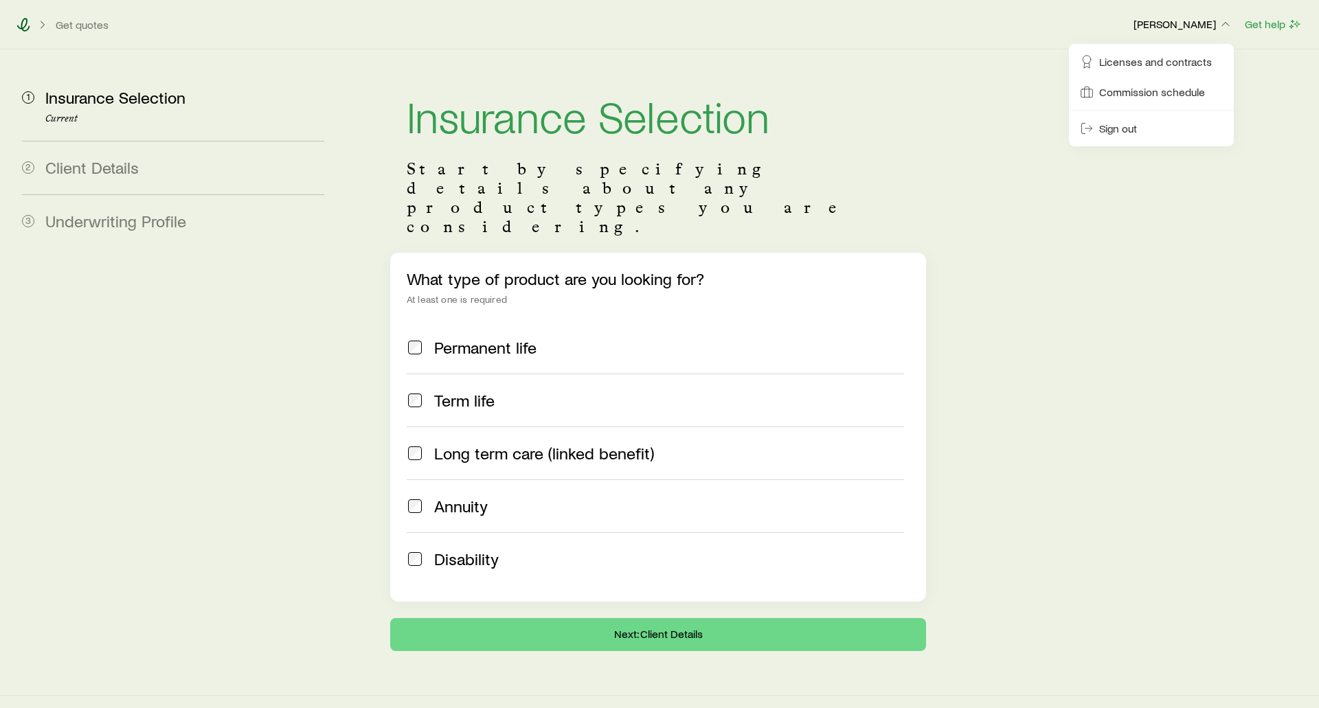
click at [22, 22] on icon at bounding box center [23, 25] width 13 height 14
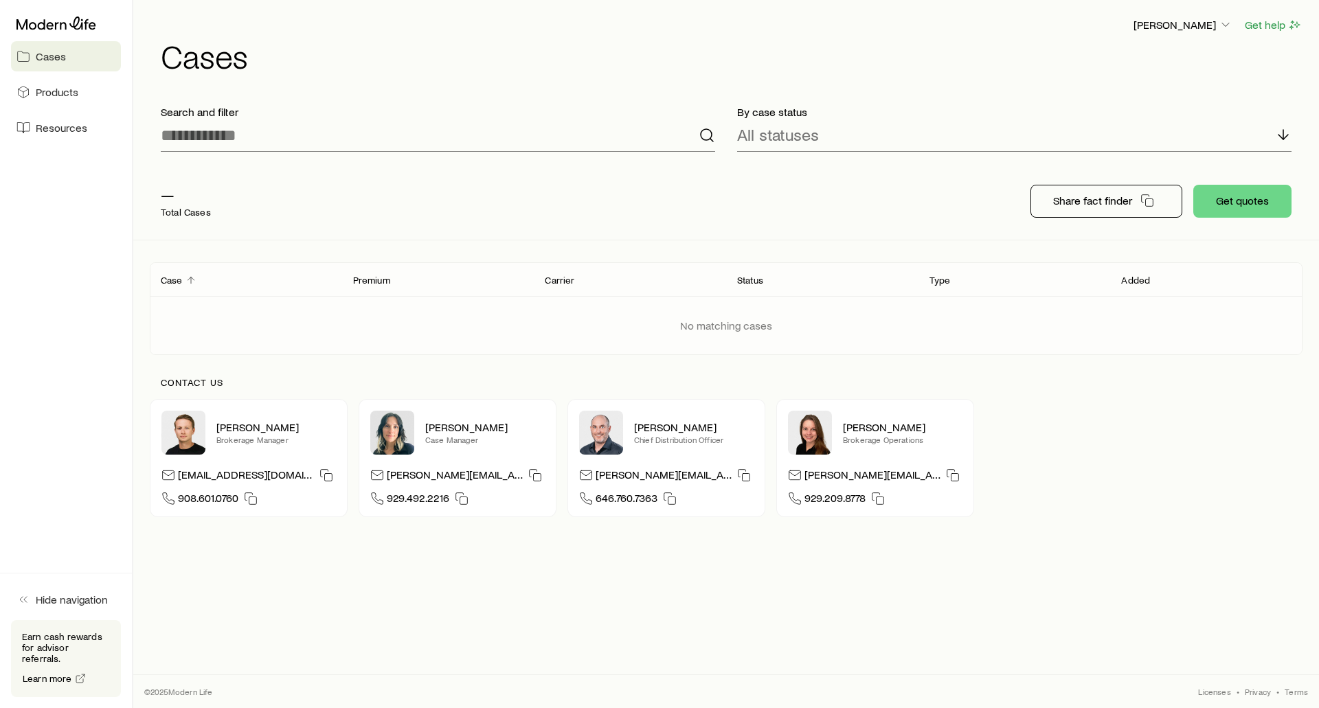
click at [346, 301] on div "No matching cases" at bounding box center [726, 325] width 1175 height 58
click at [330, 324] on div "No matching cases" at bounding box center [726, 325] width 1175 height 58
click at [1201, 22] on p "Frank Peterson" at bounding box center [1183, 25] width 99 height 14
click at [1109, 131] on span "Sign out" at bounding box center [1118, 129] width 38 height 14
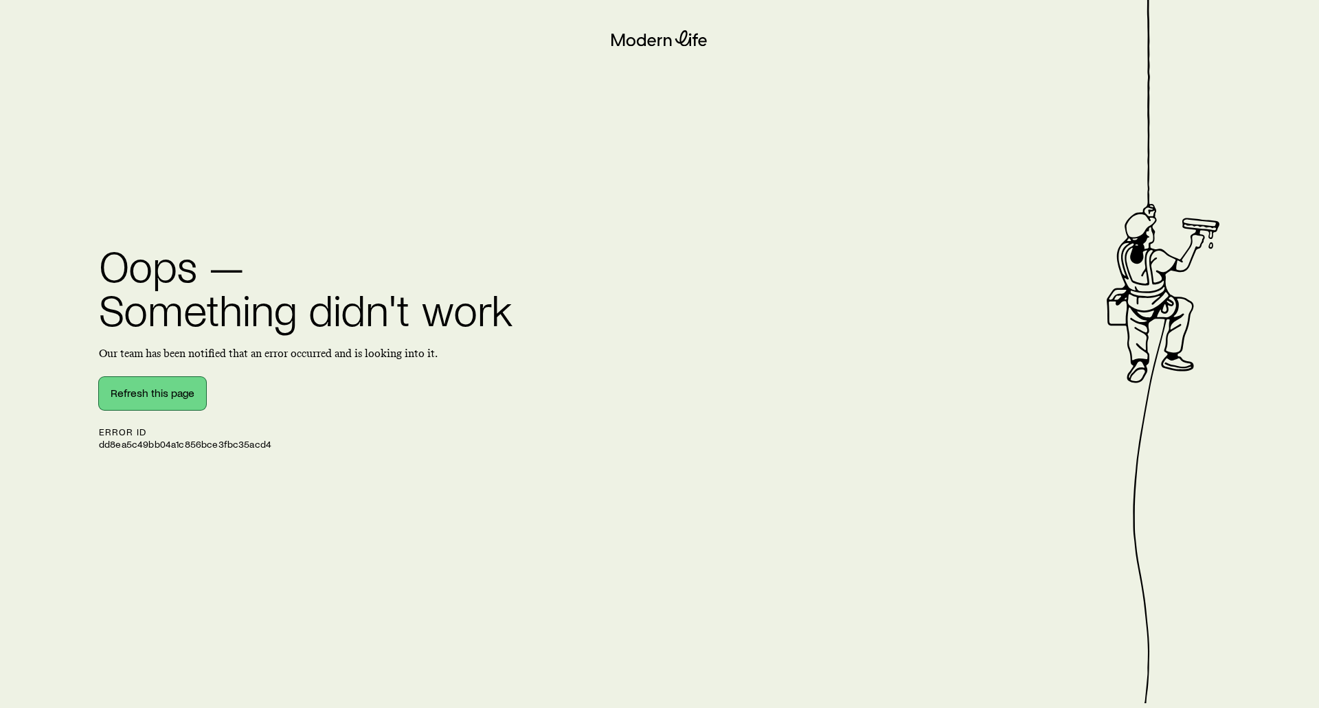
click at [120, 400] on button "Refresh this page" at bounding box center [152, 393] width 107 height 33
